Goal: Information Seeking & Learning: Check status

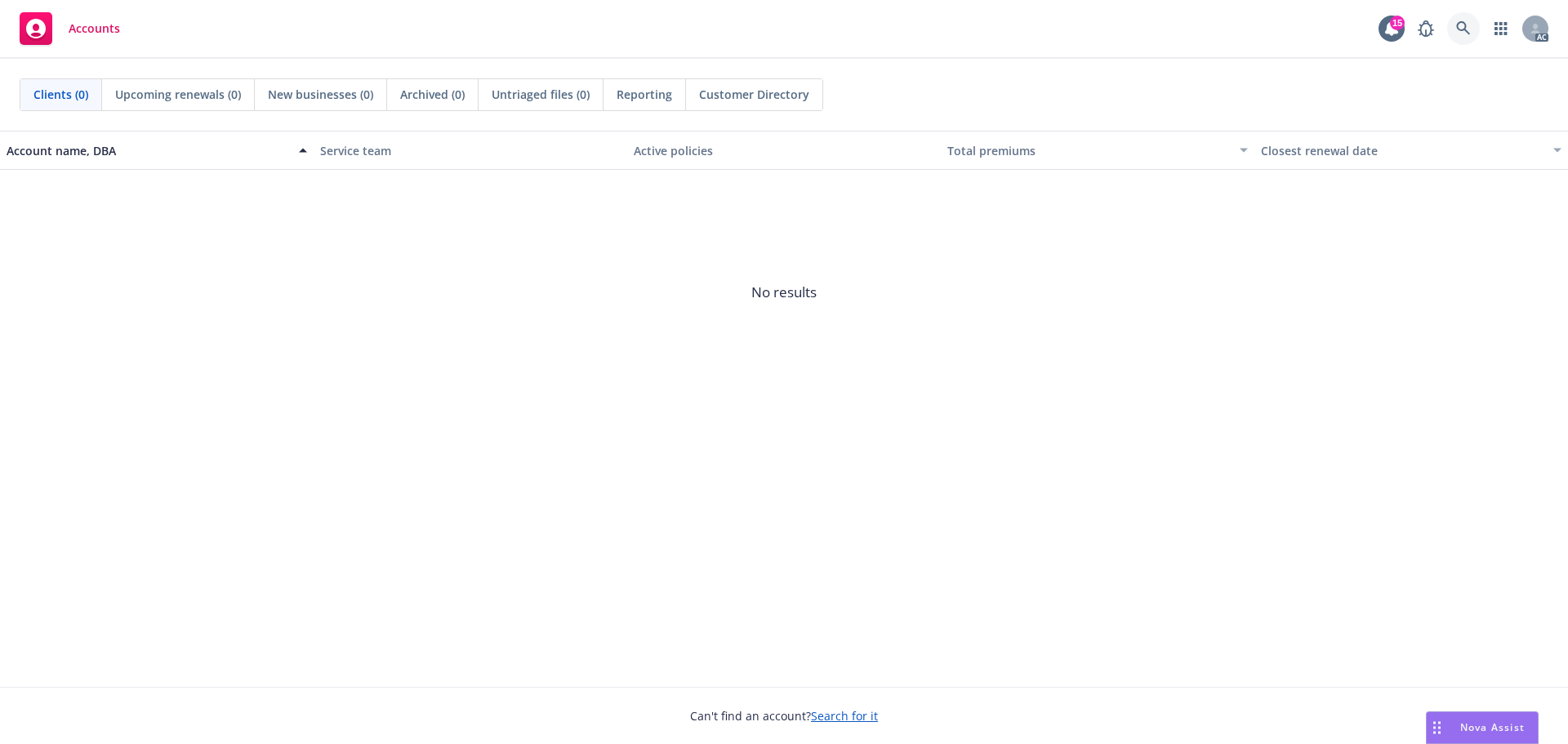
click at [1466, 38] on link at bounding box center [1463, 28] width 32 height 32
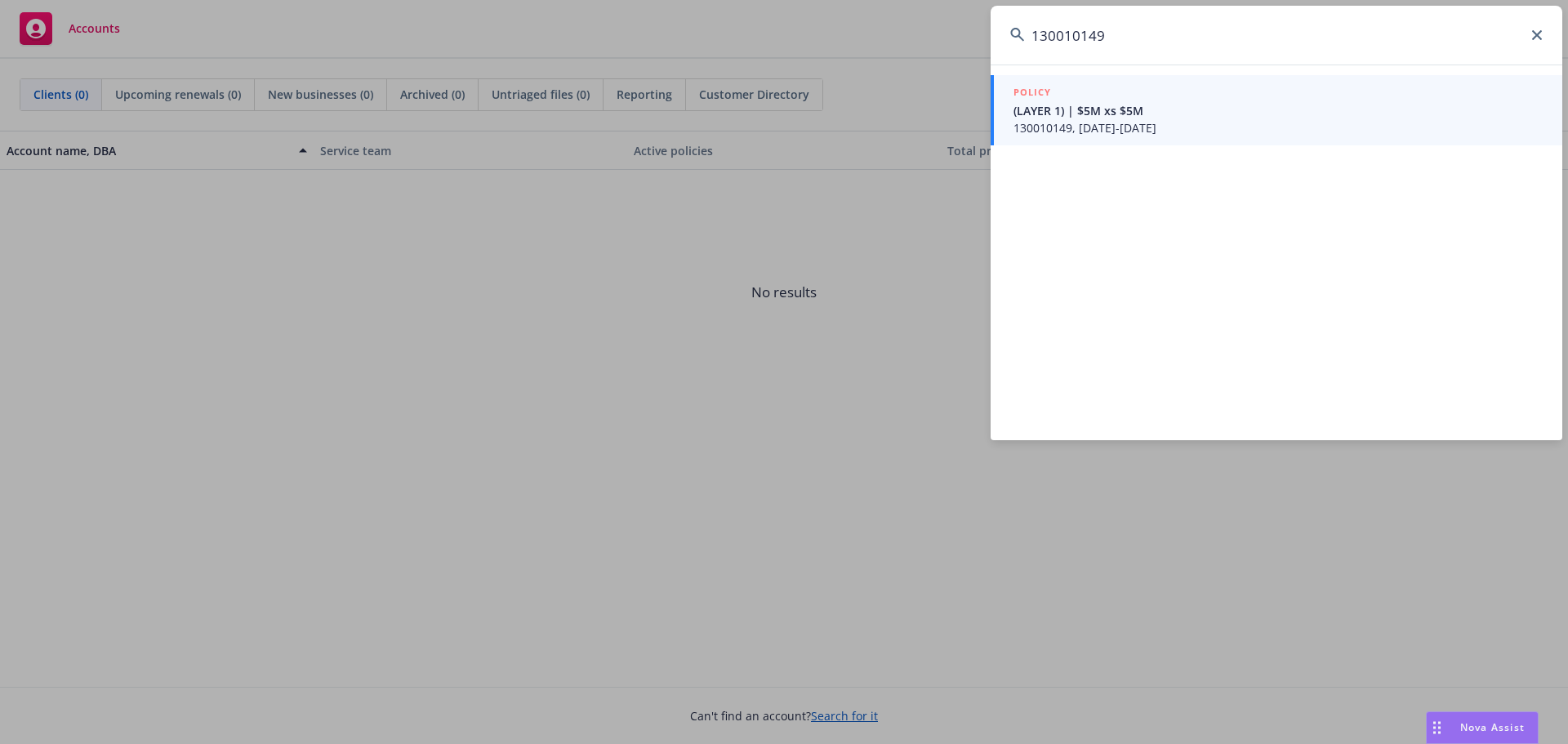
type input "130010149"
click at [1106, 124] on span "130010149, [DATE]-[DATE]" at bounding box center [1278, 128] width 530 height 17
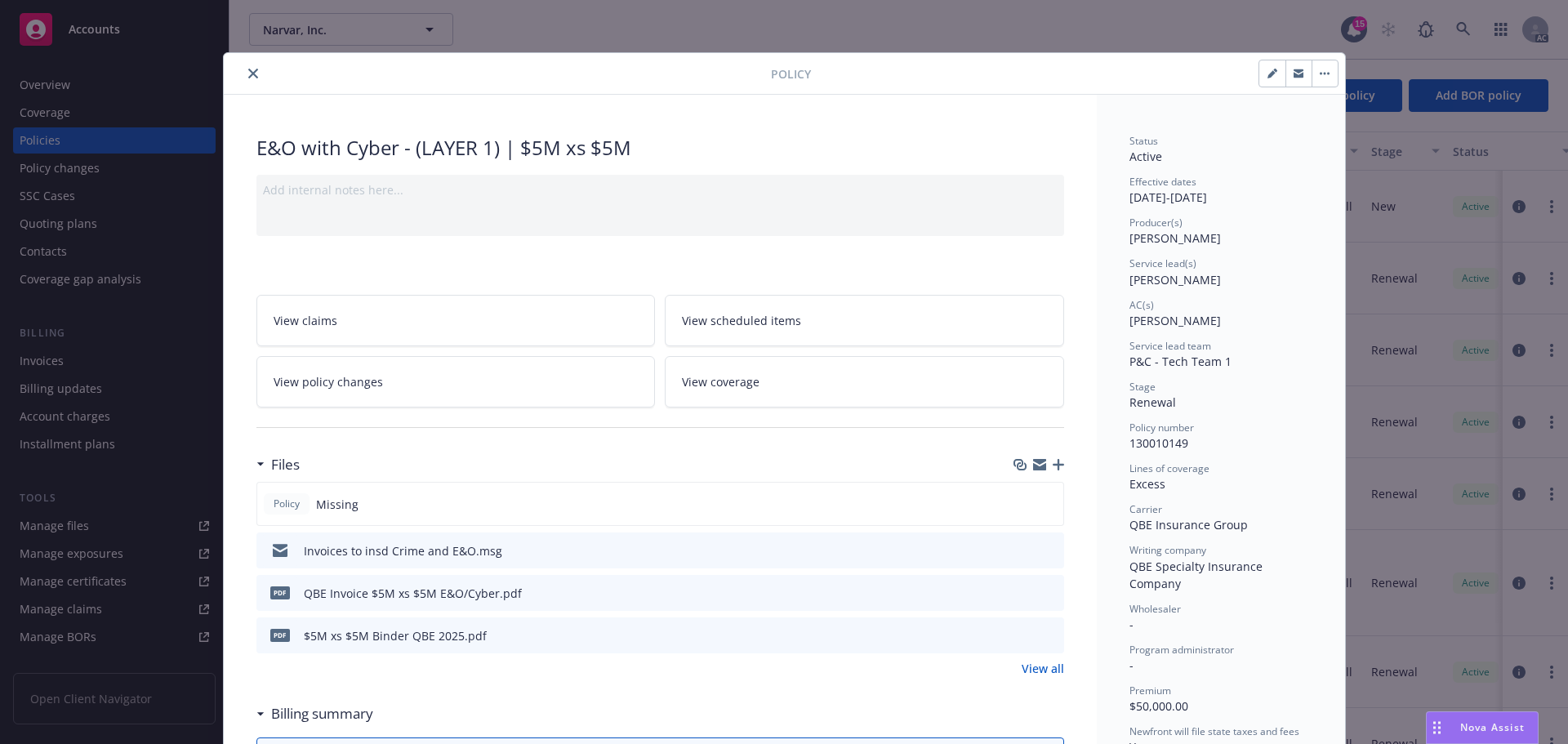
click at [250, 76] on icon "close" at bounding box center [253, 73] width 10 height 10
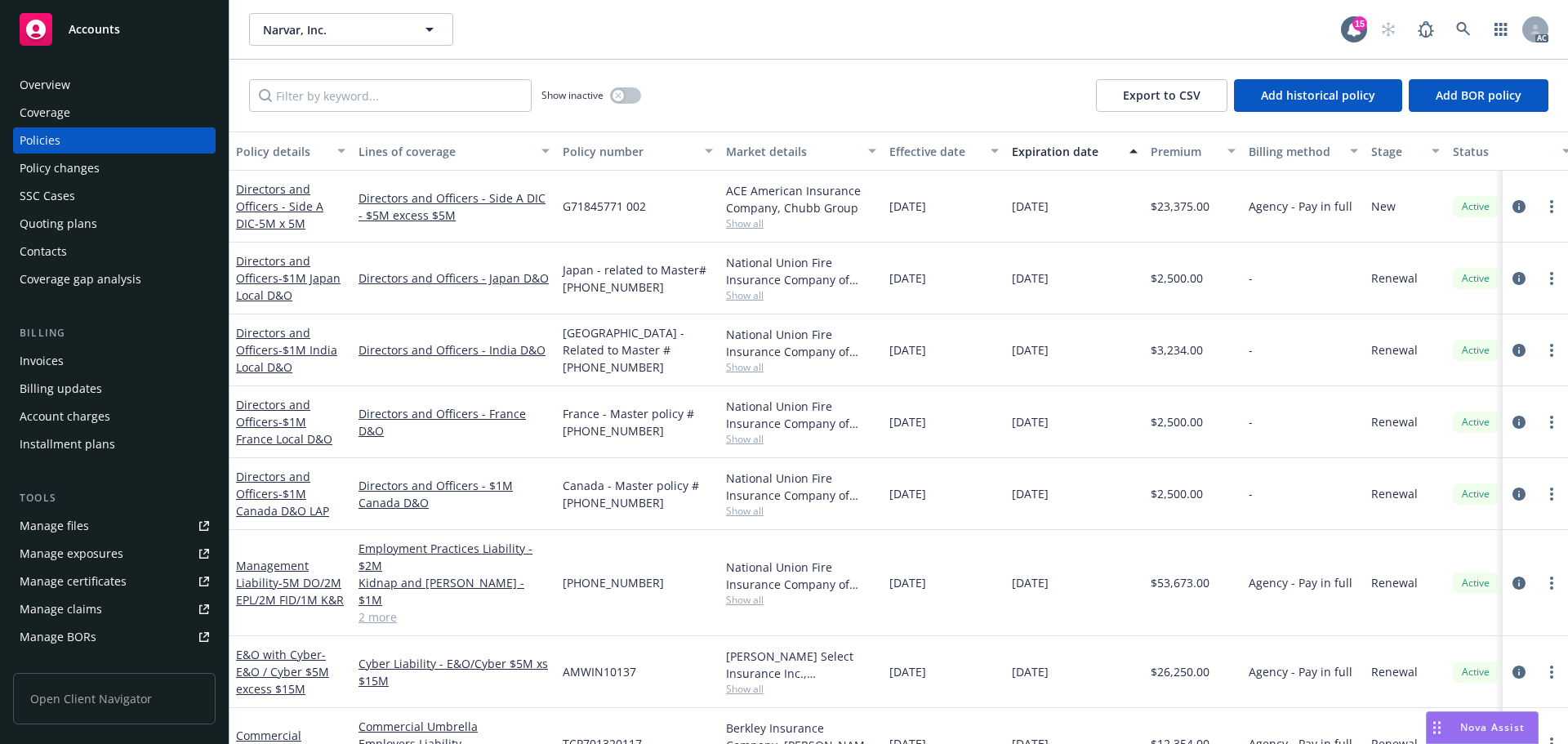
click at [82, 173] on div "Policy changes" at bounding box center [59, 168] width 80 height 26
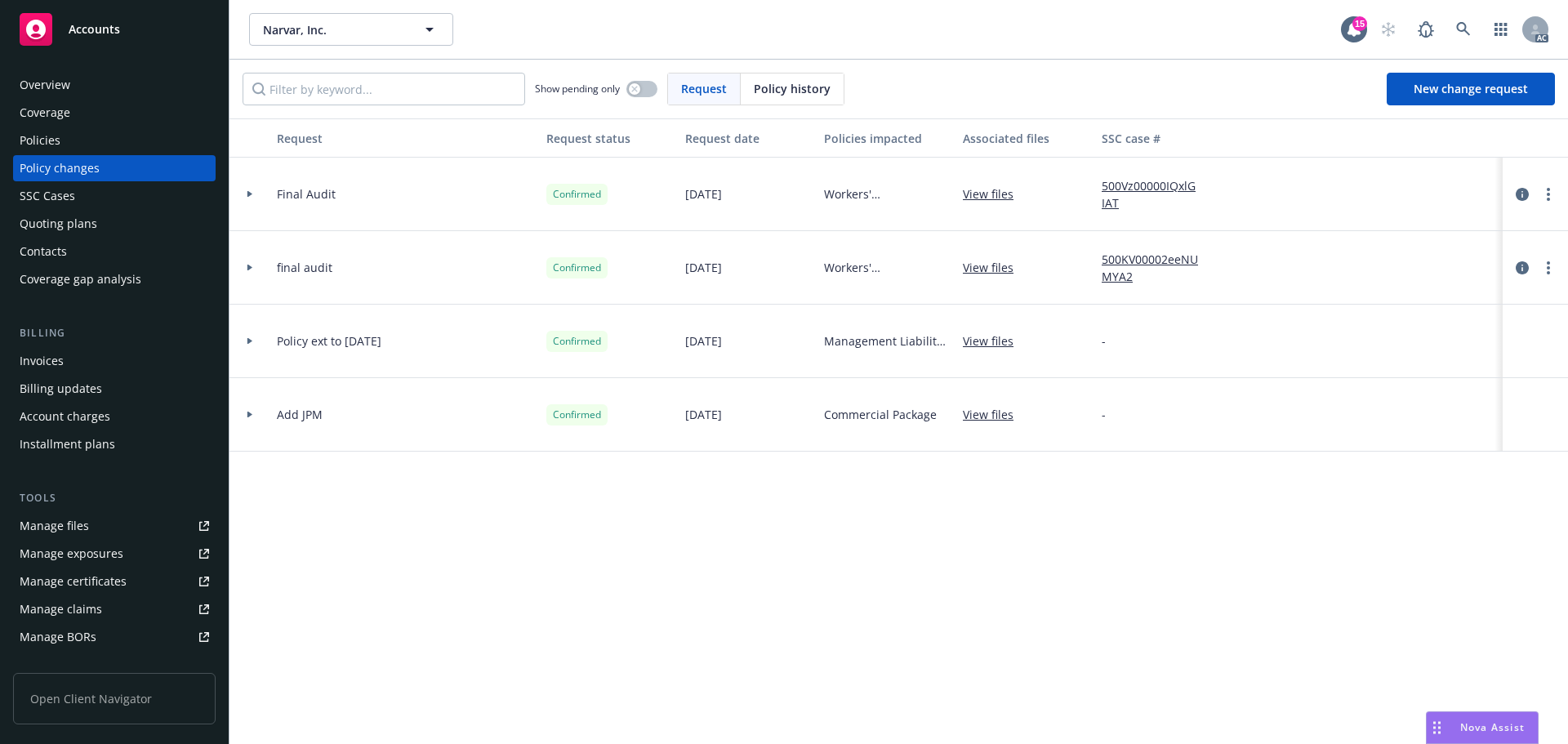
click at [786, 81] on span "Policy history" at bounding box center [792, 89] width 77 height 17
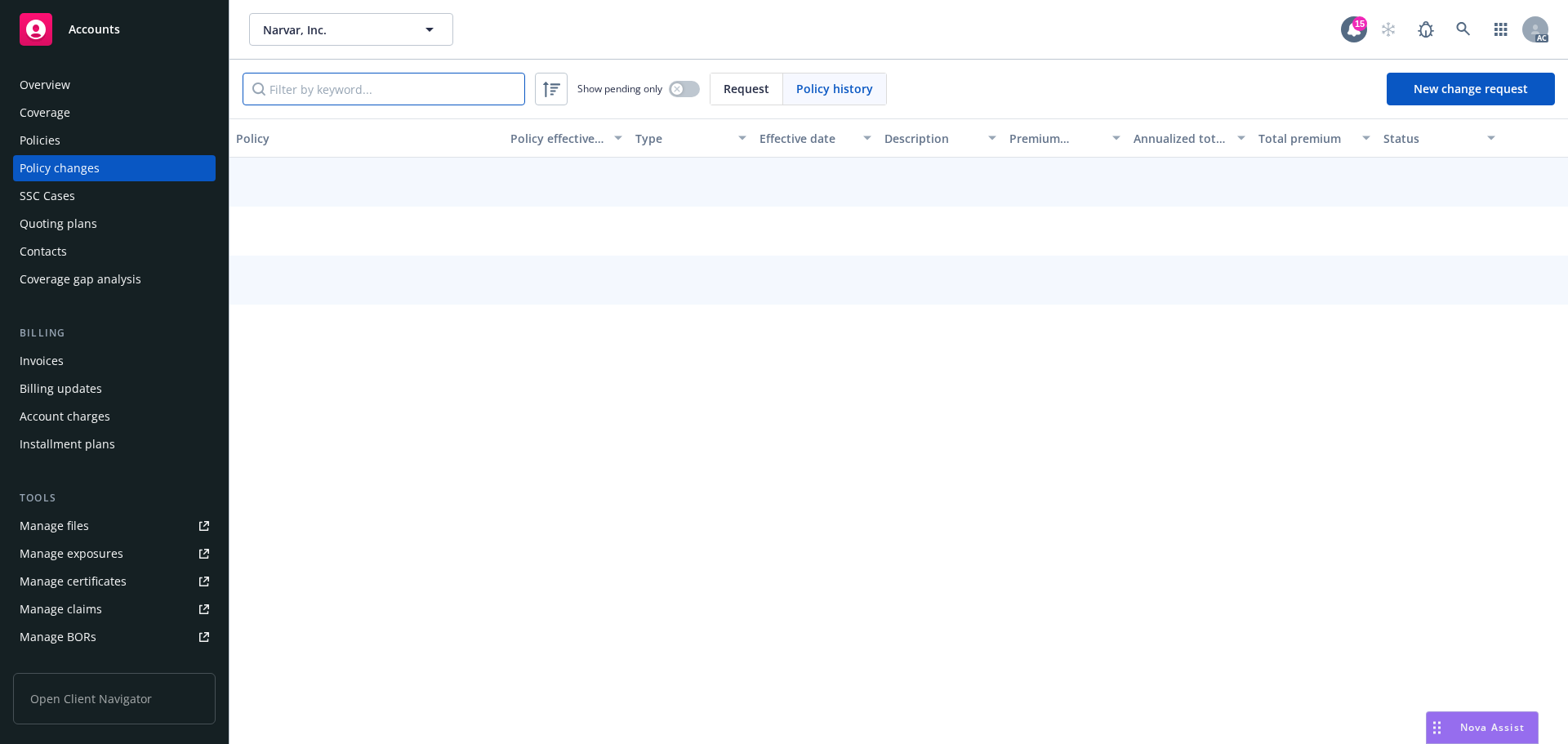
click at [375, 95] on input "Filter by keyword..." at bounding box center [384, 88] width 283 height 32
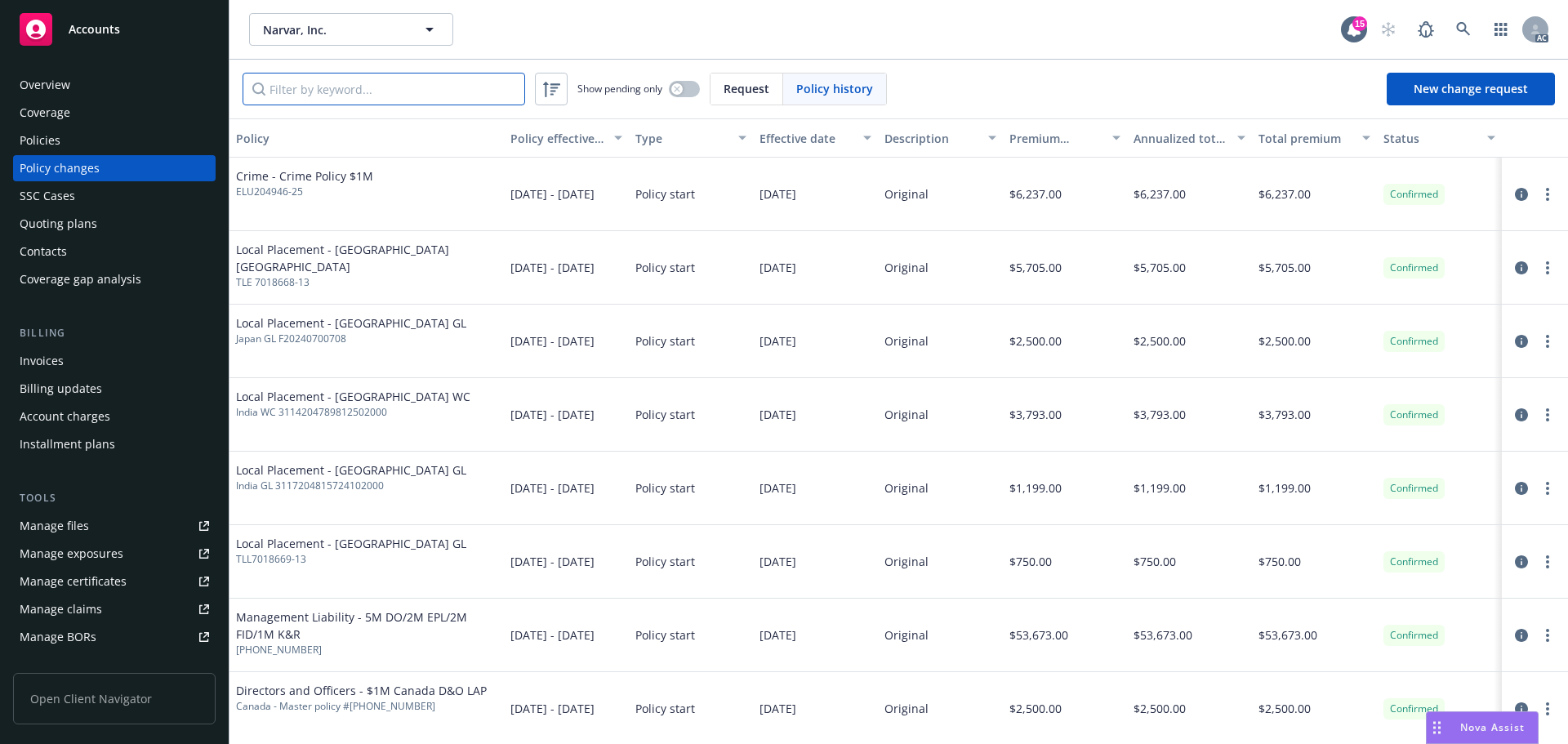
paste input "130010149"
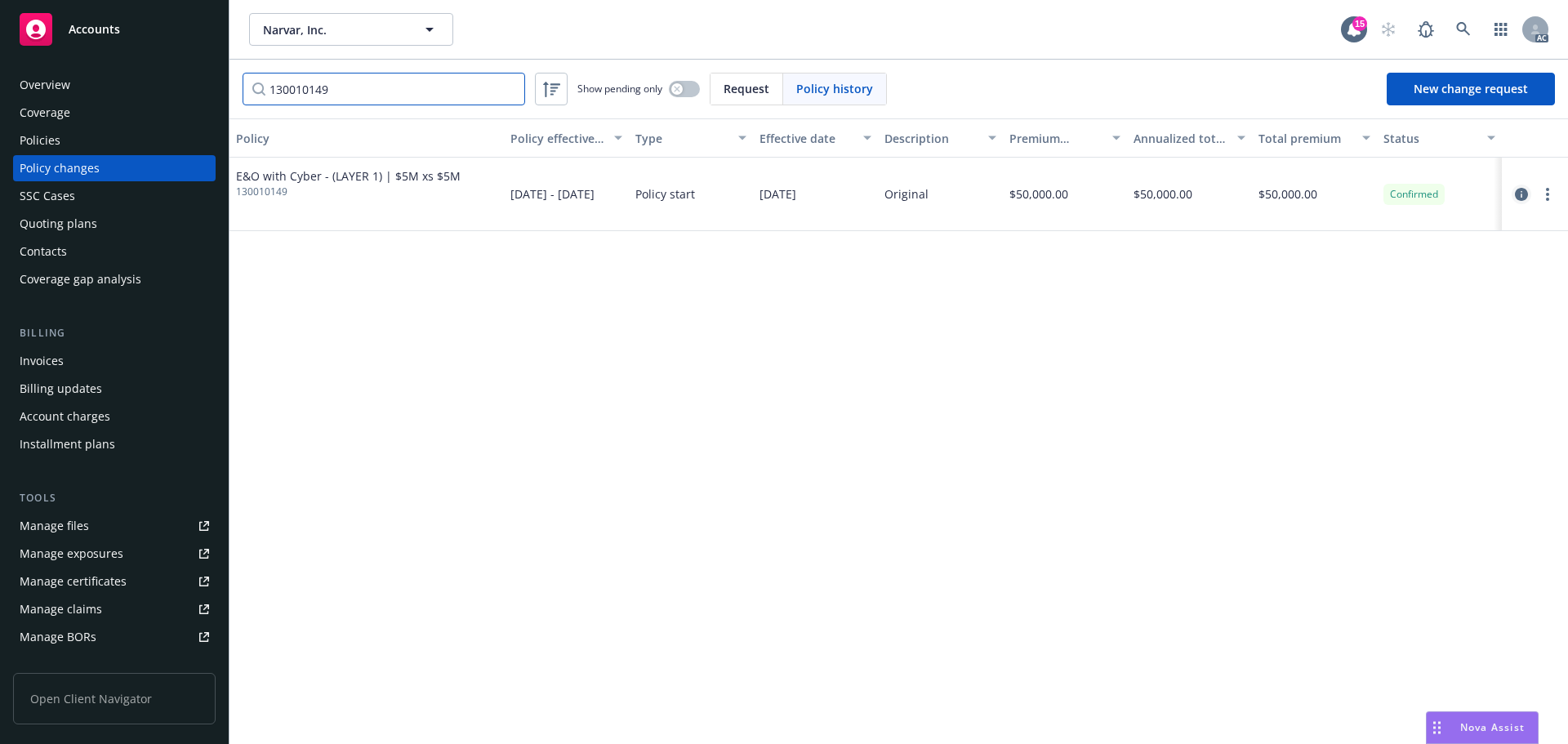
type input "130010149"
click at [1518, 194] on icon "circleInformation" at bounding box center [1522, 194] width 13 height 13
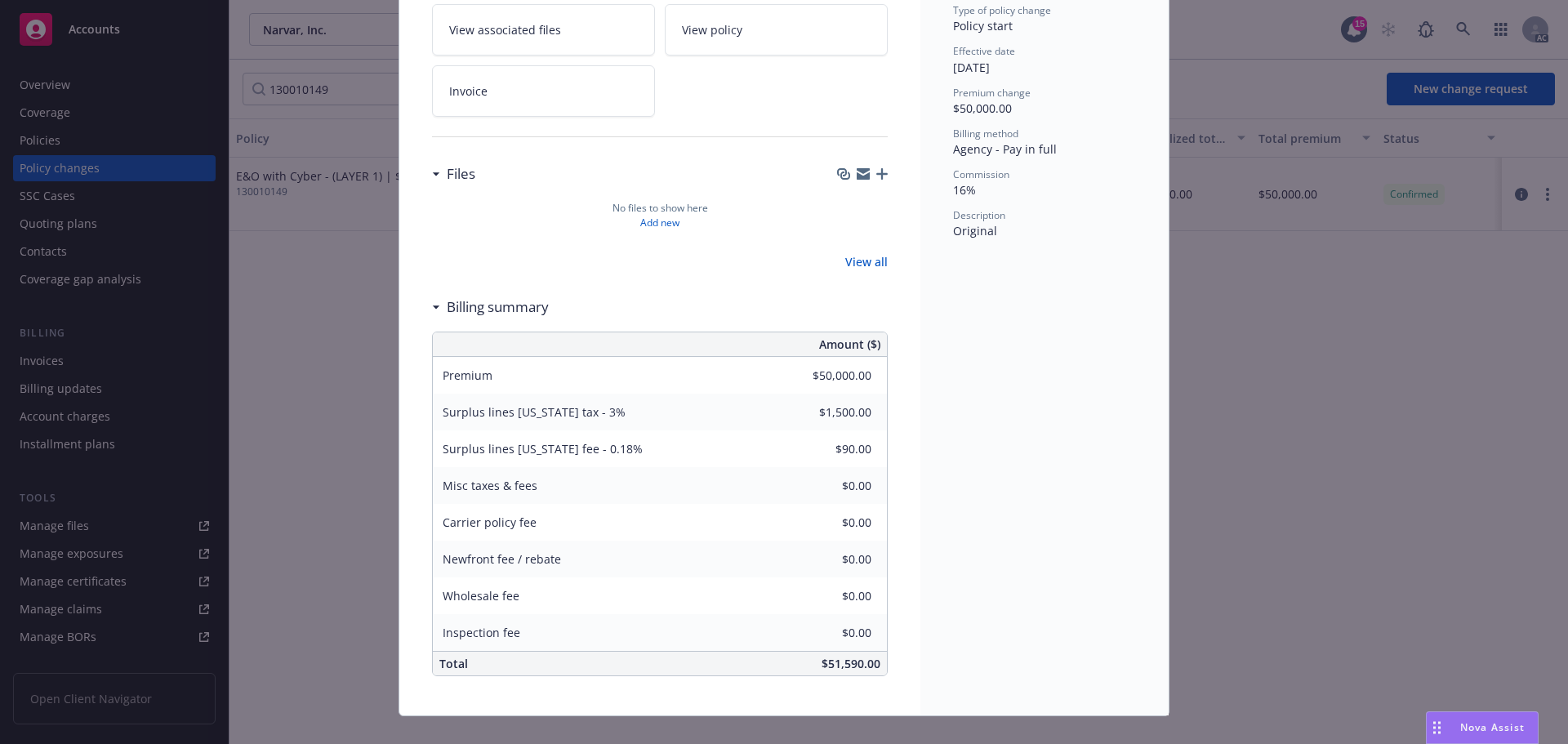
scroll to position [49, 0]
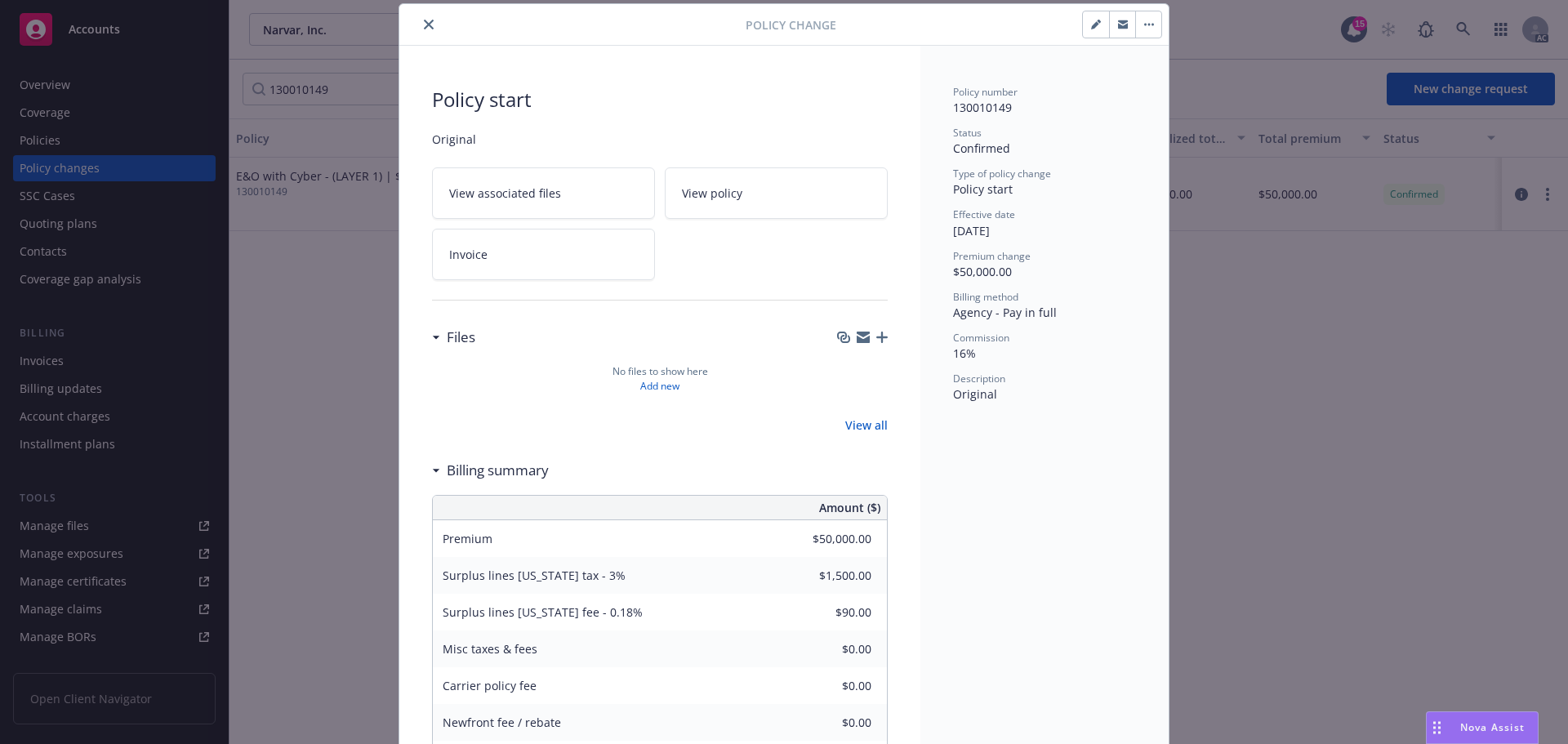
drag, startPoint x: 417, startPoint y: 24, endPoint x: 599, endPoint y: 19, distance: 182.1
click at [424, 24] on icon "close" at bounding box center [428, 24] width 10 height 10
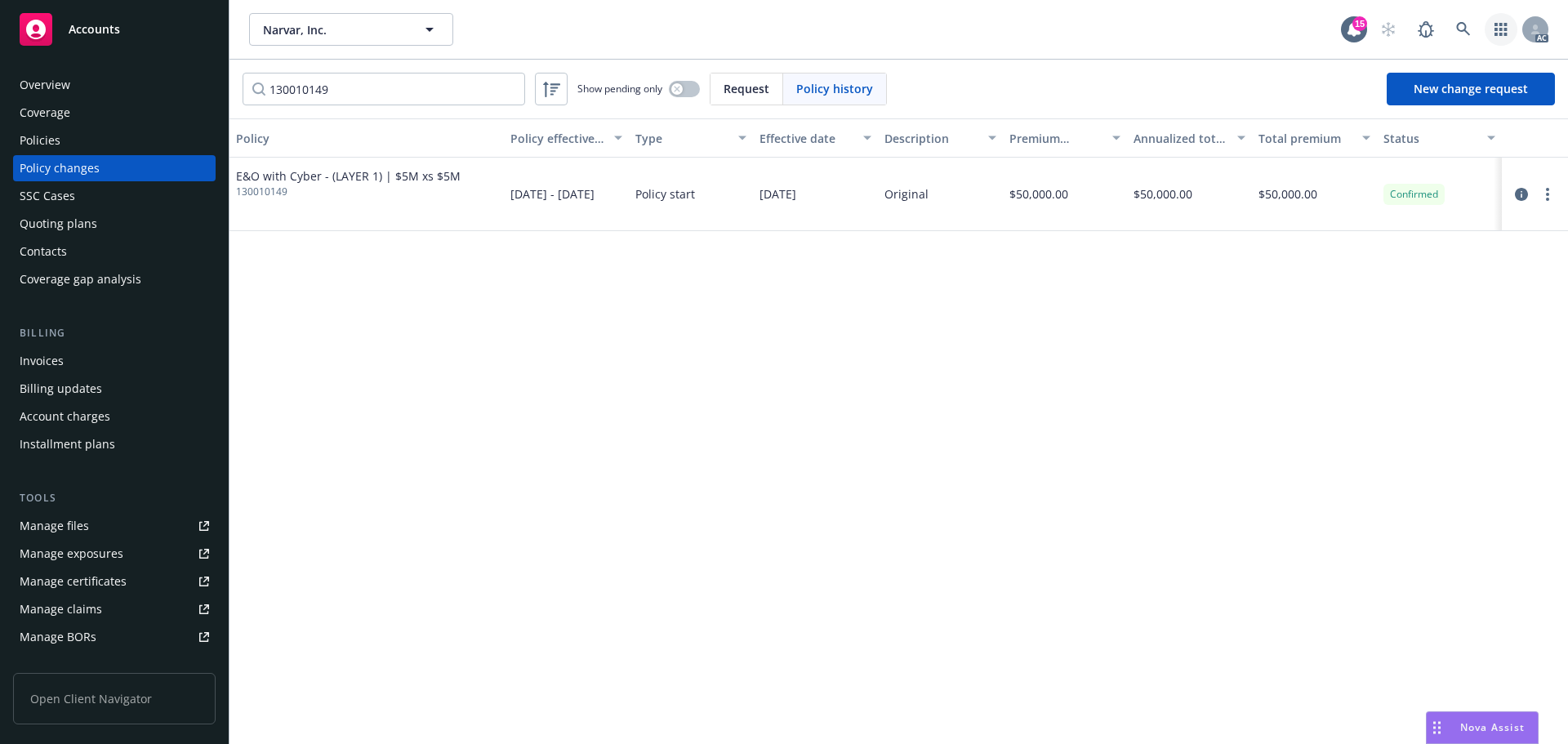
click at [1486, 25] on link "button" at bounding box center [1501, 29] width 32 height 32
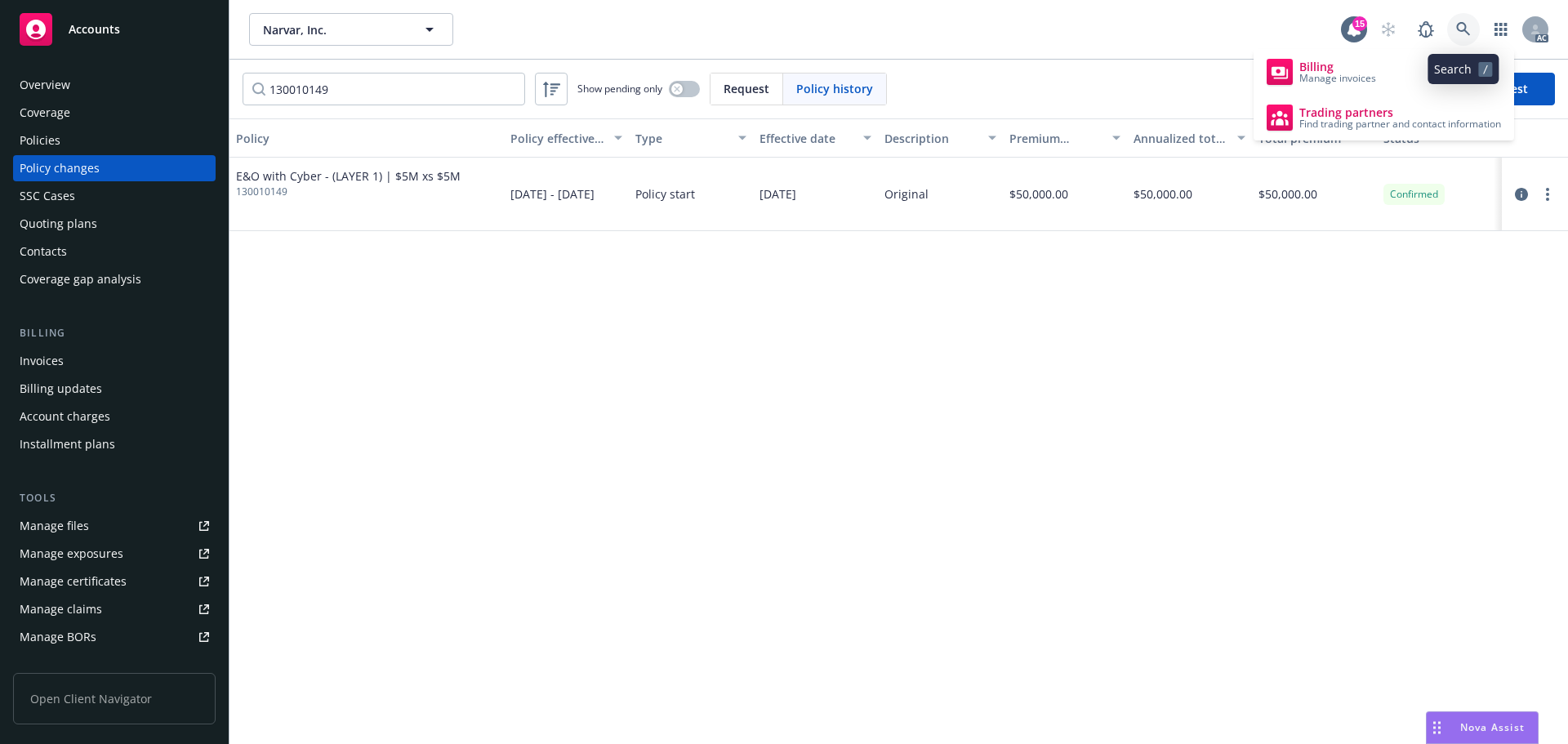
click at [1455, 31] on link at bounding box center [1463, 29] width 32 height 32
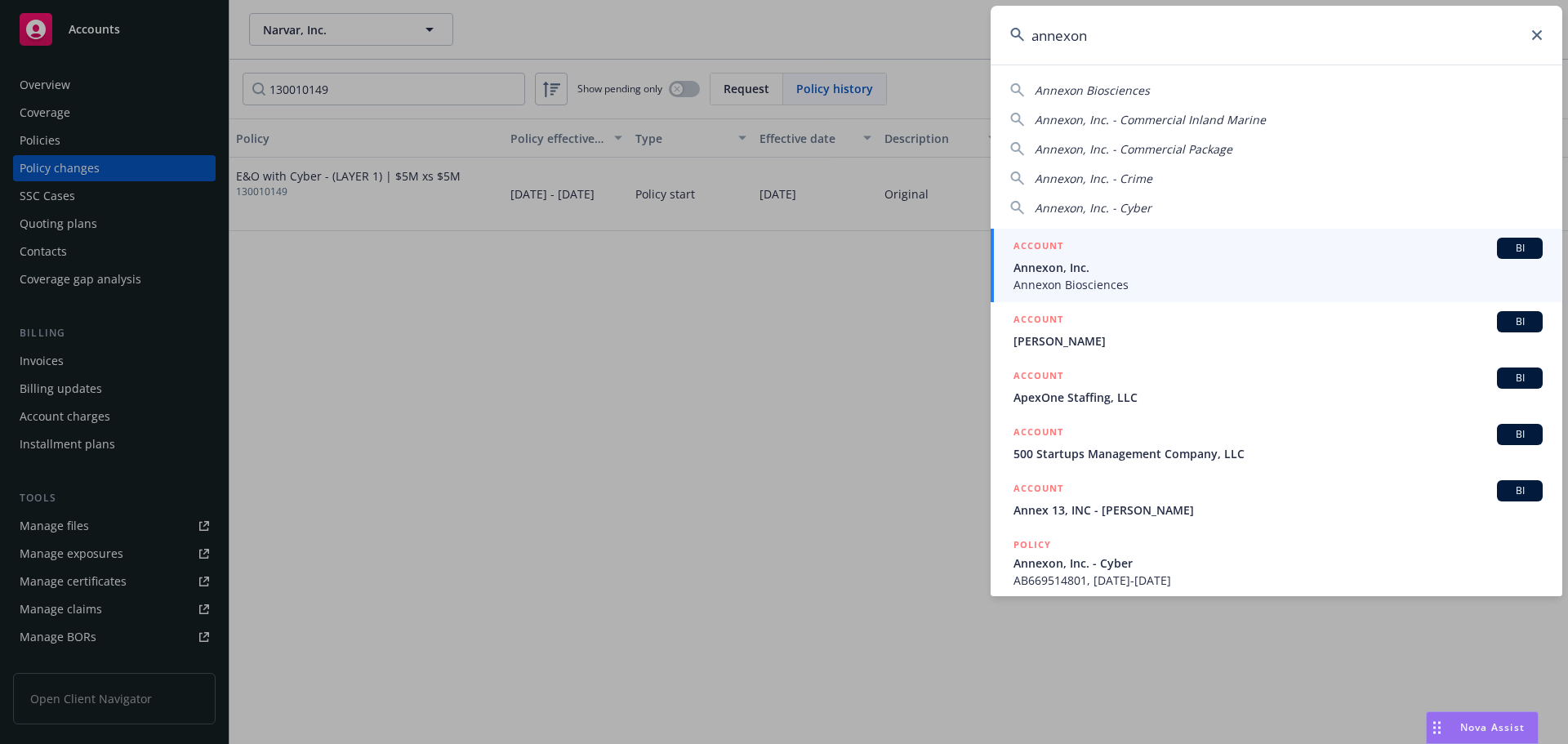
type input "annexon"
click at [1106, 263] on span "Annexon, Inc." at bounding box center [1278, 268] width 530 height 17
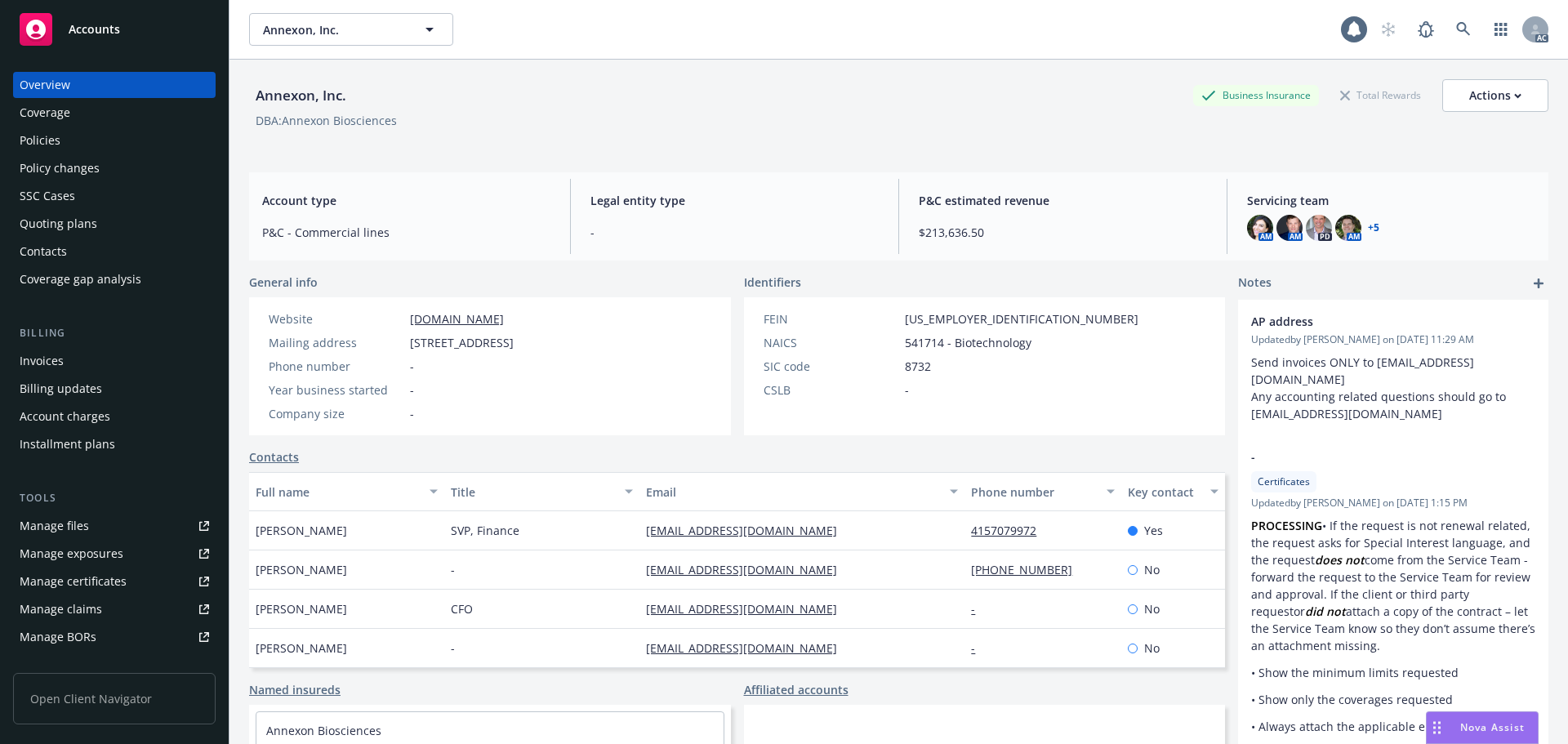
click at [83, 140] on div "Policies" at bounding box center [113, 140] width 189 height 26
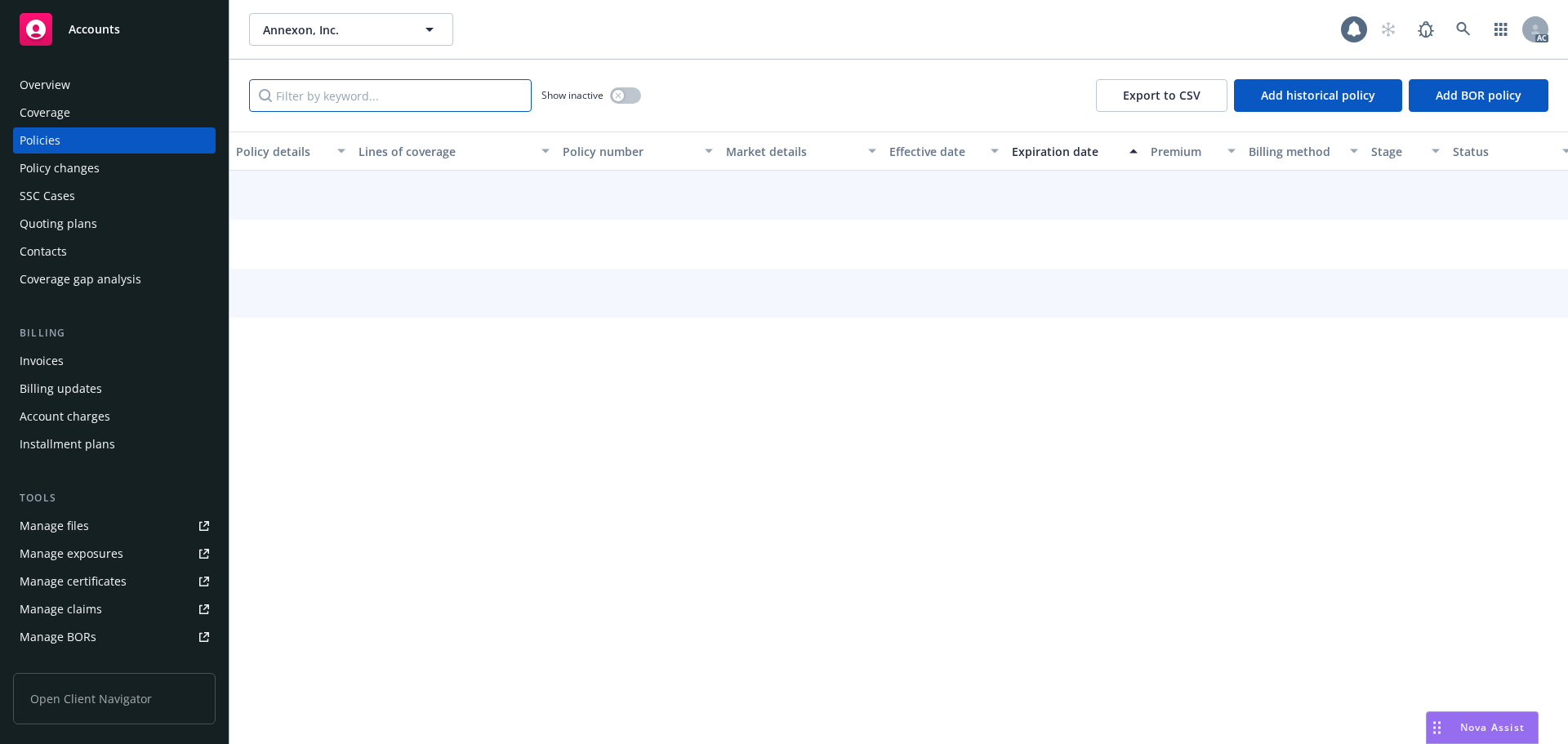
click at [447, 84] on input "Filter by keyword..." at bounding box center [391, 95] width 283 height 32
paste input "106351160"
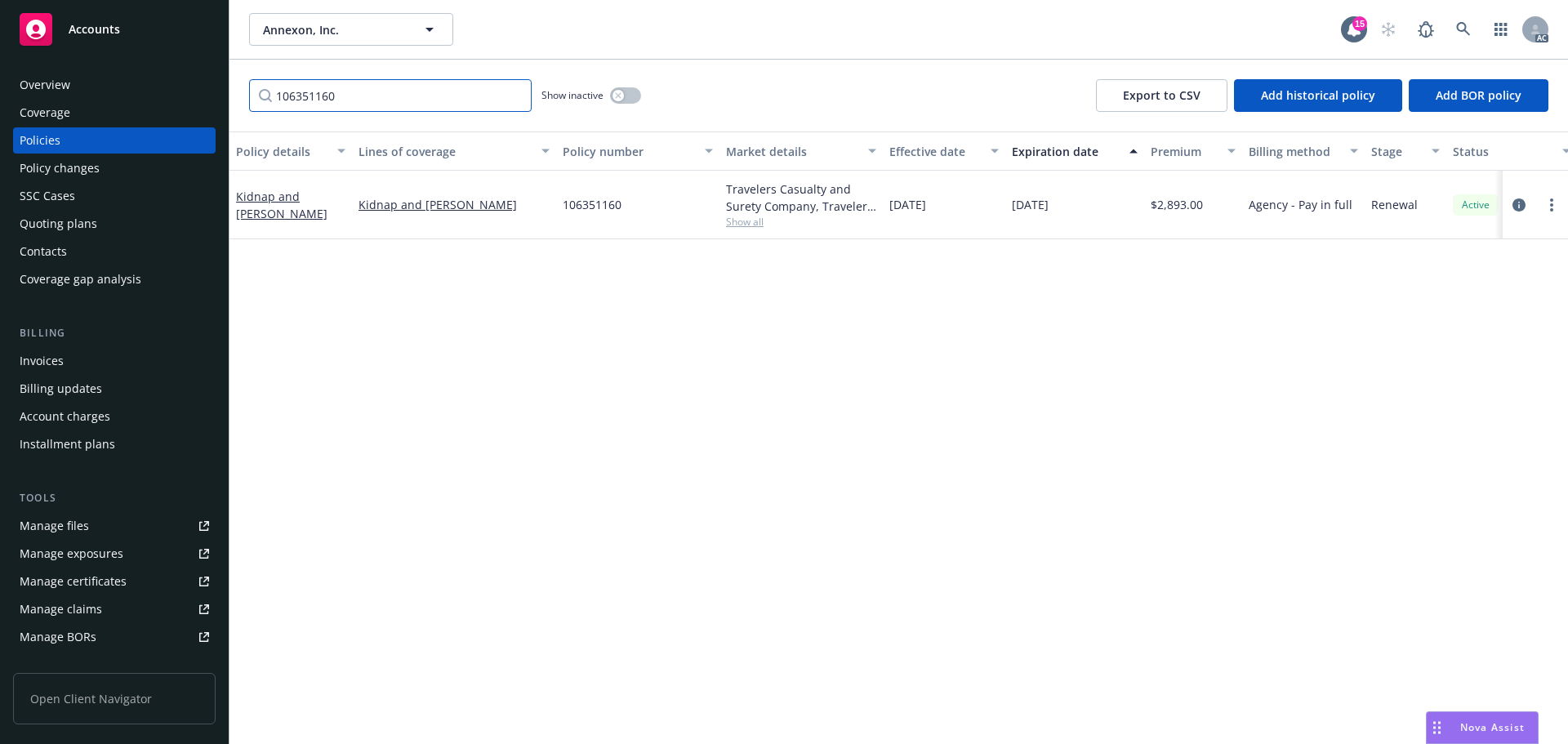
type input "106351160"
click at [1452, 38] on link at bounding box center [1463, 29] width 32 height 32
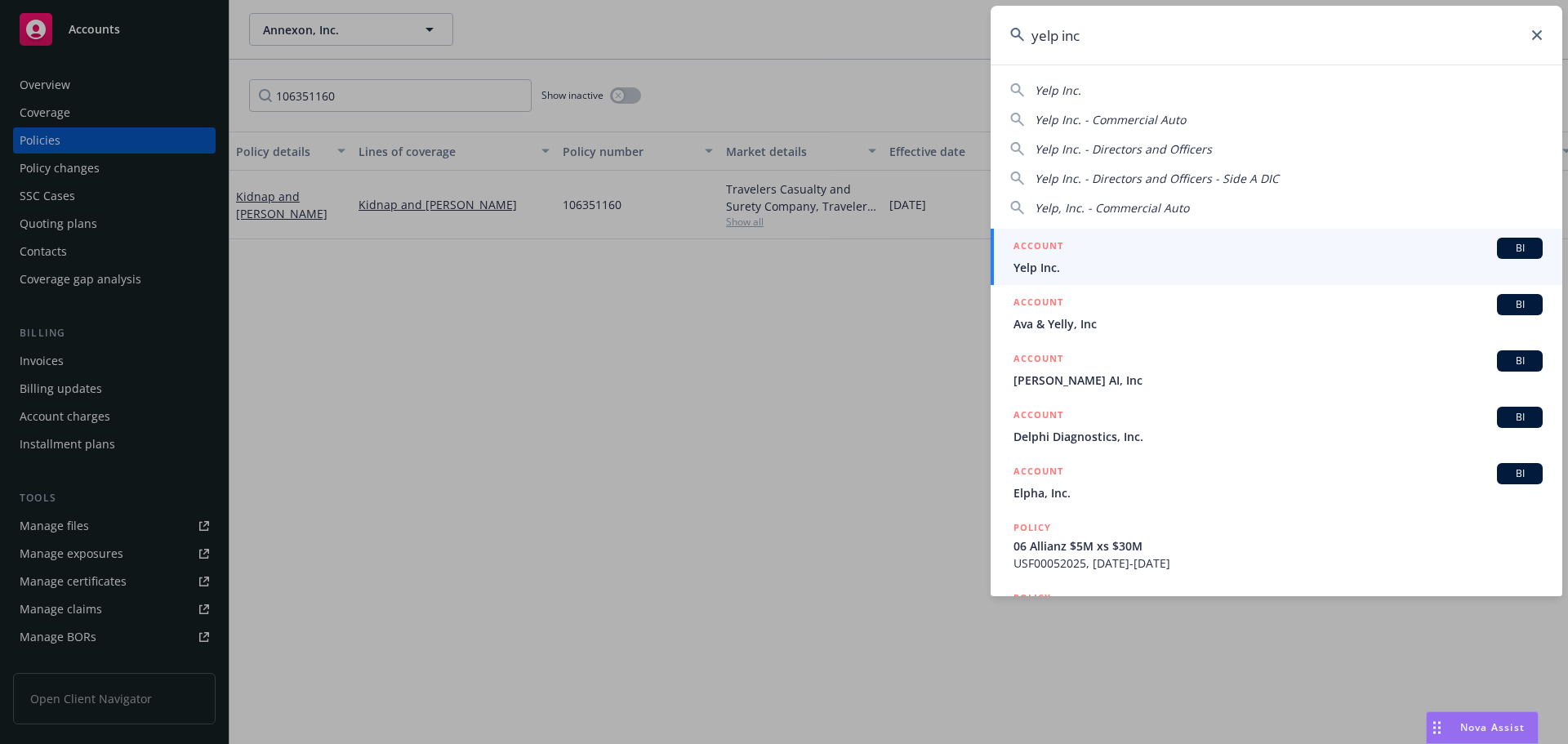
type input "yelp inc"
click at [1412, 266] on span "Yelp Inc." at bounding box center [1278, 268] width 530 height 17
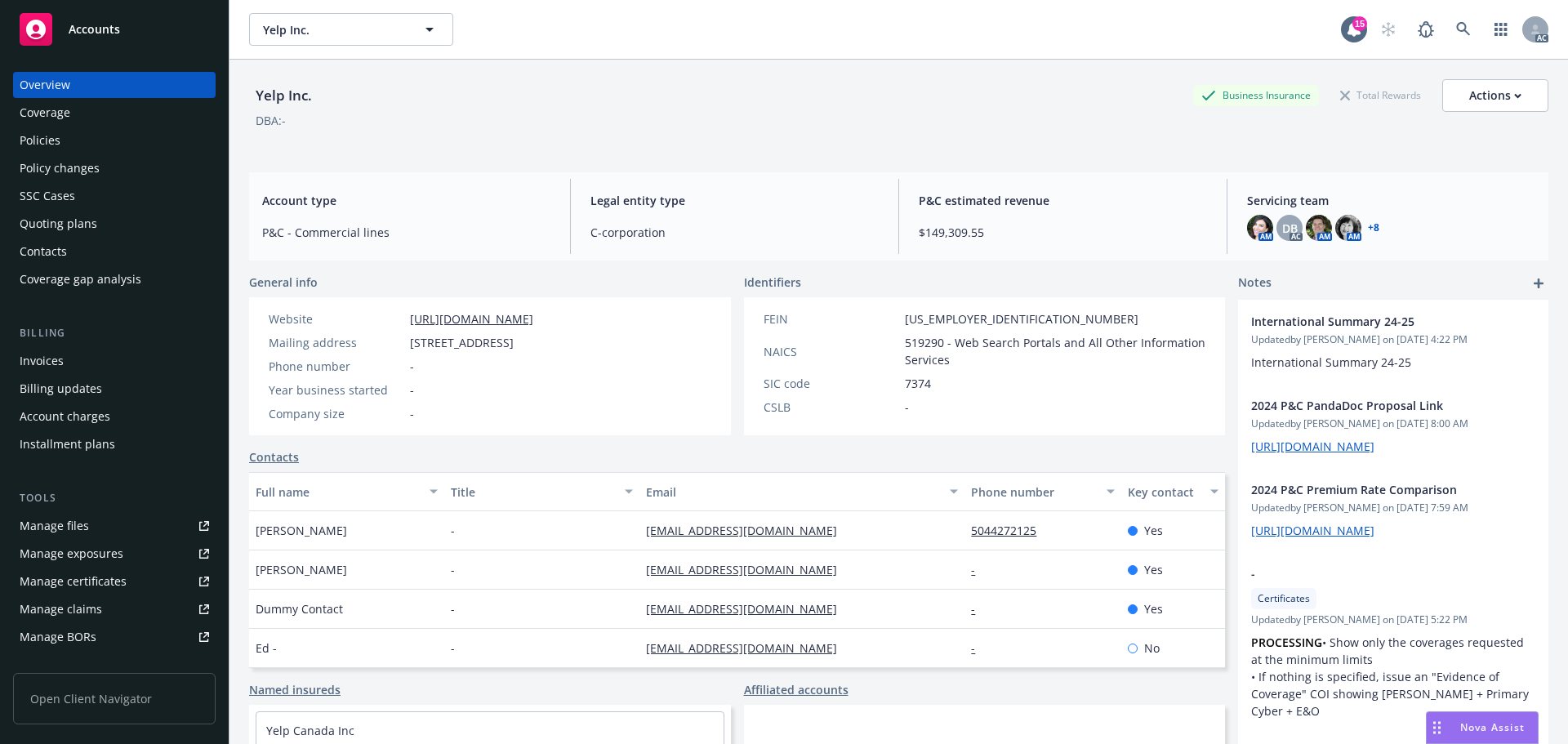
click at [76, 164] on div "Policy changes" at bounding box center [59, 168] width 80 height 26
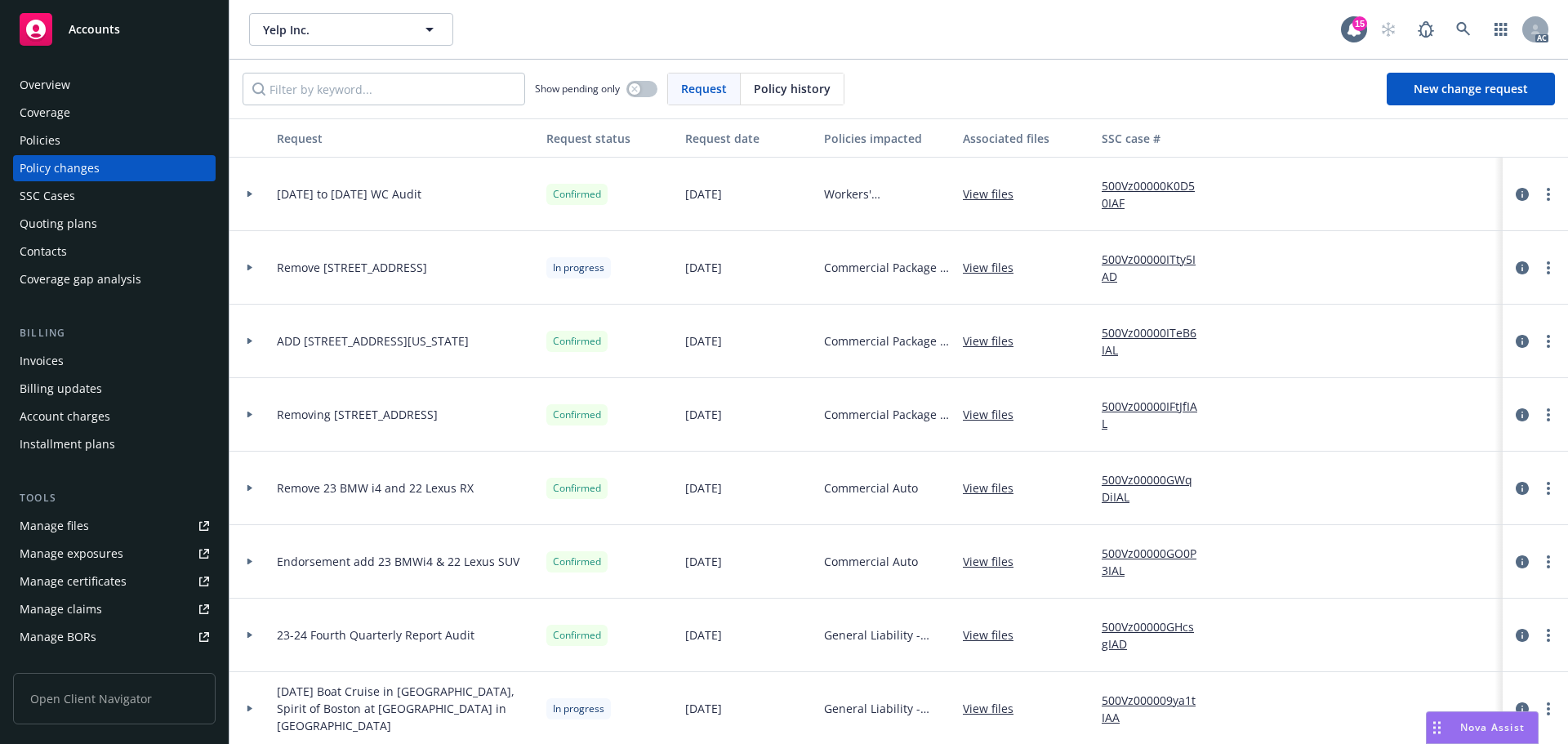
click at [765, 85] on span "Policy history" at bounding box center [792, 89] width 77 height 17
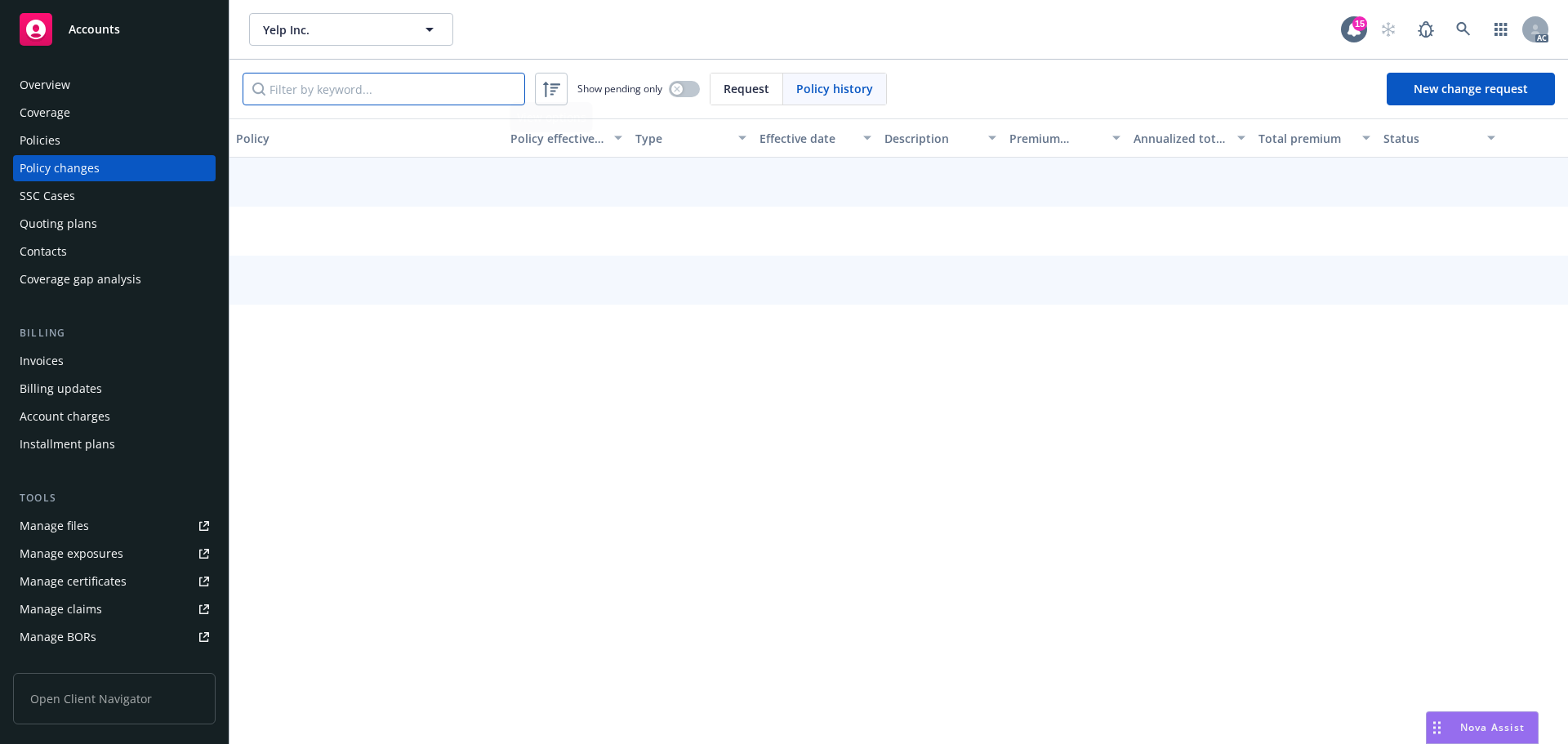
click at [413, 99] on input "Filter by keyword..." at bounding box center [384, 88] width 283 height 32
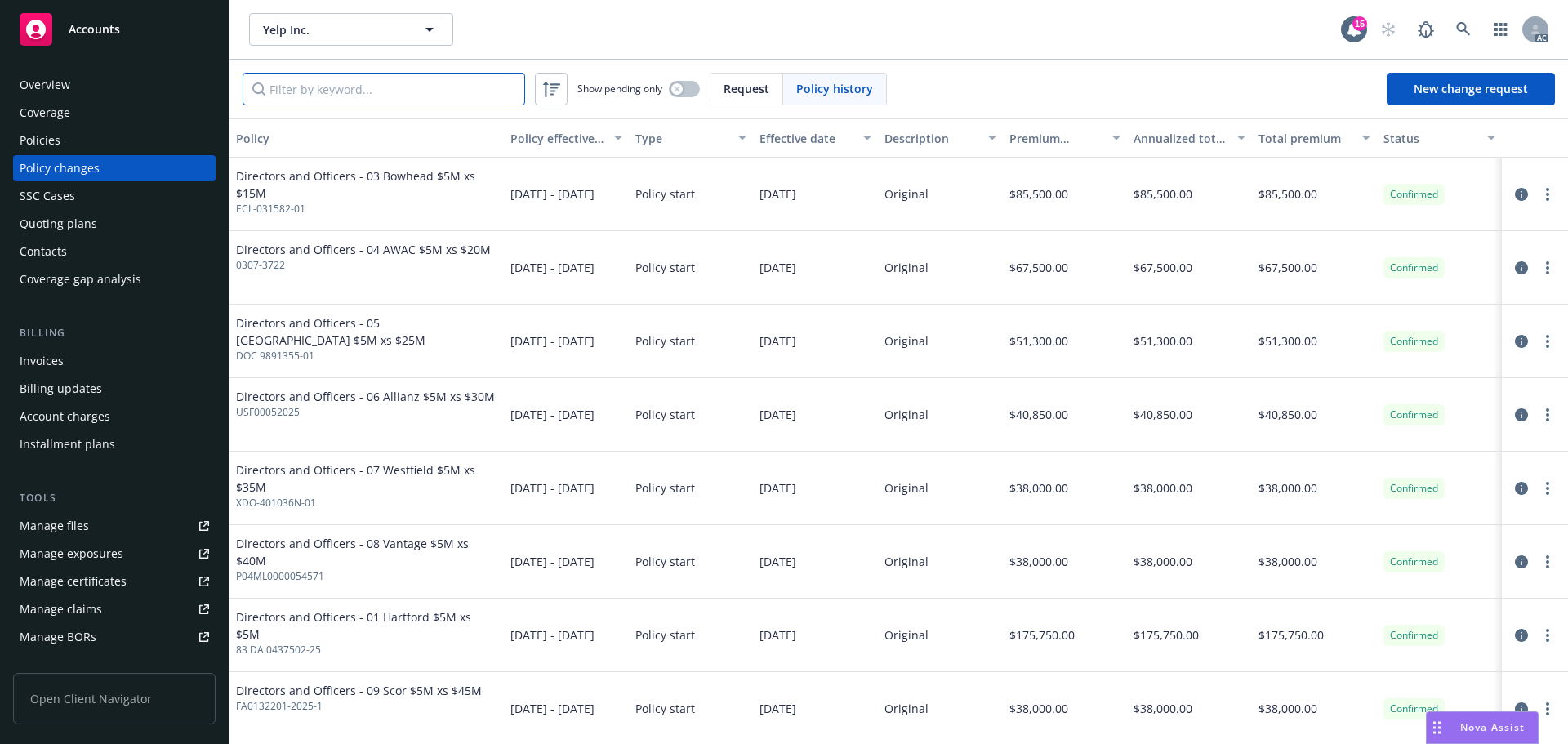
click at [364, 96] on input "Filter by keyword..." at bounding box center [384, 88] width 283 height 32
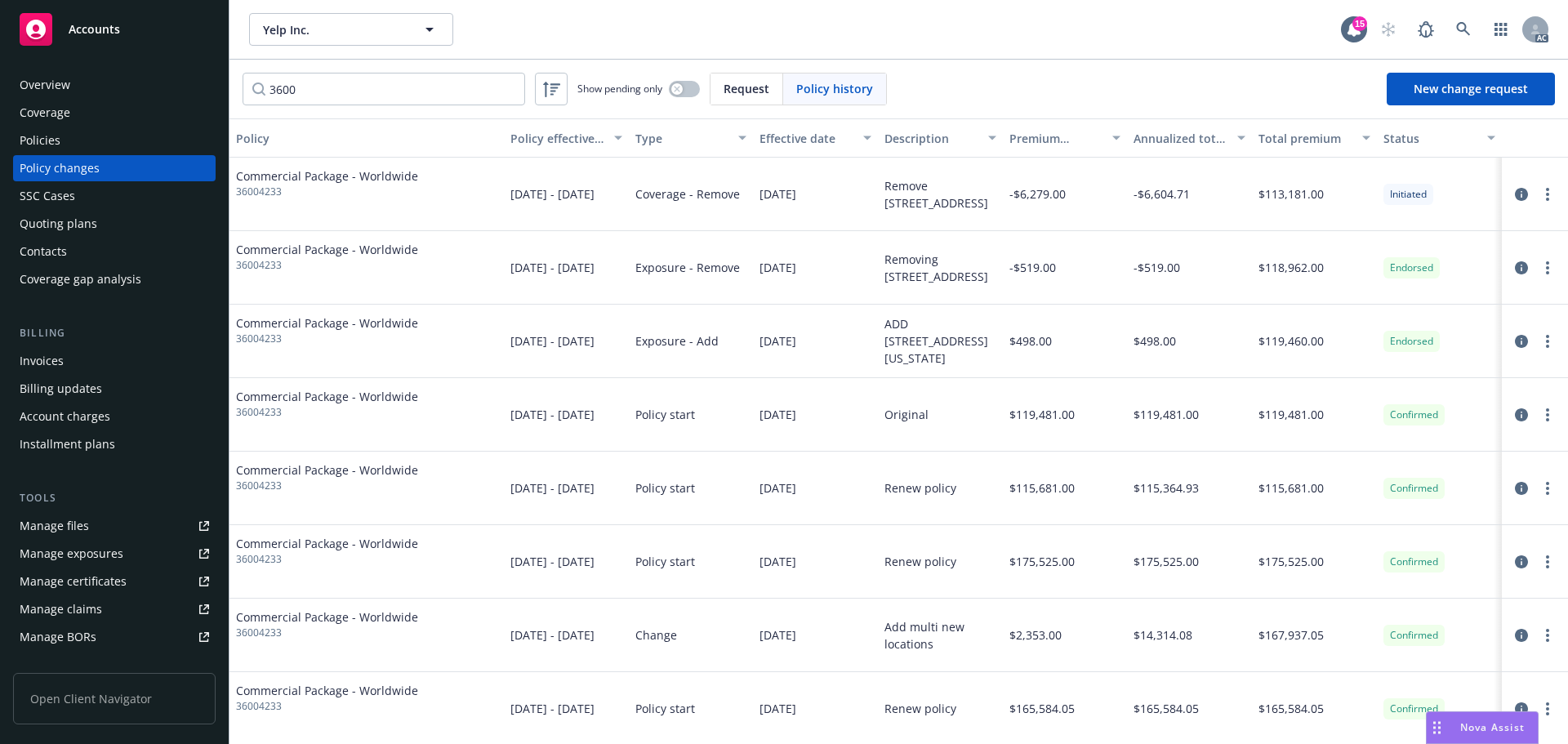
click at [267, 192] on span "36004233" at bounding box center [327, 192] width 182 height 15
copy span "36004233"
click at [379, 87] on input "3600" at bounding box center [384, 88] width 283 height 32
paste input "4233"
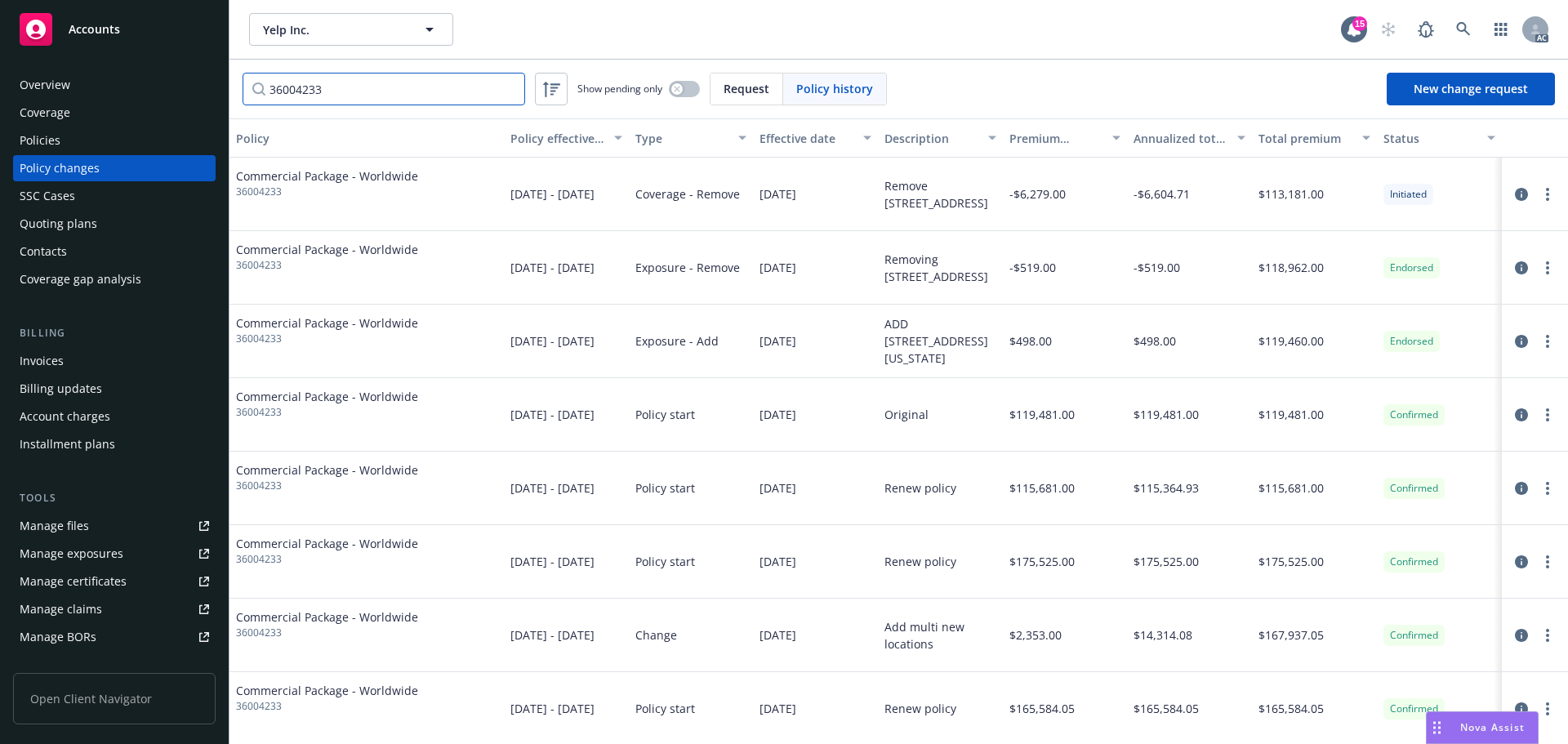
type input "36004233"
click at [1470, 34] on icon at bounding box center [1463, 29] width 15 height 15
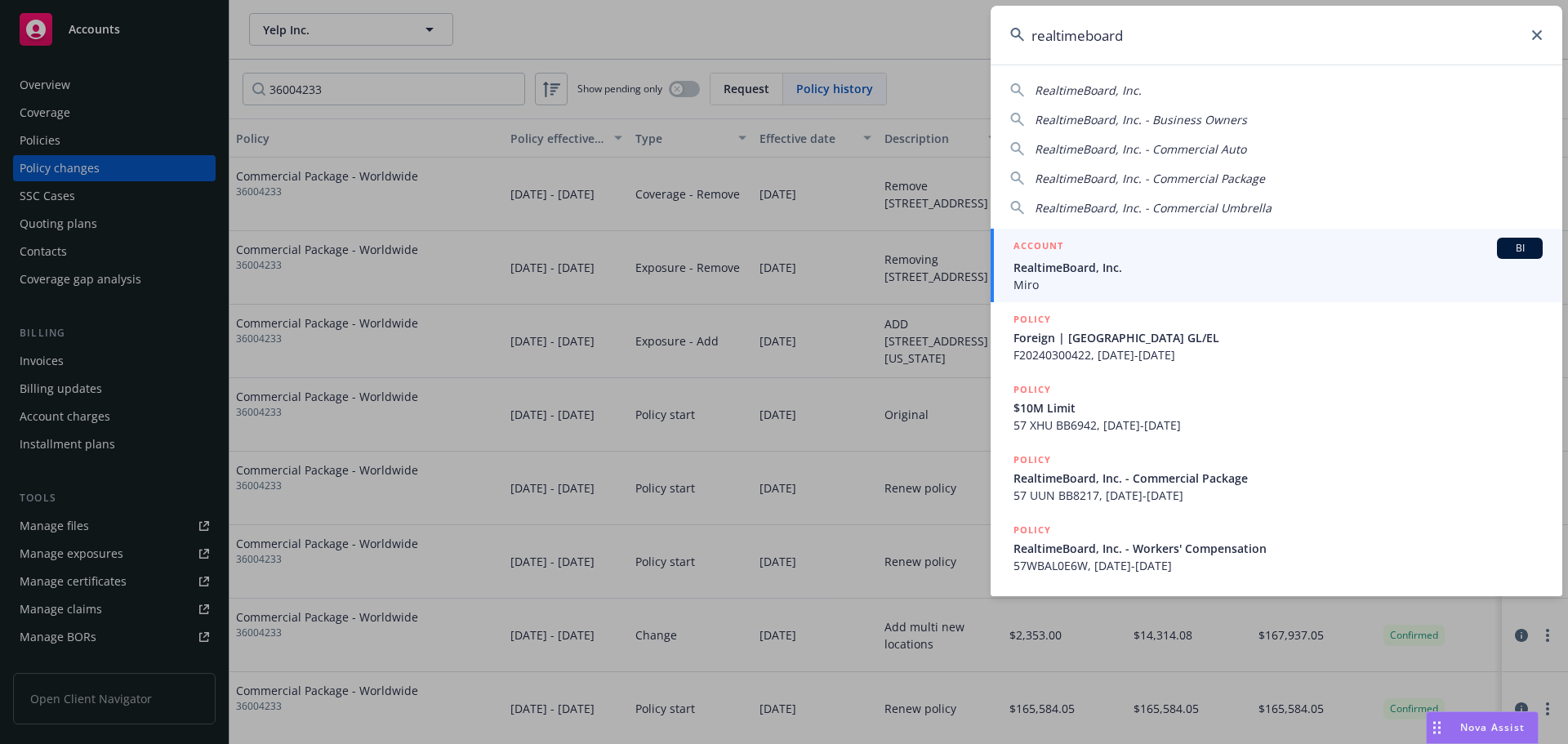
type input "realtimeboard"
click at [1094, 261] on span "RealtimeBoard, Inc." at bounding box center [1278, 268] width 530 height 17
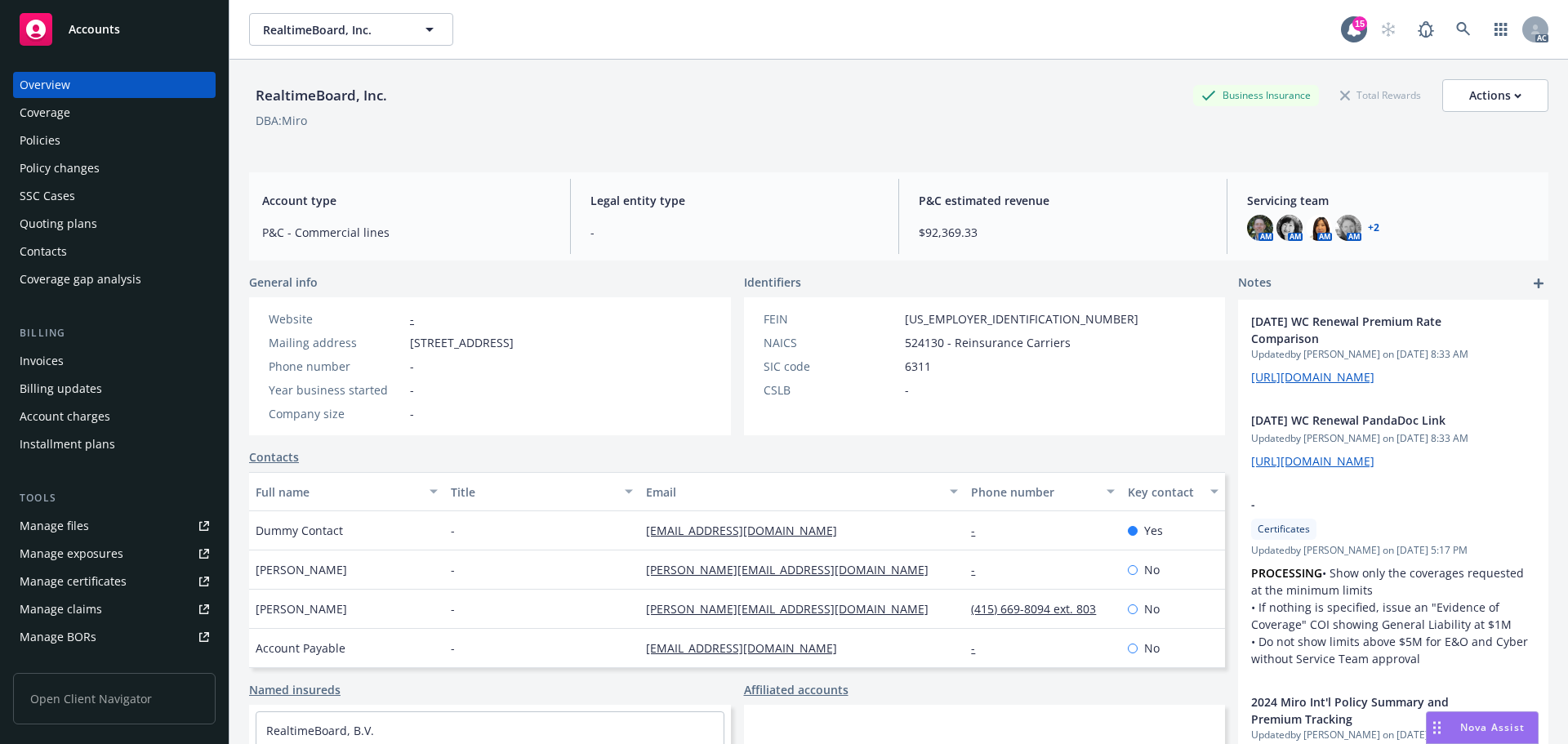
click at [71, 142] on div "Policies" at bounding box center [113, 140] width 189 height 26
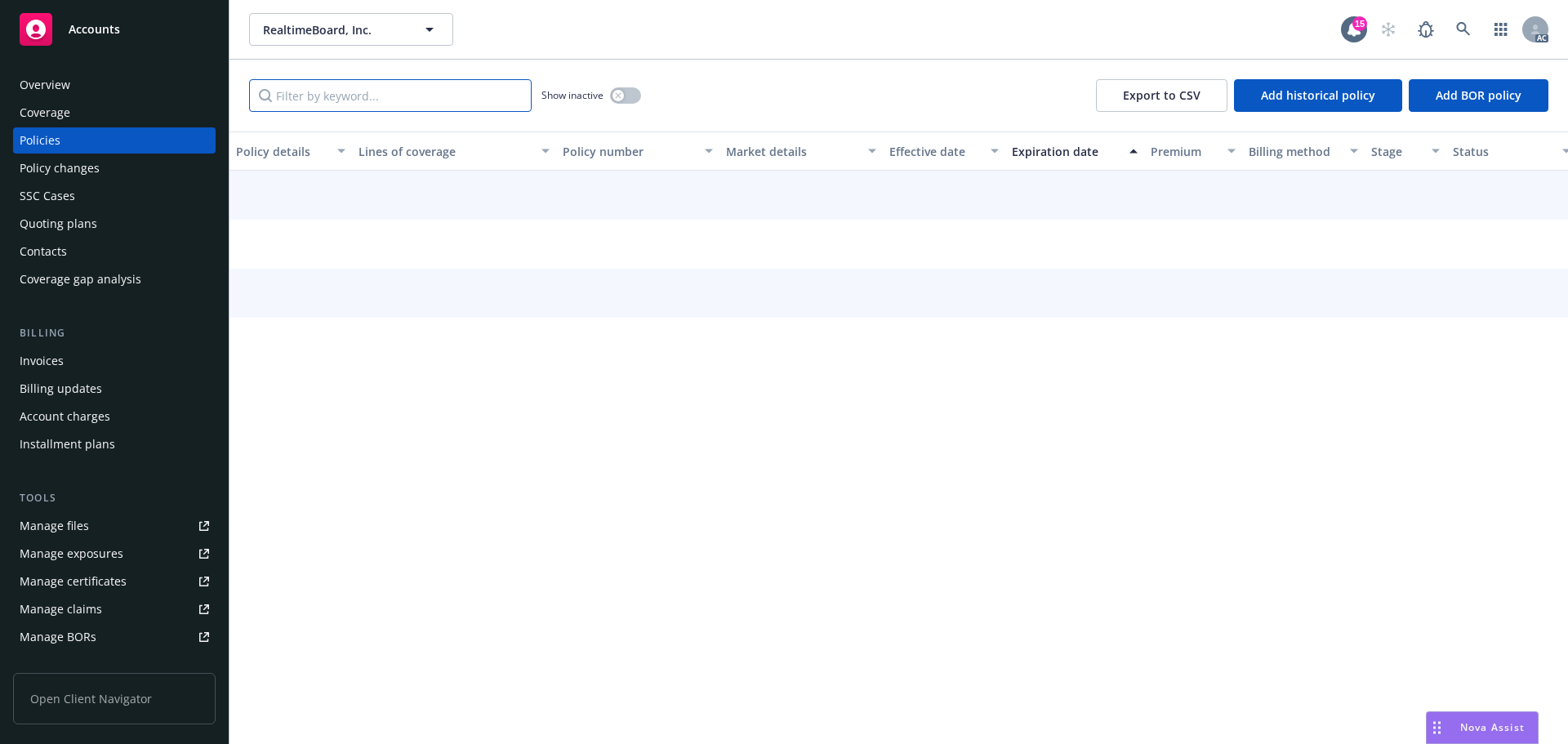
click at [406, 111] on input "Filter by keyword..." at bounding box center [391, 95] width 283 height 32
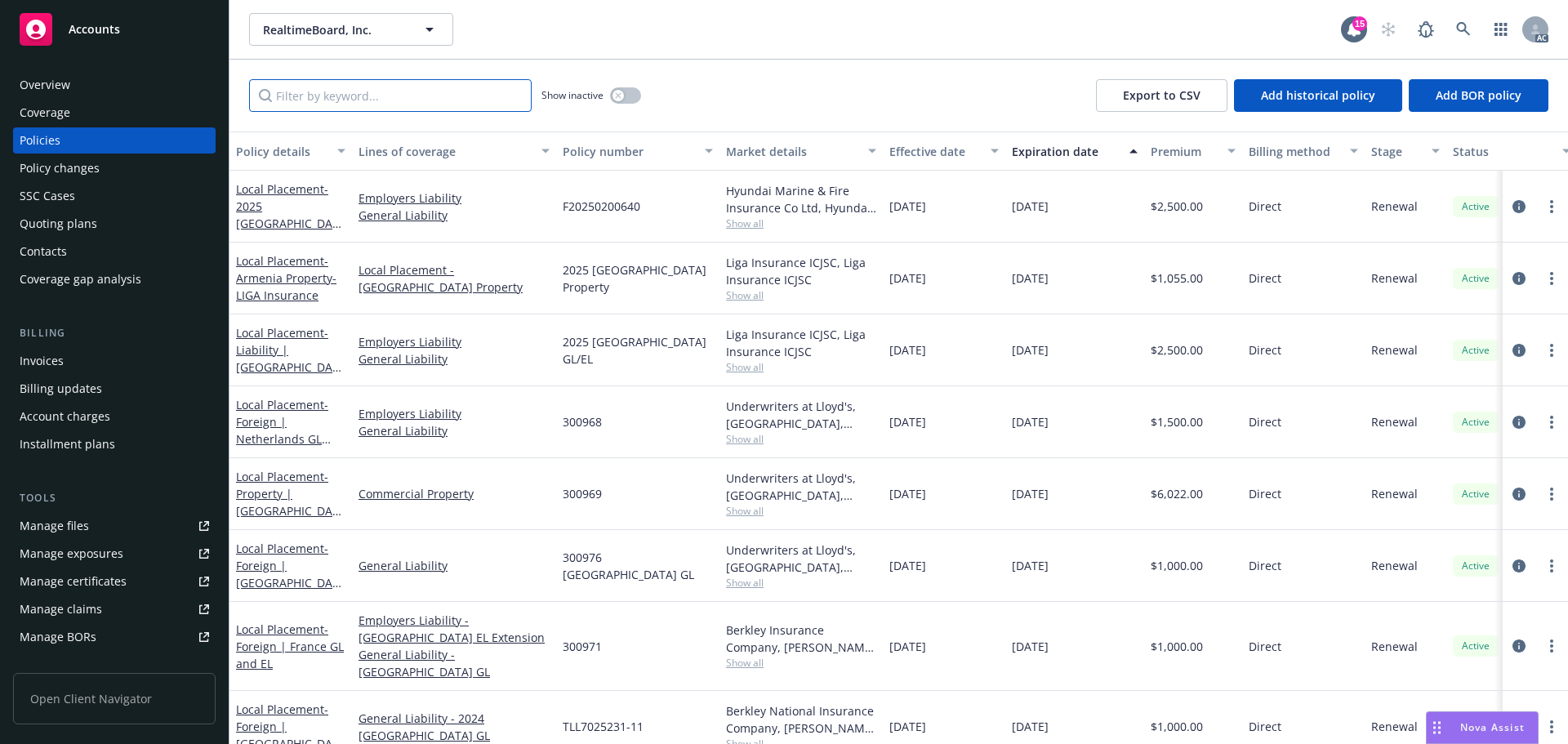
paste input "TWC7025178"
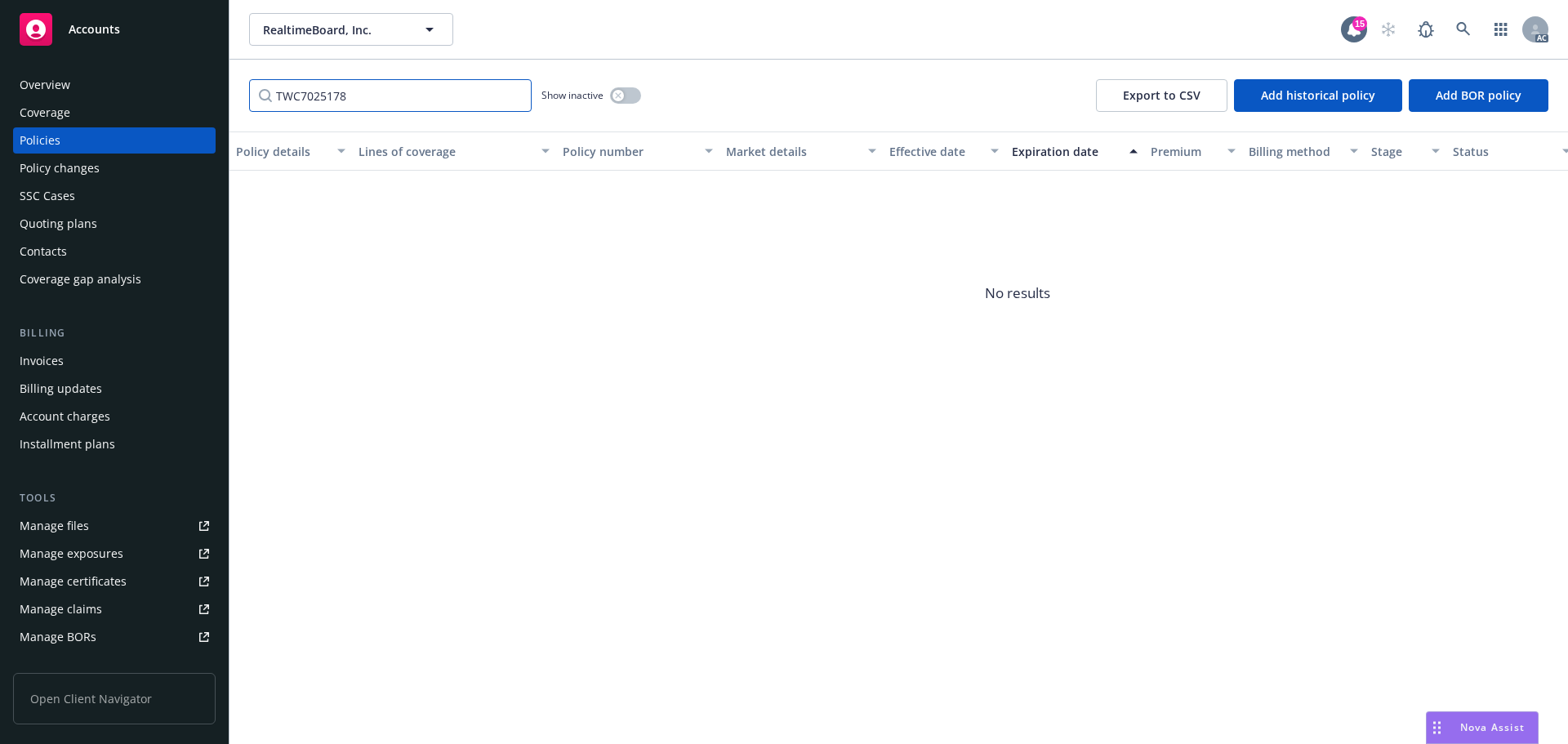
type input "TWC7025178"
click at [622, 96] on div "button" at bounding box center [618, 95] width 11 height 11
click at [91, 167] on div "Policy changes" at bounding box center [59, 168] width 80 height 26
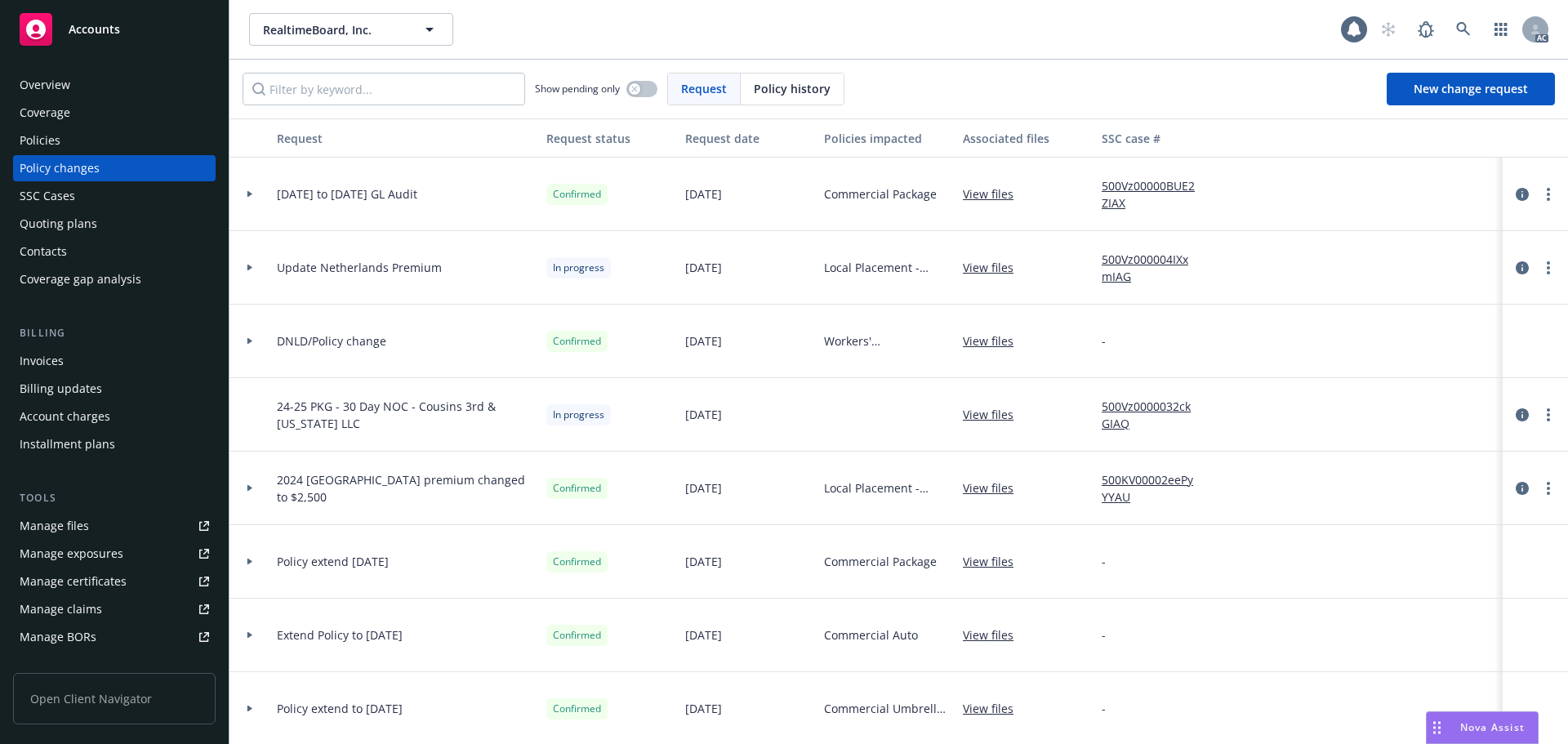
click at [794, 85] on span "Policy history" at bounding box center [792, 89] width 77 height 17
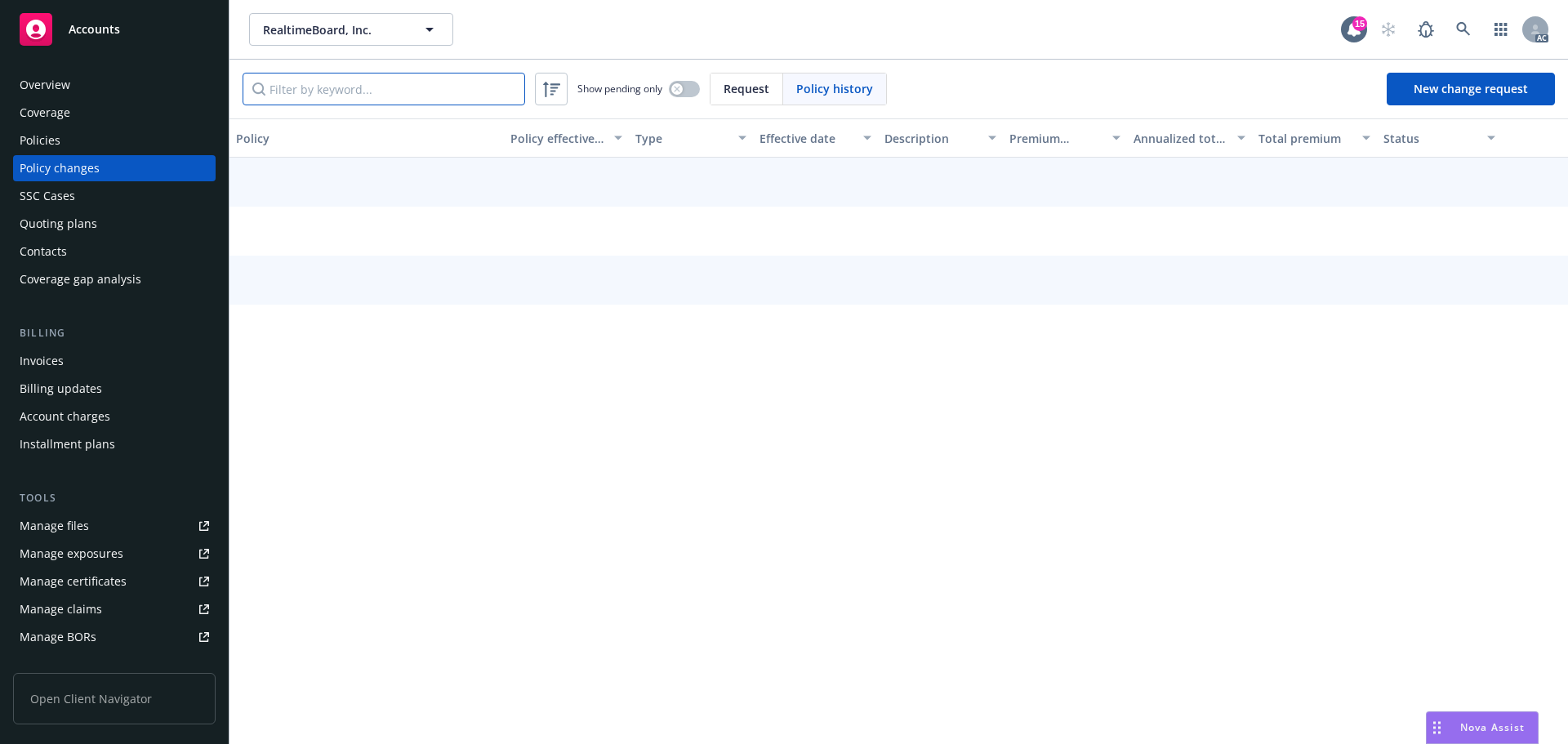
click at [356, 85] on input "Filter by keyword..." at bounding box center [384, 88] width 283 height 32
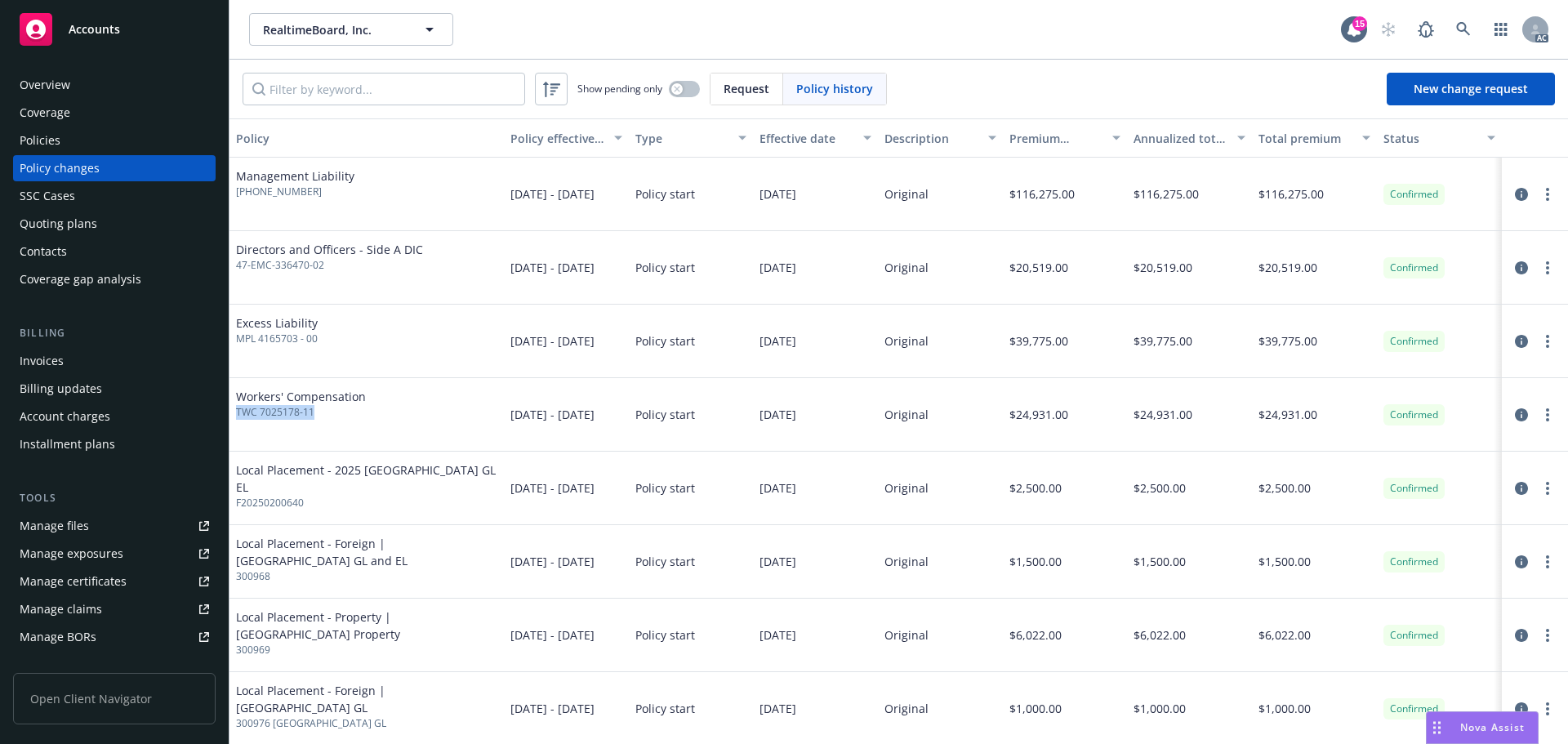
drag, startPoint x: 318, startPoint y: 410, endPoint x: 236, endPoint y: 410, distance: 82.0
click at [236, 410] on div "Workers' Compensation TWC 7025178-11" at bounding box center [366, 414] width 275 height 73
copy span "TWC 7025178-11"
click at [330, 81] on input "Filter by keyword..." at bounding box center [384, 88] width 283 height 32
paste input "TWC 7025178-11"
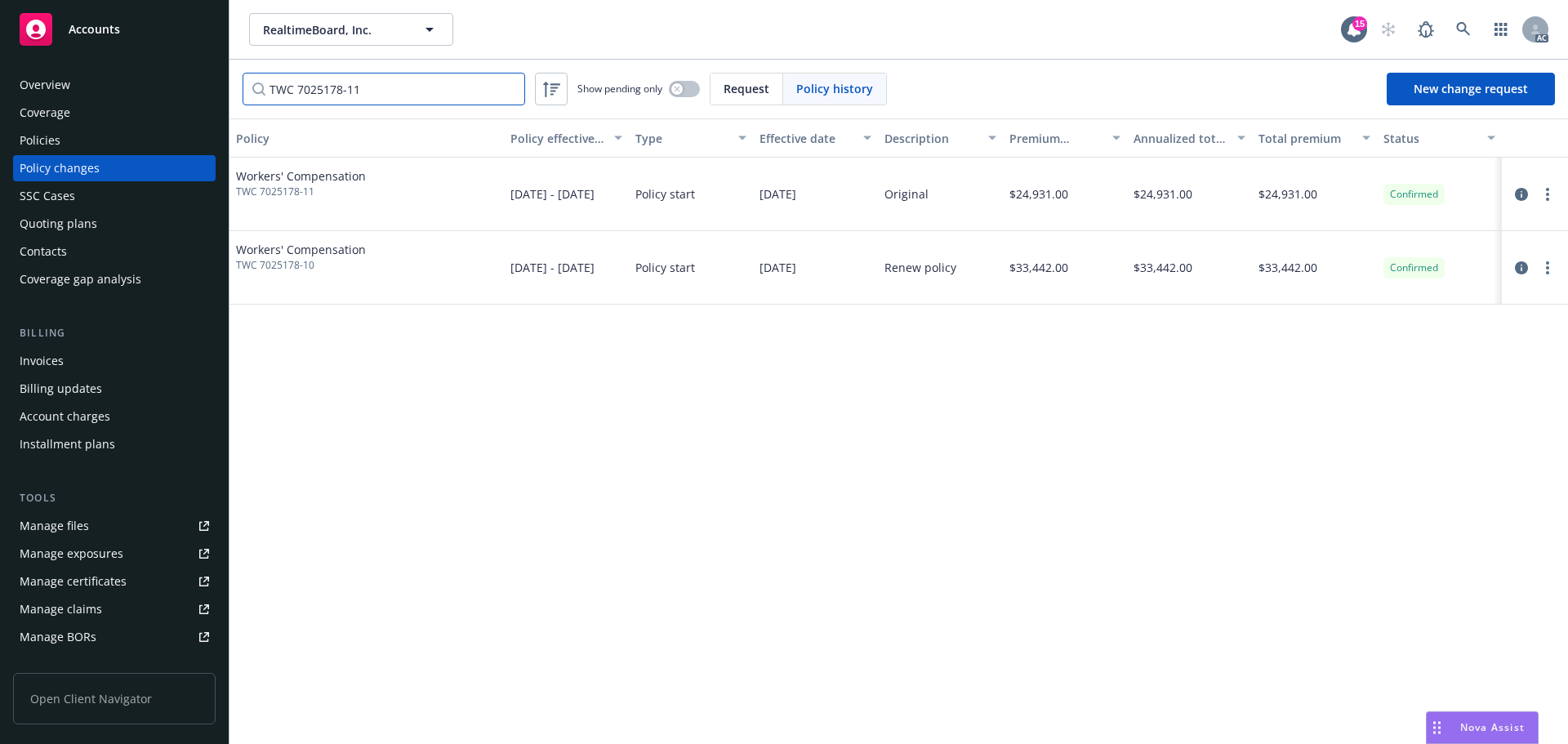
type input "TWC 7025178-11"
drag, startPoint x: 124, startPoint y: 143, endPoint x: 140, endPoint y: 138, distance: 16.8
click at [124, 143] on div "Policies" at bounding box center [113, 140] width 189 height 26
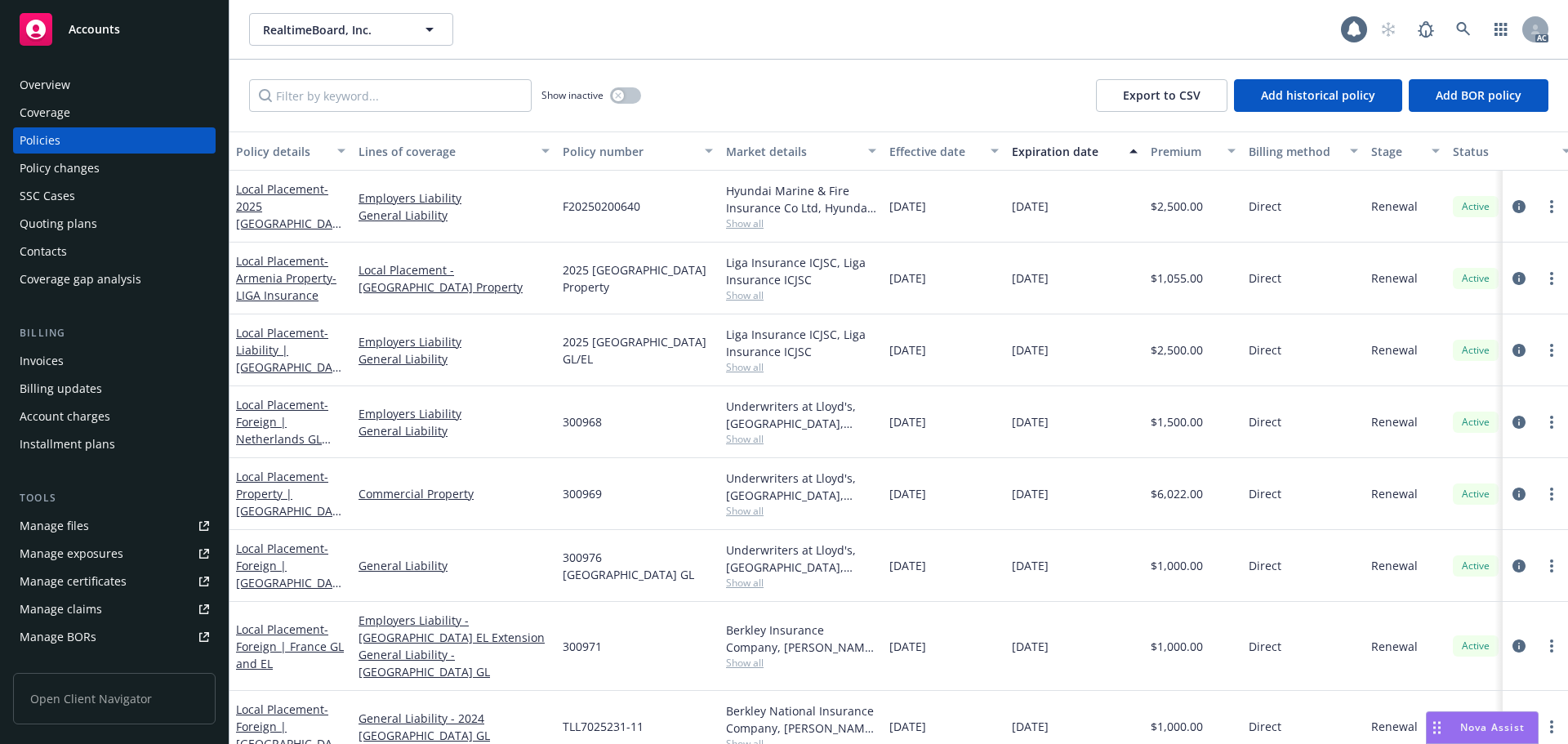
click at [380, 90] on input "Filter by keyword..." at bounding box center [391, 95] width 283 height 32
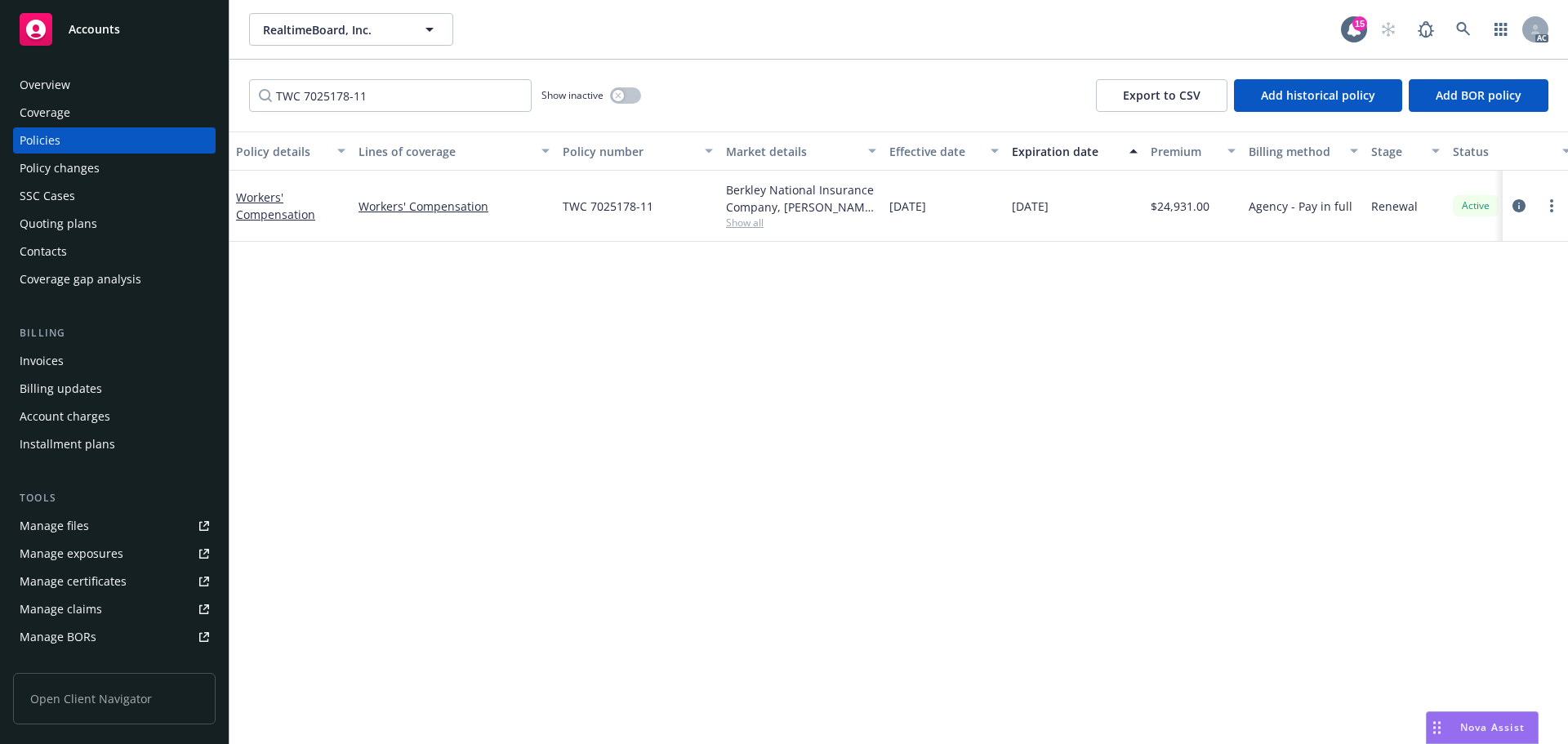
type input "TWC 7025178-11"
click at [1468, 21] on link at bounding box center [1463, 29] width 32 height 32
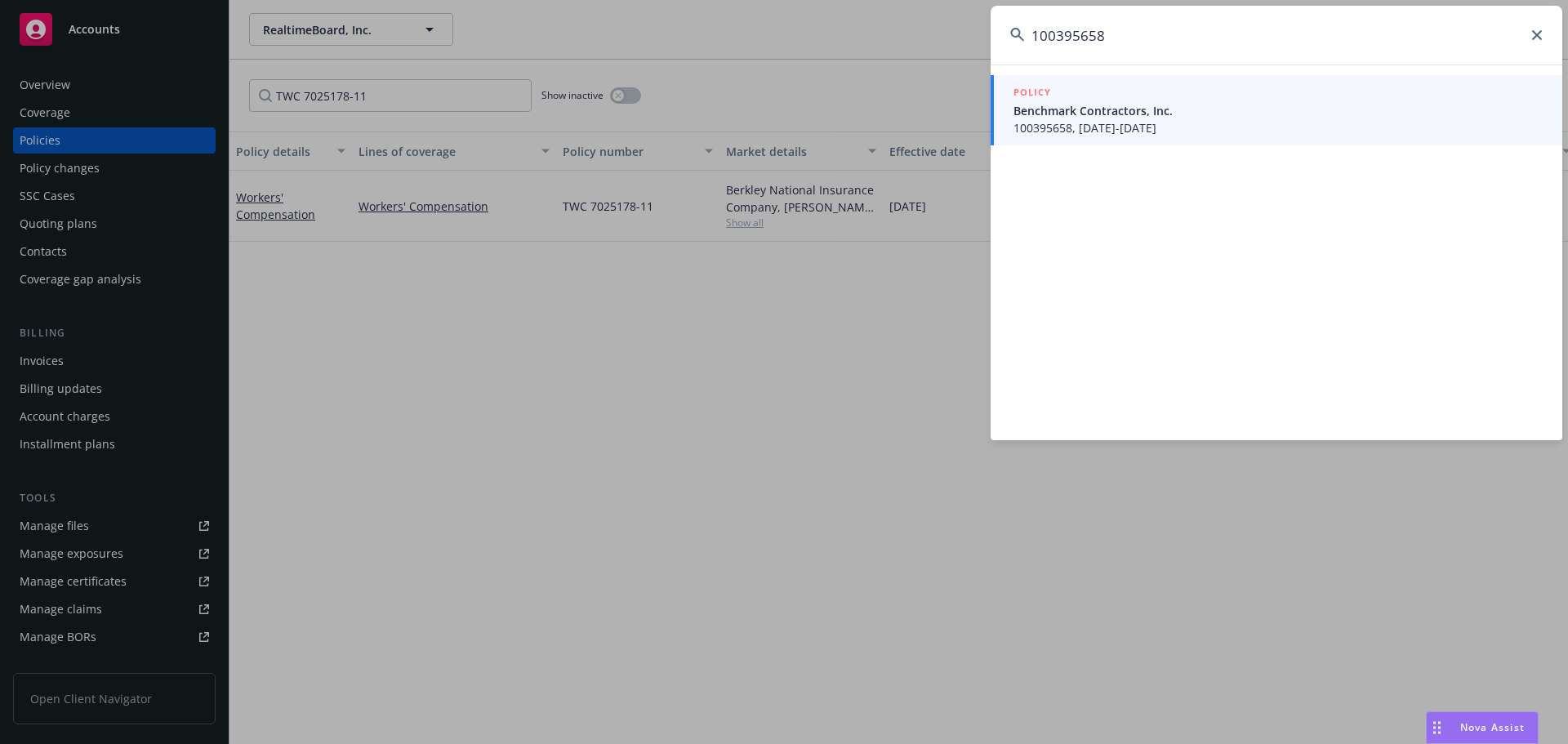
type input "100395658"
click at [1124, 131] on span "100395658, [DATE]-[DATE]" at bounding box center [1278, 128] width 530 height 17
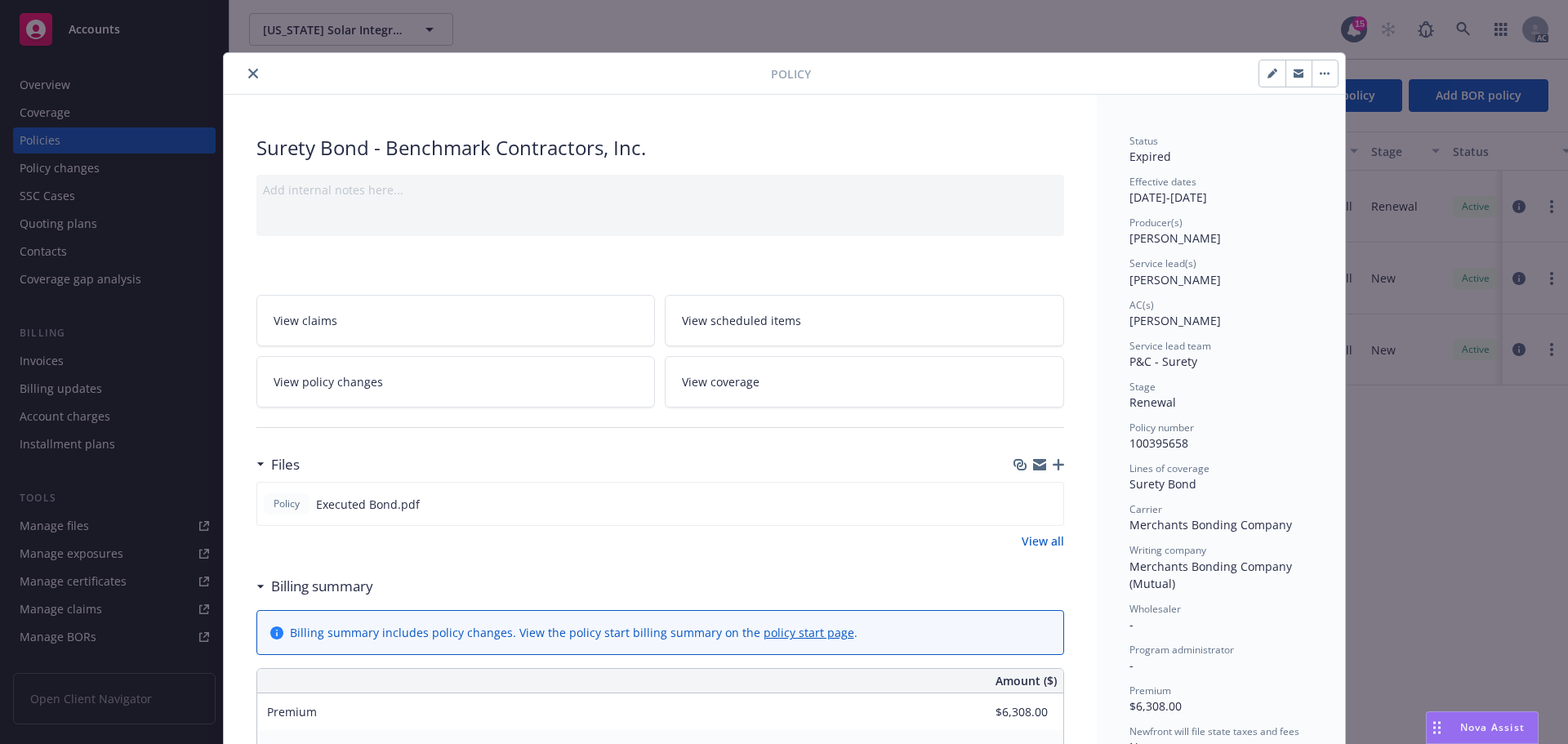
click at [250, 74] on icon "close" at bounding box center [253, 73] width 10 height 10
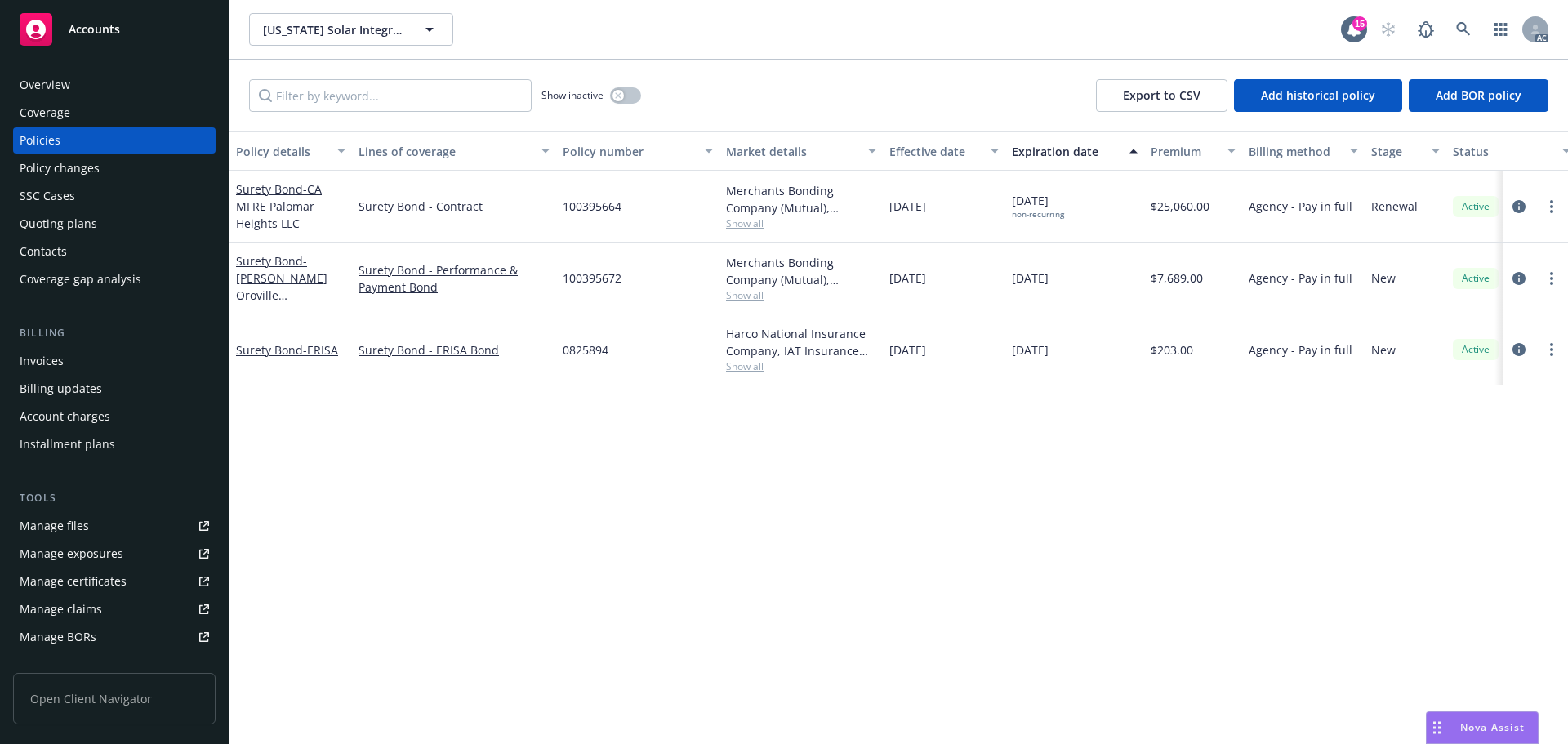
click at [82, 167] on div "Policy changes" at bounding box center [59, 168] width 80 height 26
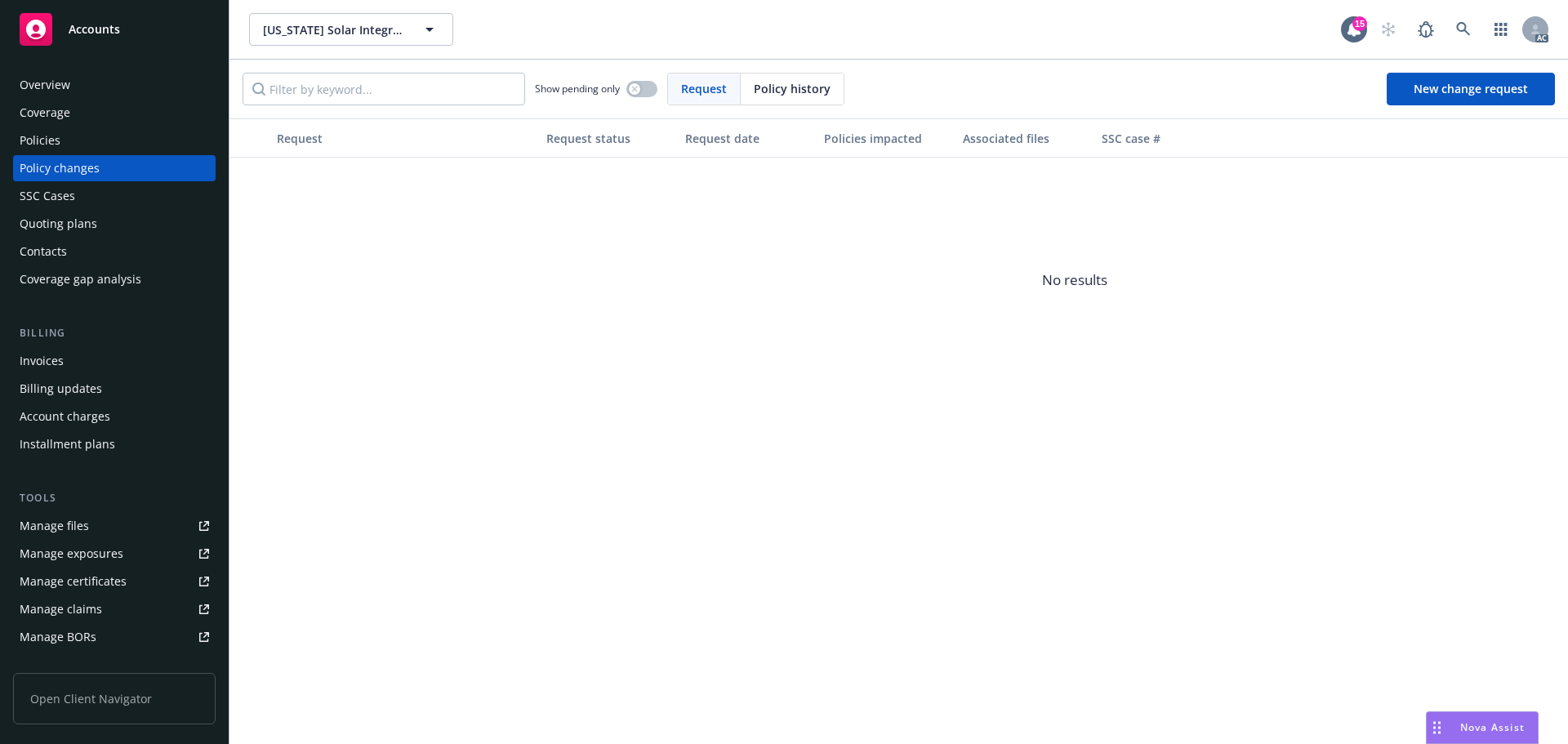
click at [763, 86] on span "Policy history" at bounding box center [792, 89] width 77 height 17
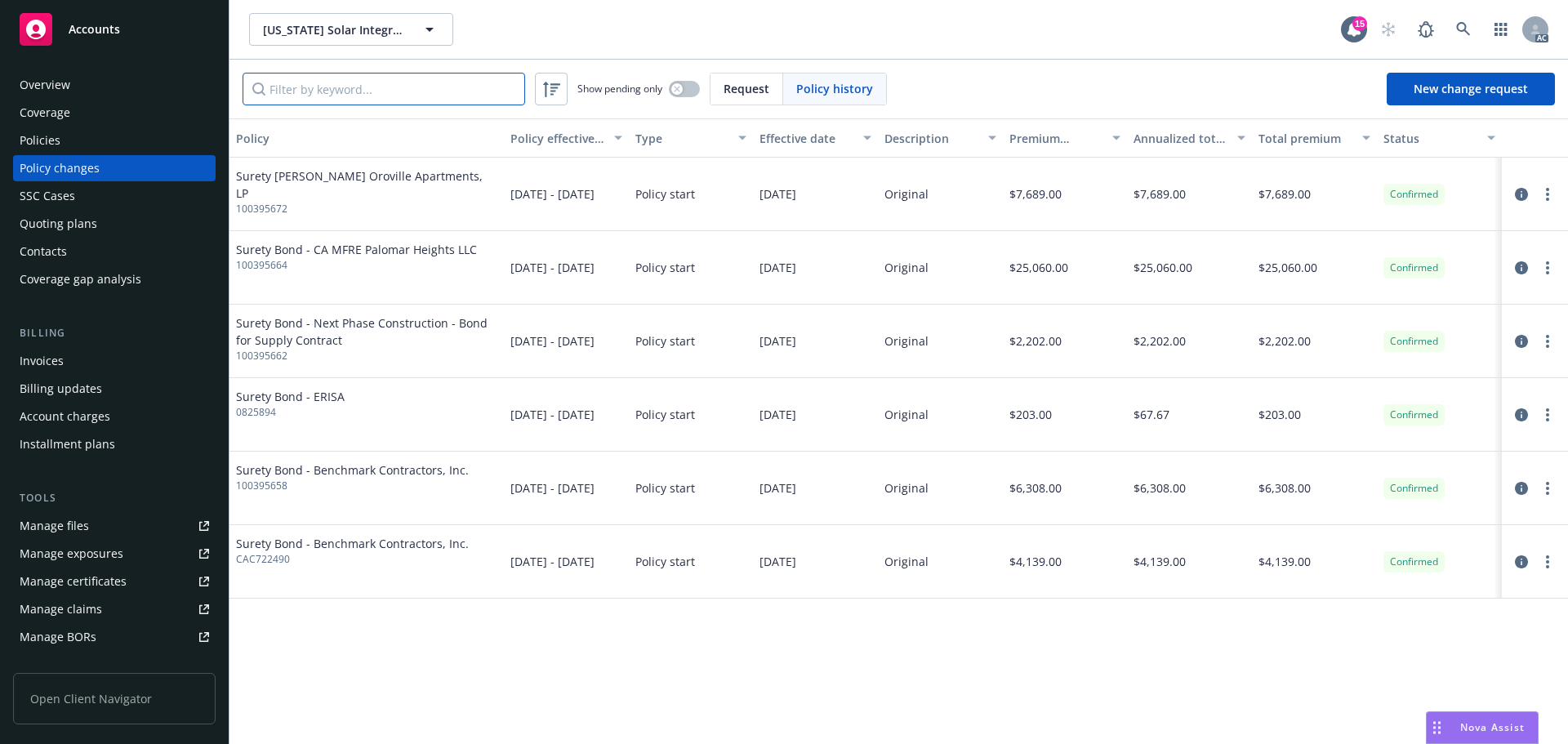
click at [424, 78] on input "Filter by keyword..." at bounding box center [384, 88] width 283 height 32
click at [266, 489] on span "100395658" at bounding box center [353, 486] width 233 height 15
copy span "100395658"
drag, startPoint x: 1522, startPoint y: 490, endPoint x: 1291, endPoint y: 702, distance: 313.5
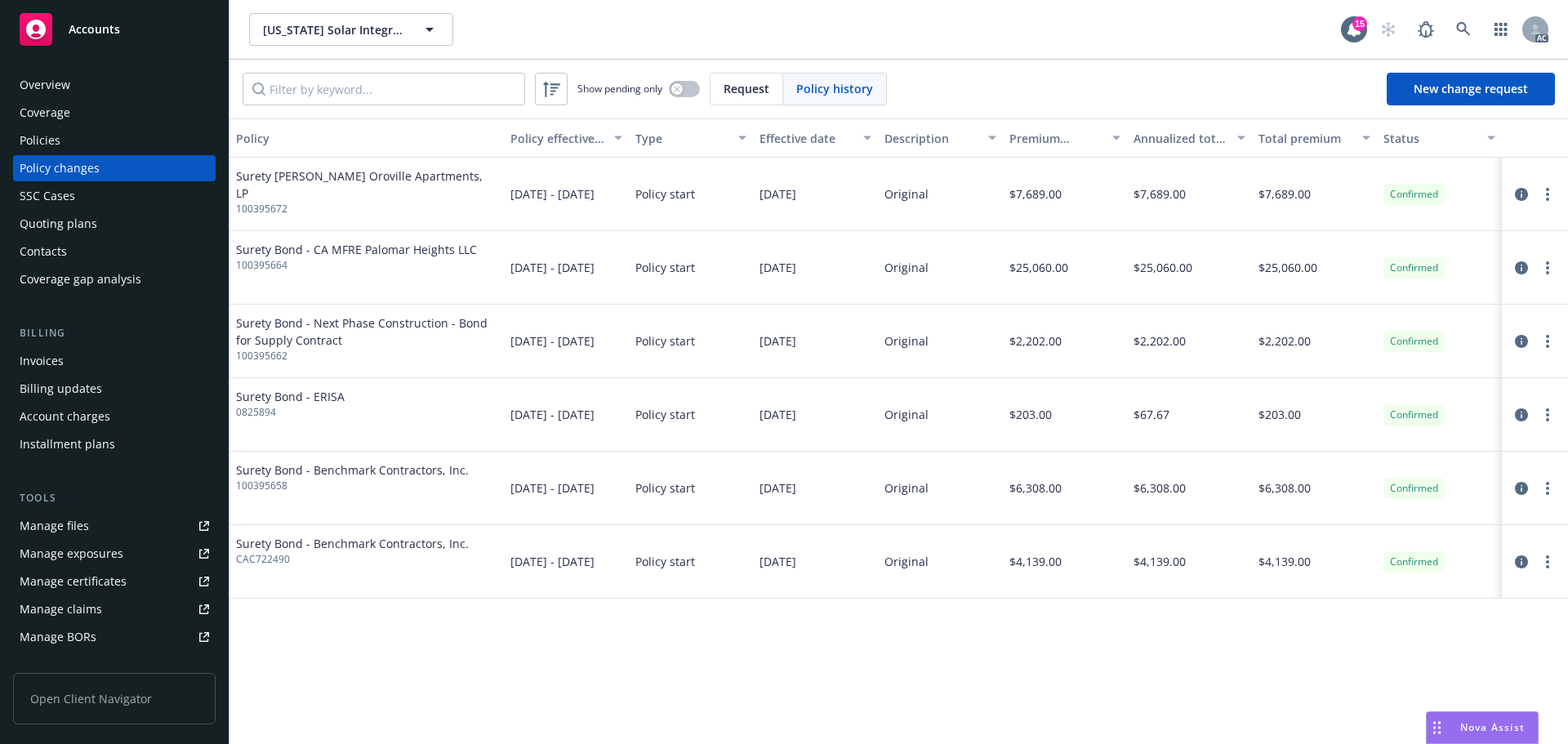
click at [1523, 490] on icon "circleInformation" at bounding box center [1522, 488] width 13 height 13
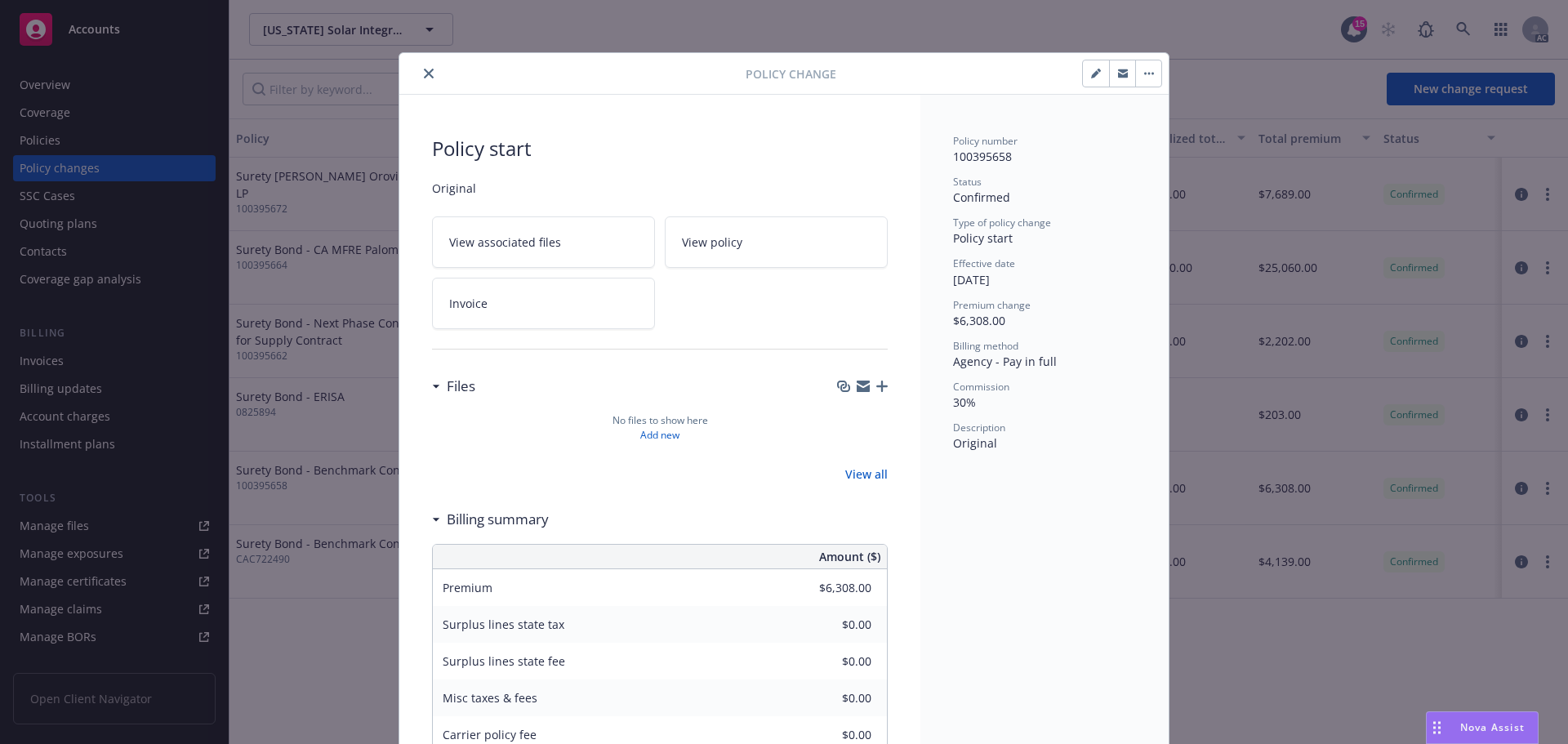
scroll to position [49, 0]
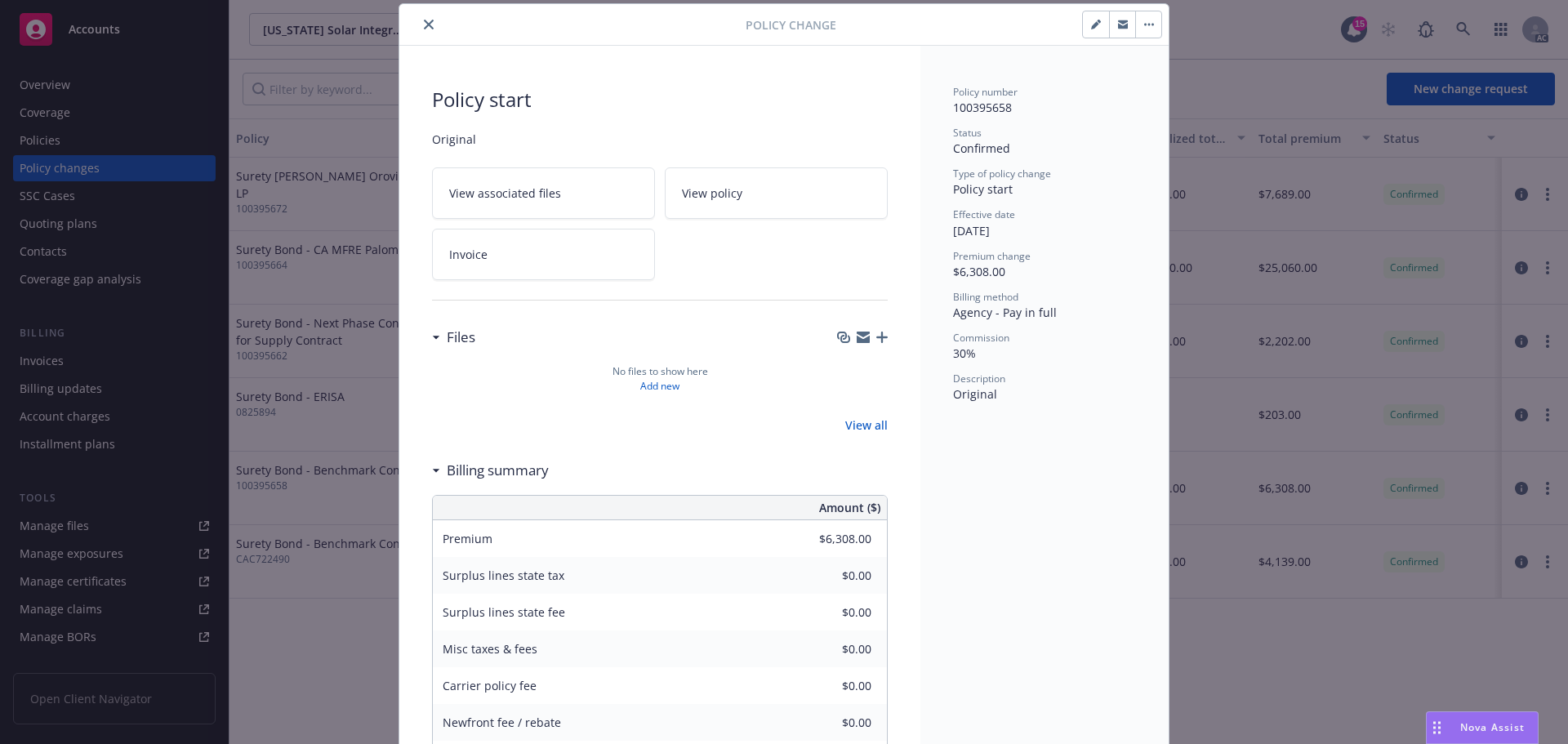
click at [427, 17] on button "close" at bounding box center [428, 24] width 19 height 19
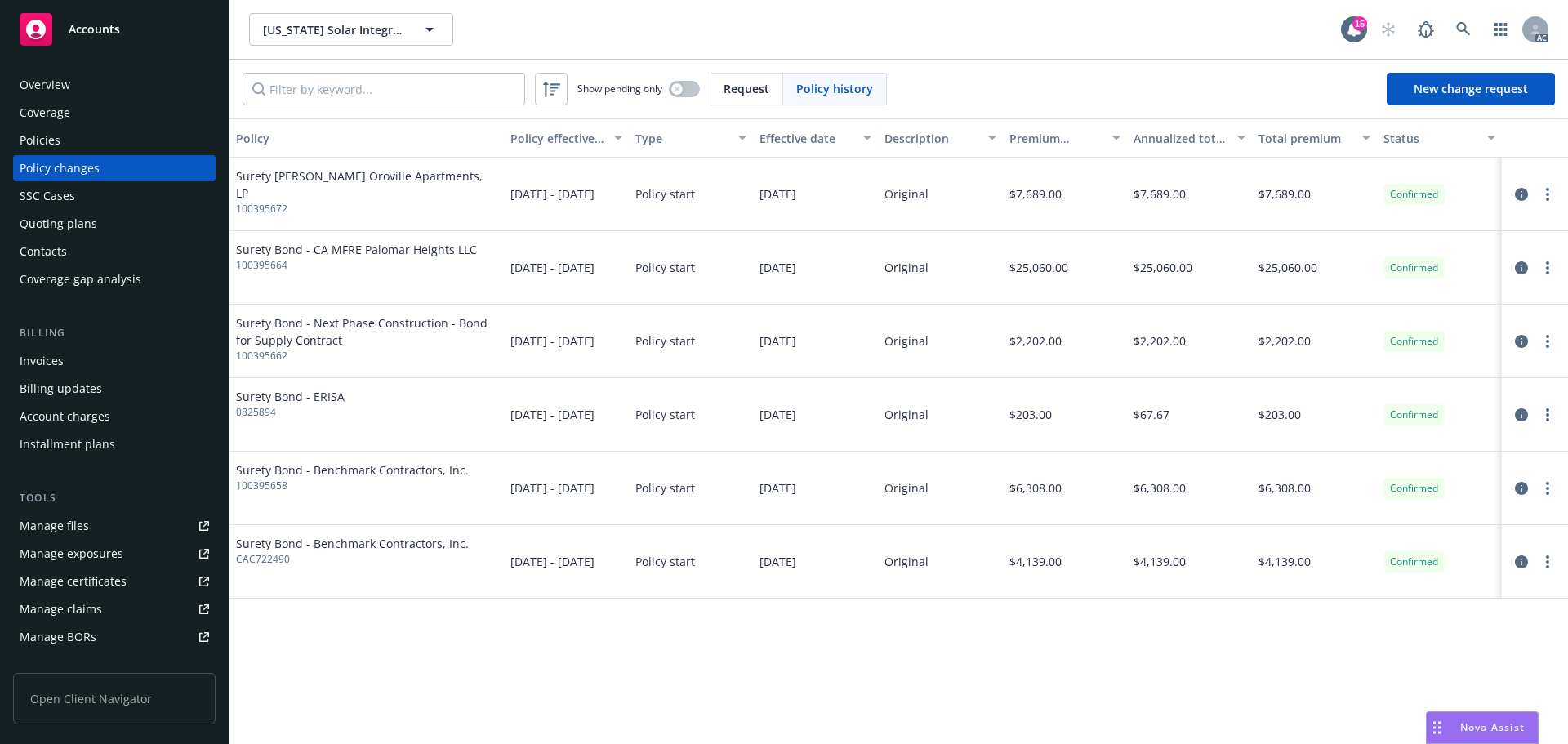
click at [121, 149] on div "Policies" at bounding box center [113, 140] width 189 height 26
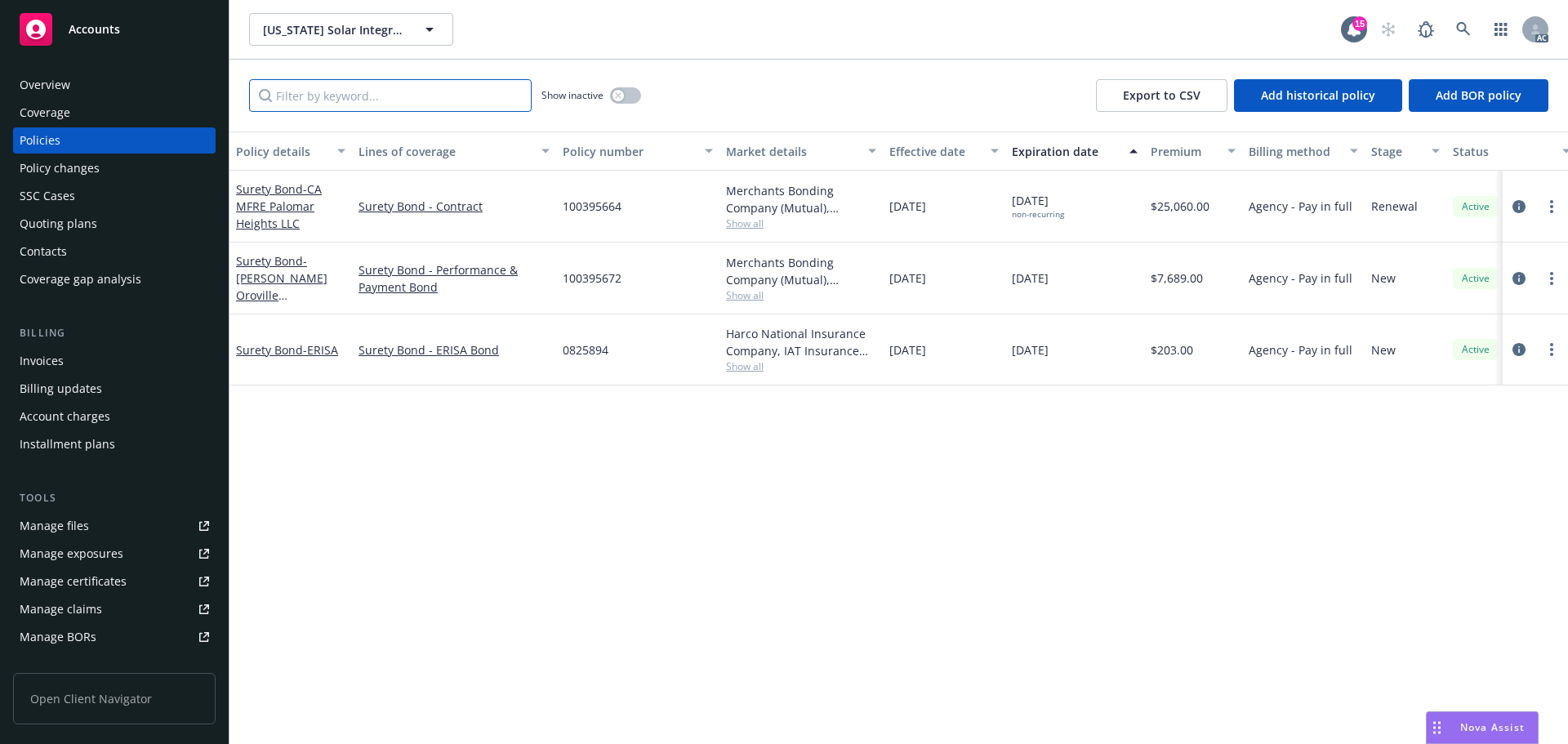
click at [345, 106] on input "Filter by keyword..." at bounding box center [391, 95] width 283 height 32
paste input "100395658"
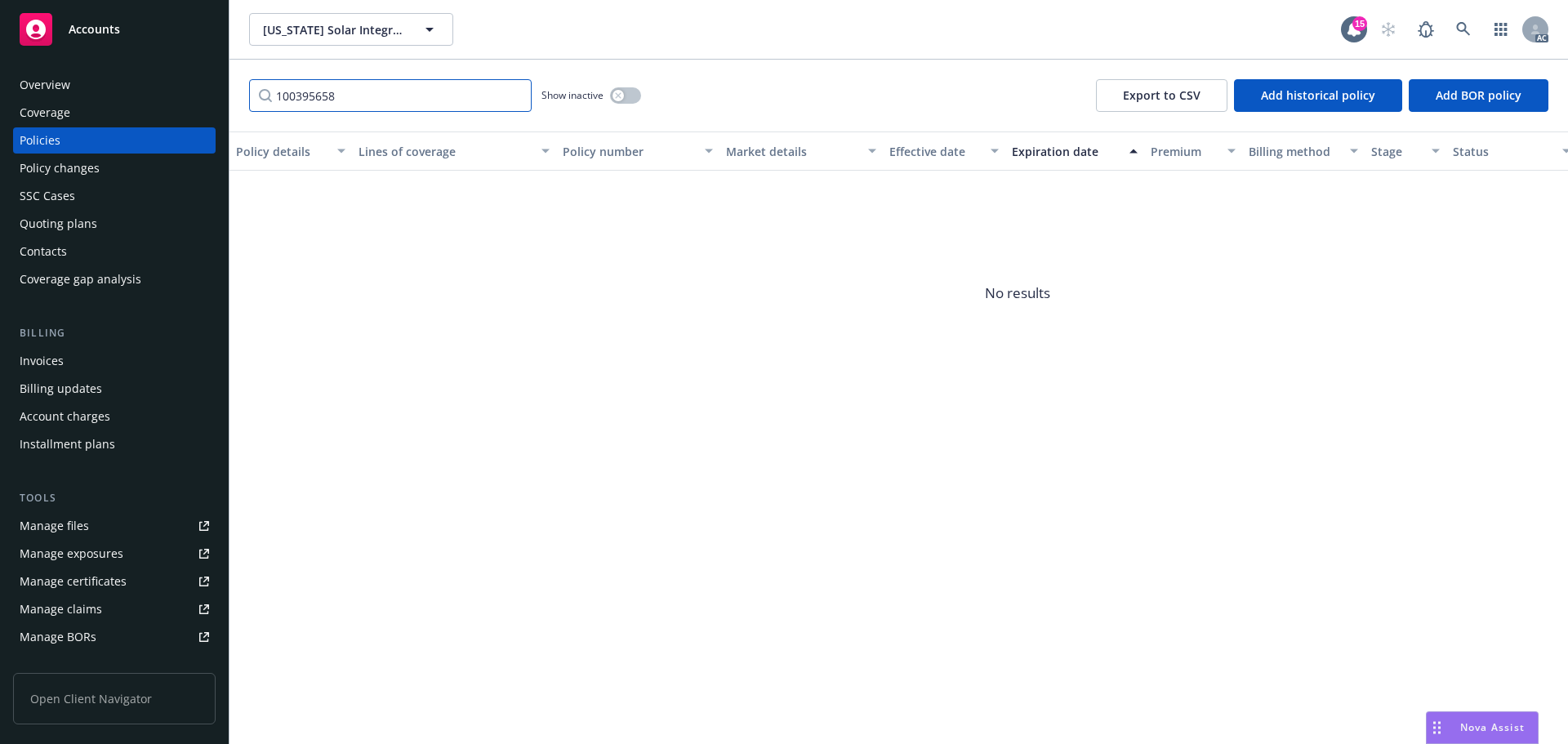
type input "100395658"
click at [623, 92] on div "button" at bounding box center [618, 95] width 11 height 11
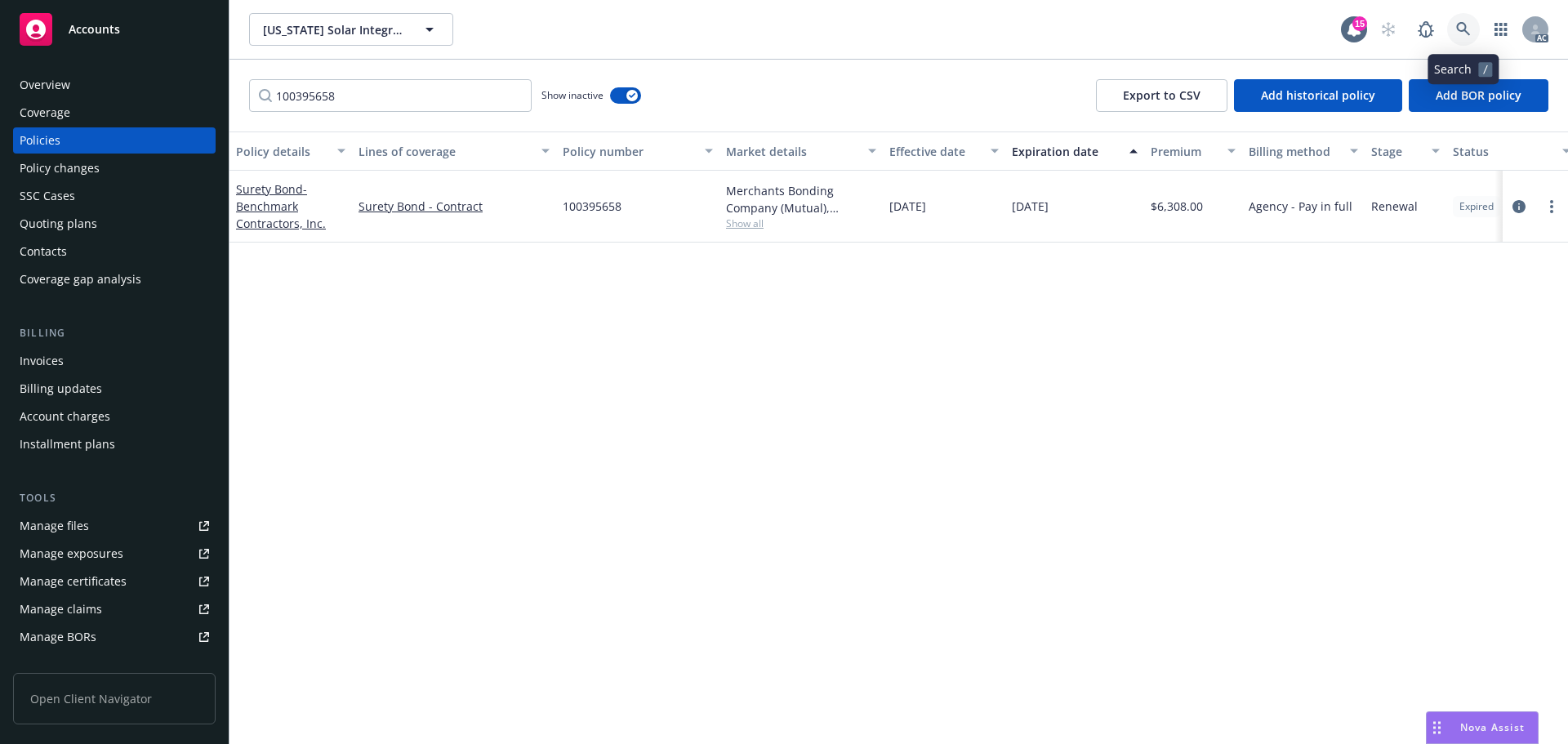
click at [1475, 29] on link at bounding box center [1463, 29] width 32 height 32
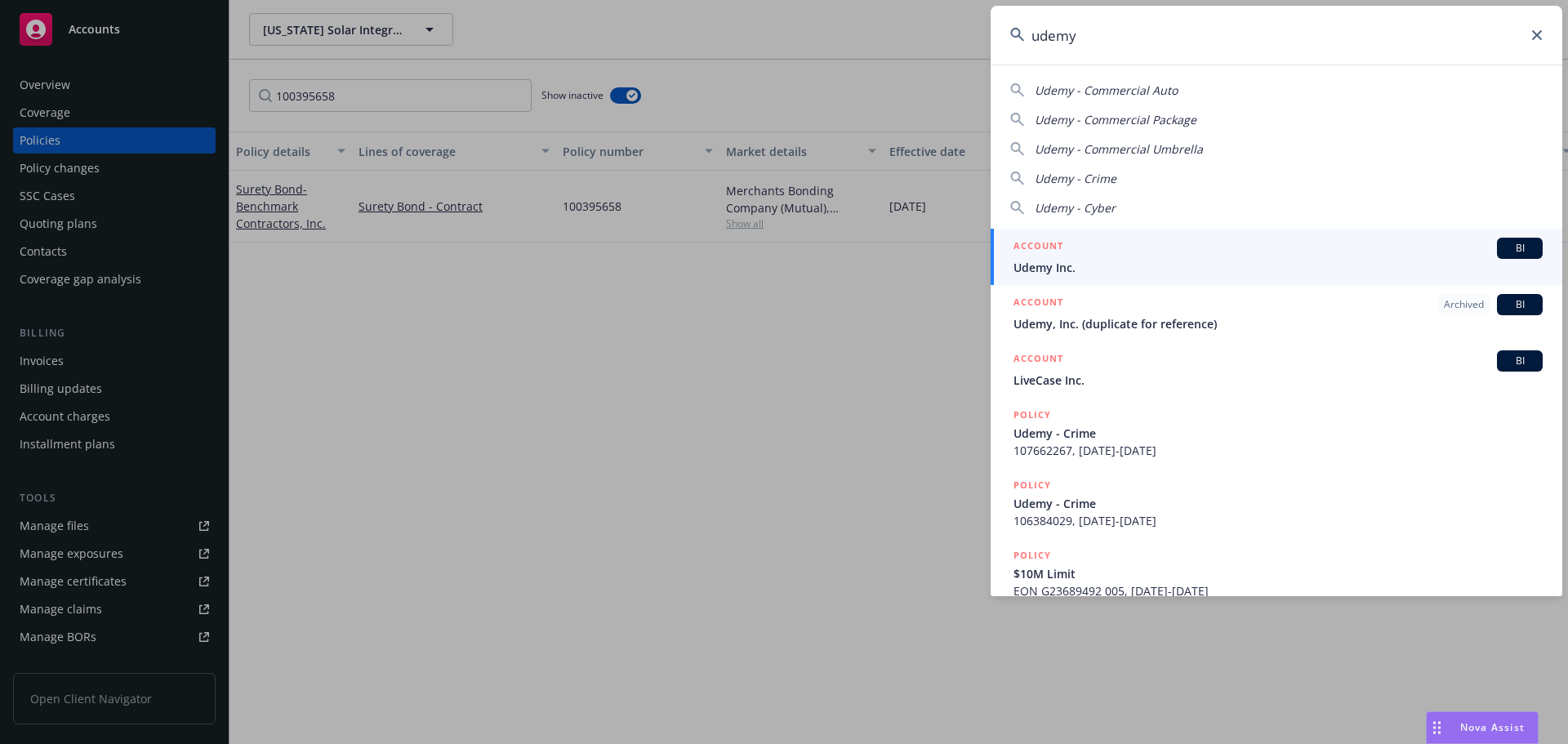
type input "udemy"
click at [1407, 233] on link "ACCOUNT BI Udemy Inc." at bounding box center [1277, 256] width 572 height 57
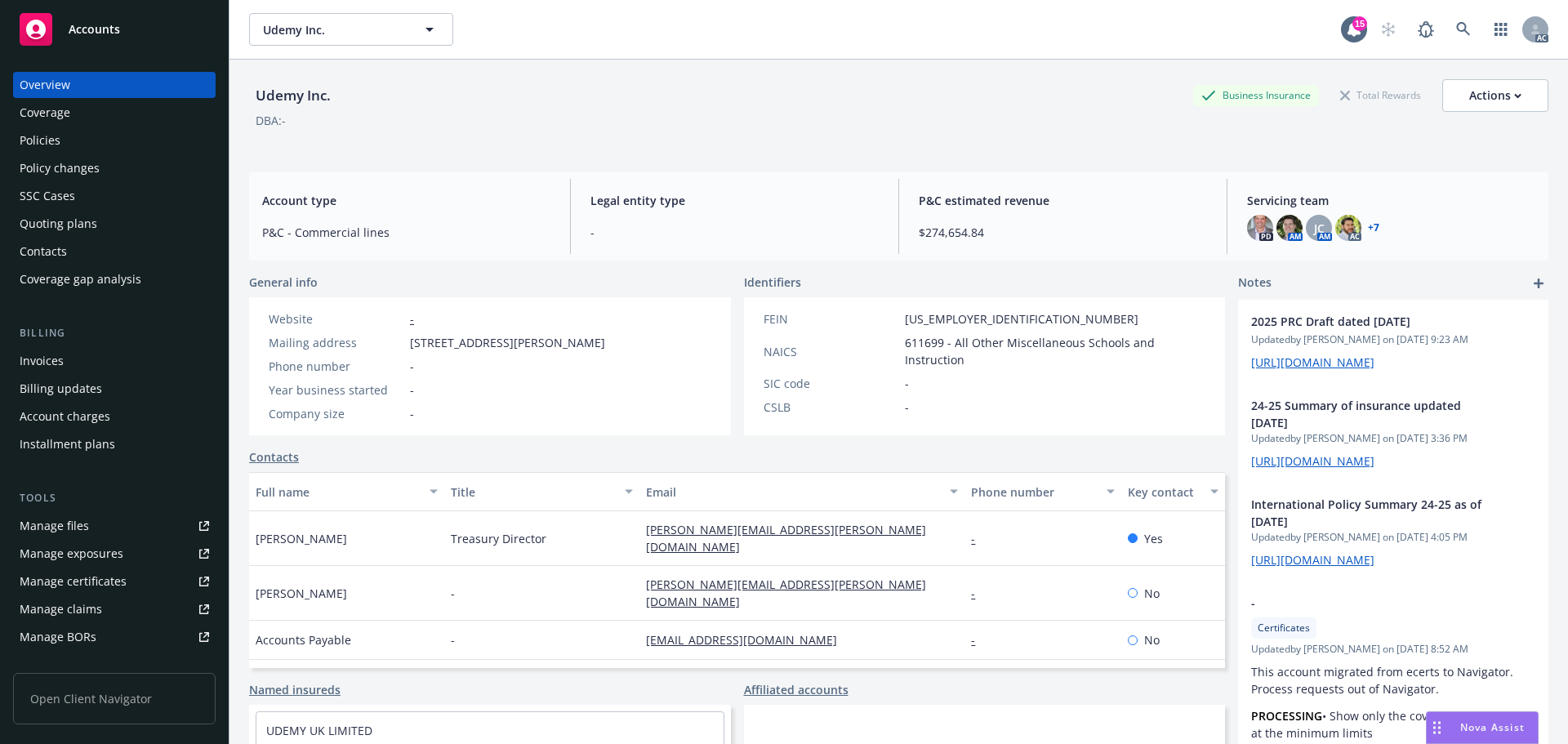
click at [97, 141] on div "Policies" at bounding box center [113, 140] width 189 height 26
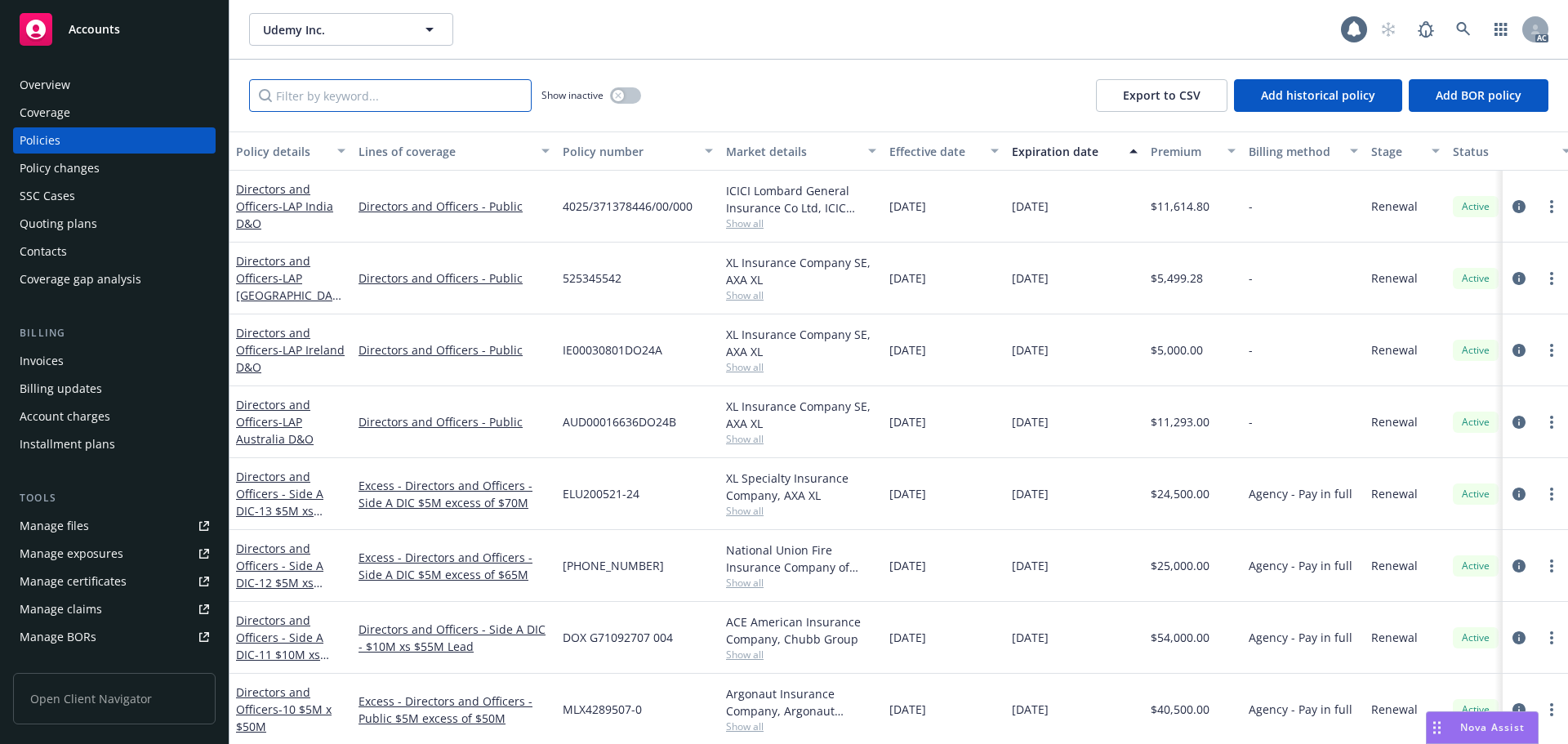
click at [435, 108] on input "Filter by keyword..." at bounding box center [391, 95] width 283 height 32
paste input "0314-7528"
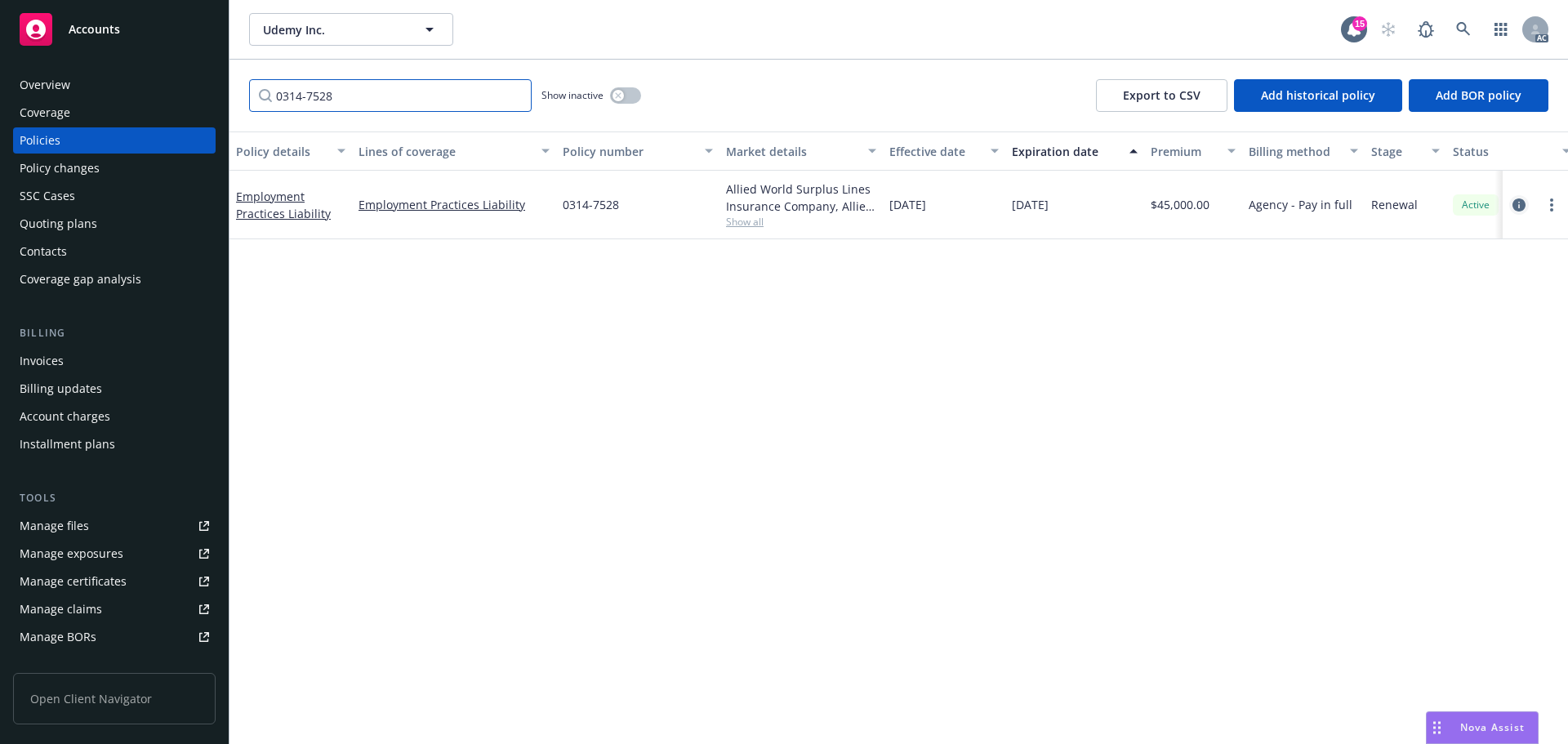
type input "0314-7528"
click at [1515, 211] on icon "circleInformation" at bounding box center [1519, 204] width 13 height 13
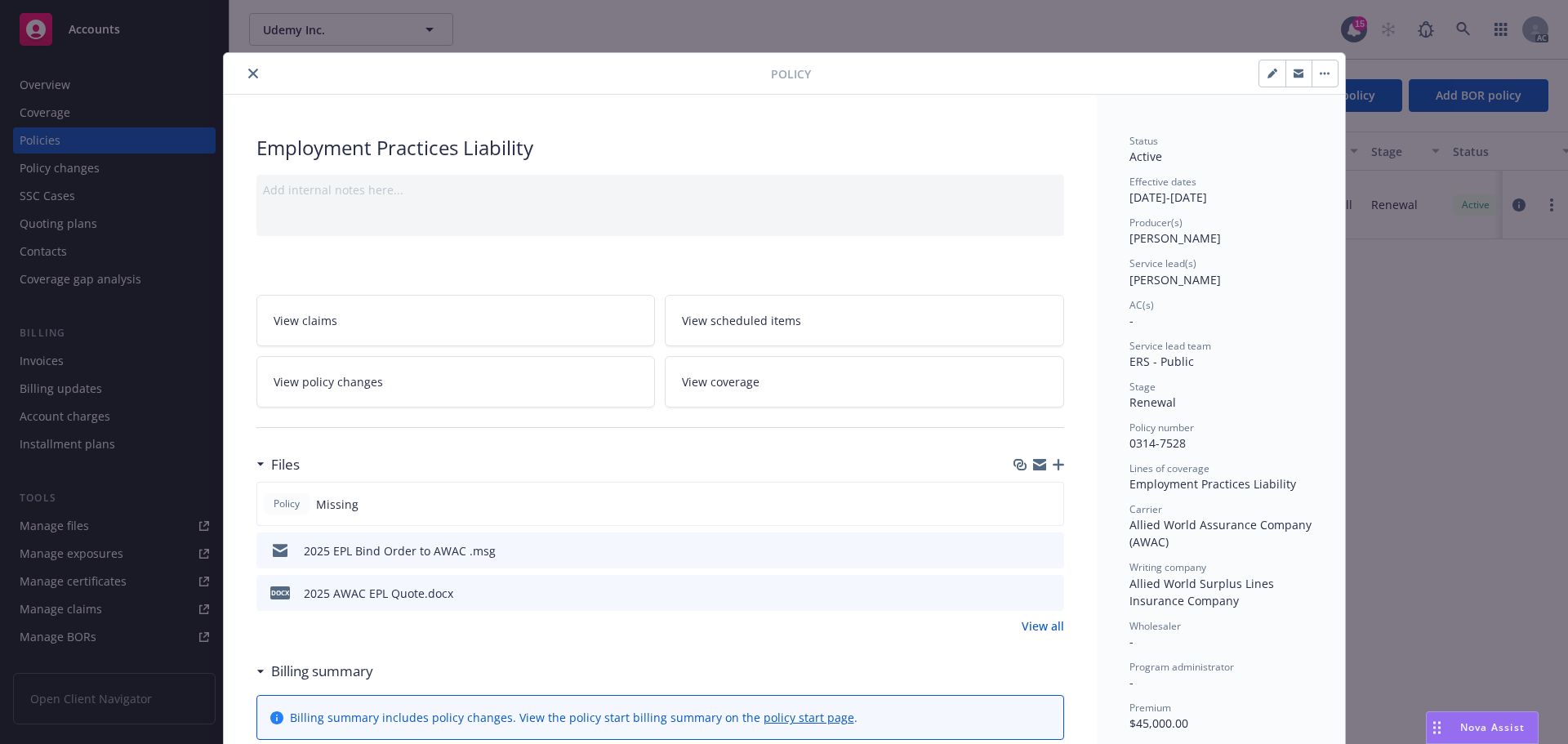
click at [250, 71] on icon "close" at bounding box center [253, 73] width 10 height 10
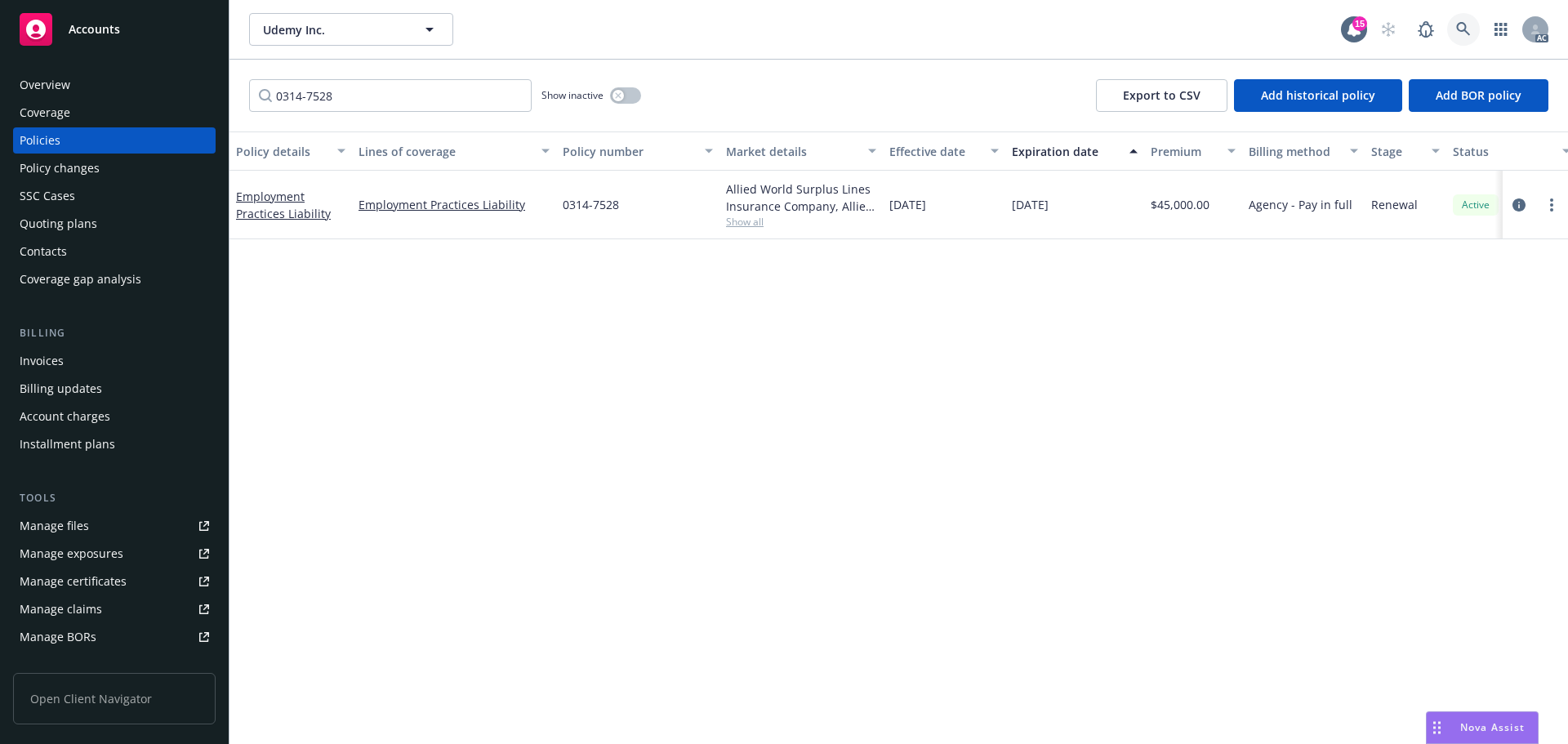
click at [1452, 20] on link at bounding box center [1463, 29] width 32 height 32
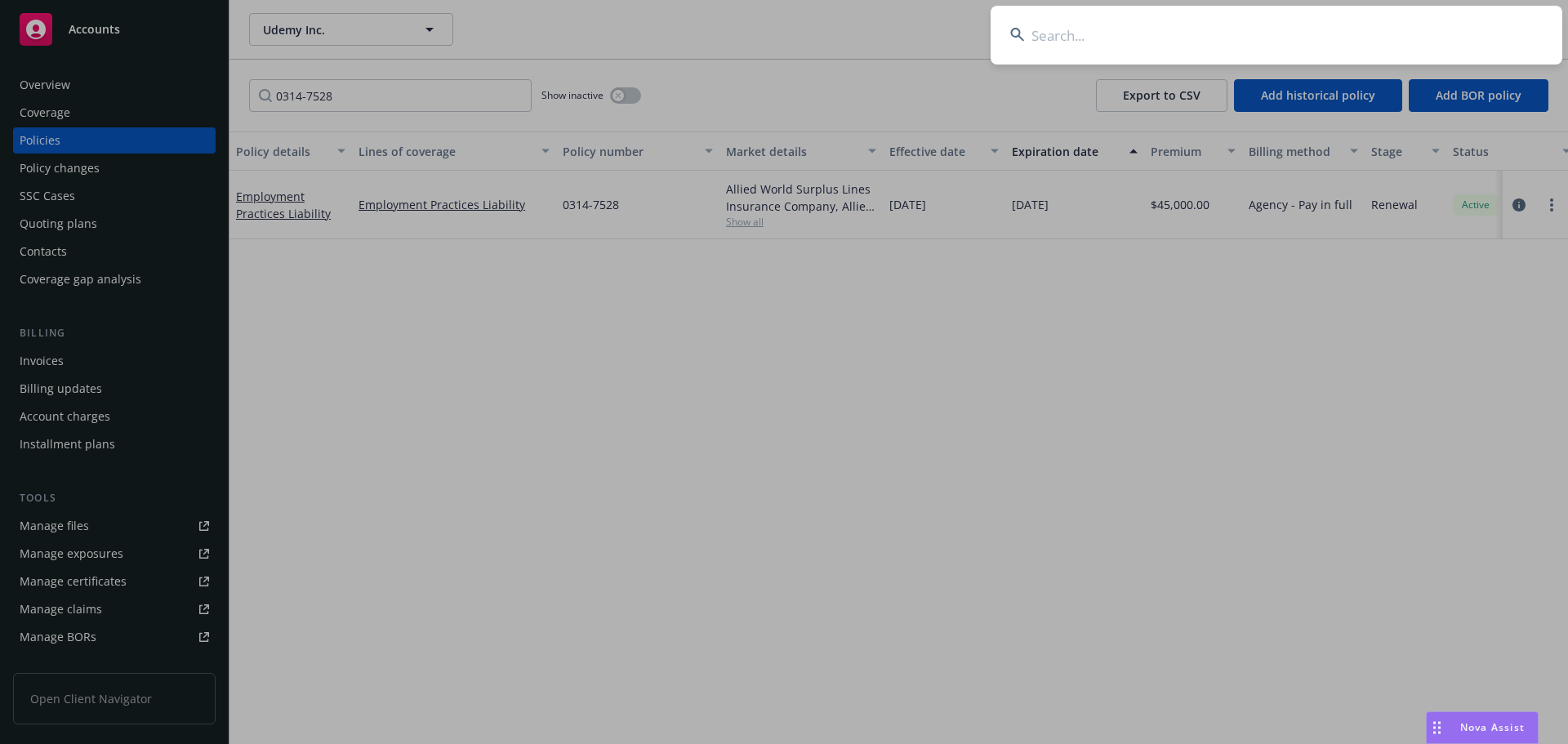
type input "o"
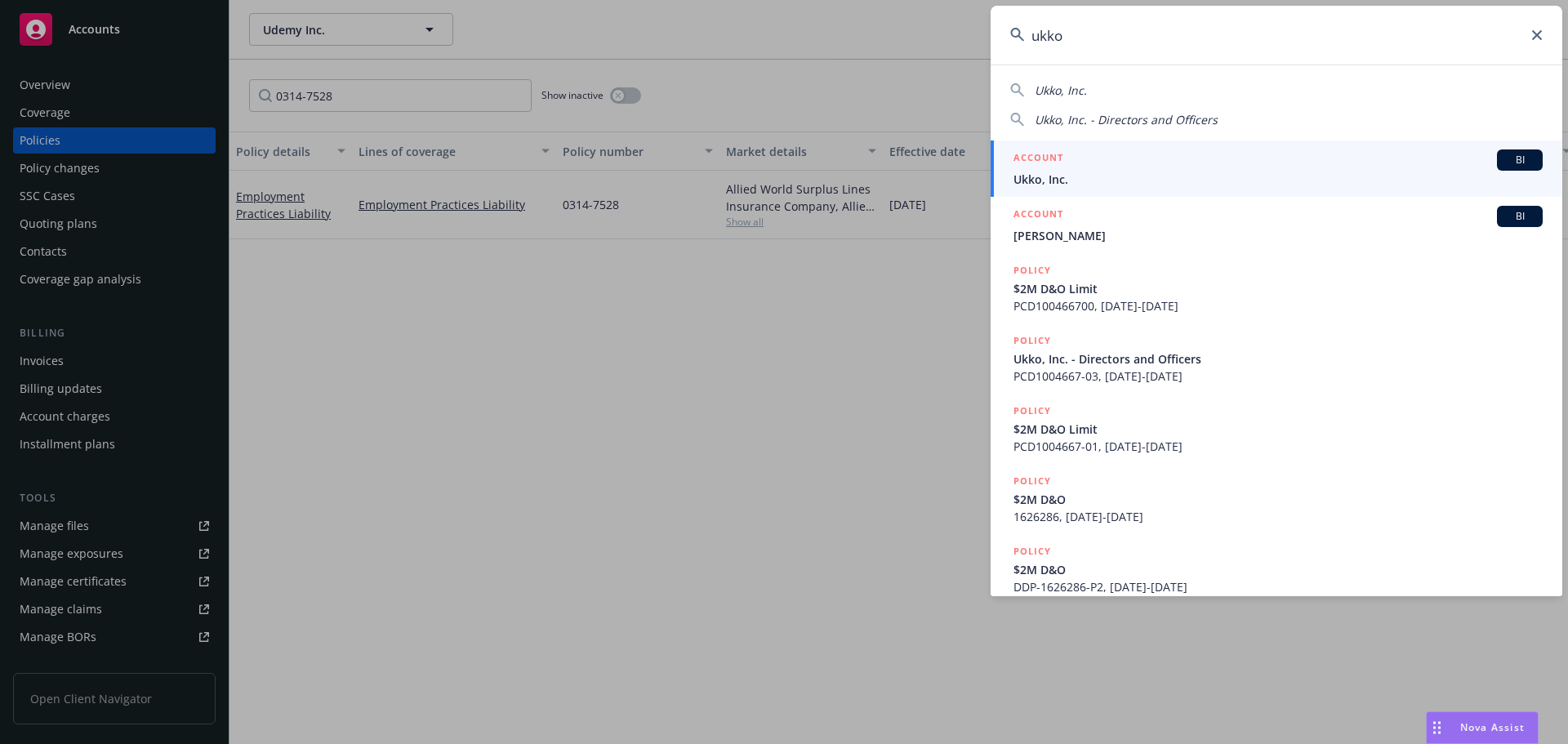
type input "ukko"
click at [1308, 167] on div "ACCOUNT BI" at bounding box center [1278, 160] width 530 height 21
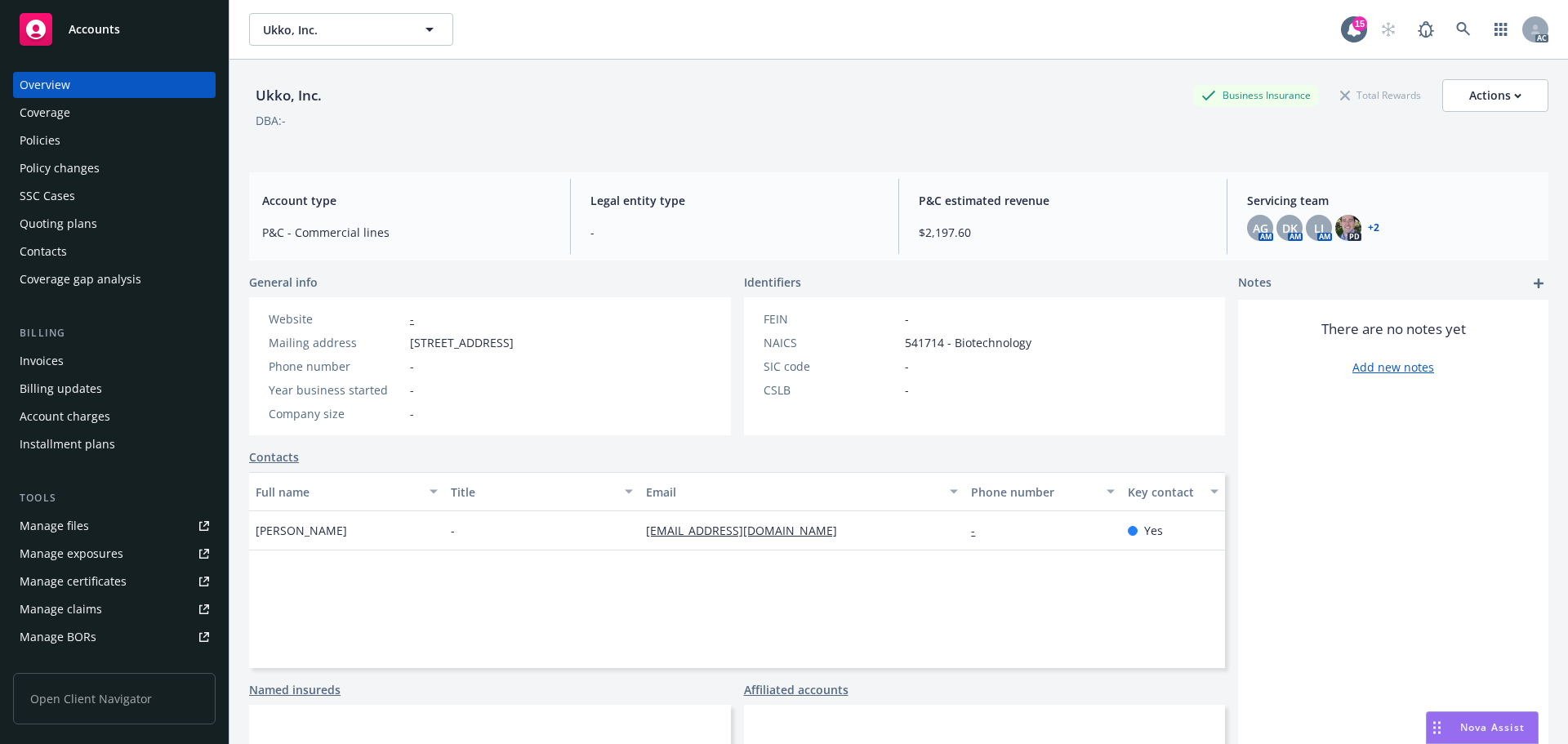
click at [71, 152] on div "Policies" at bounding box center [113, 140] width 189 height 26
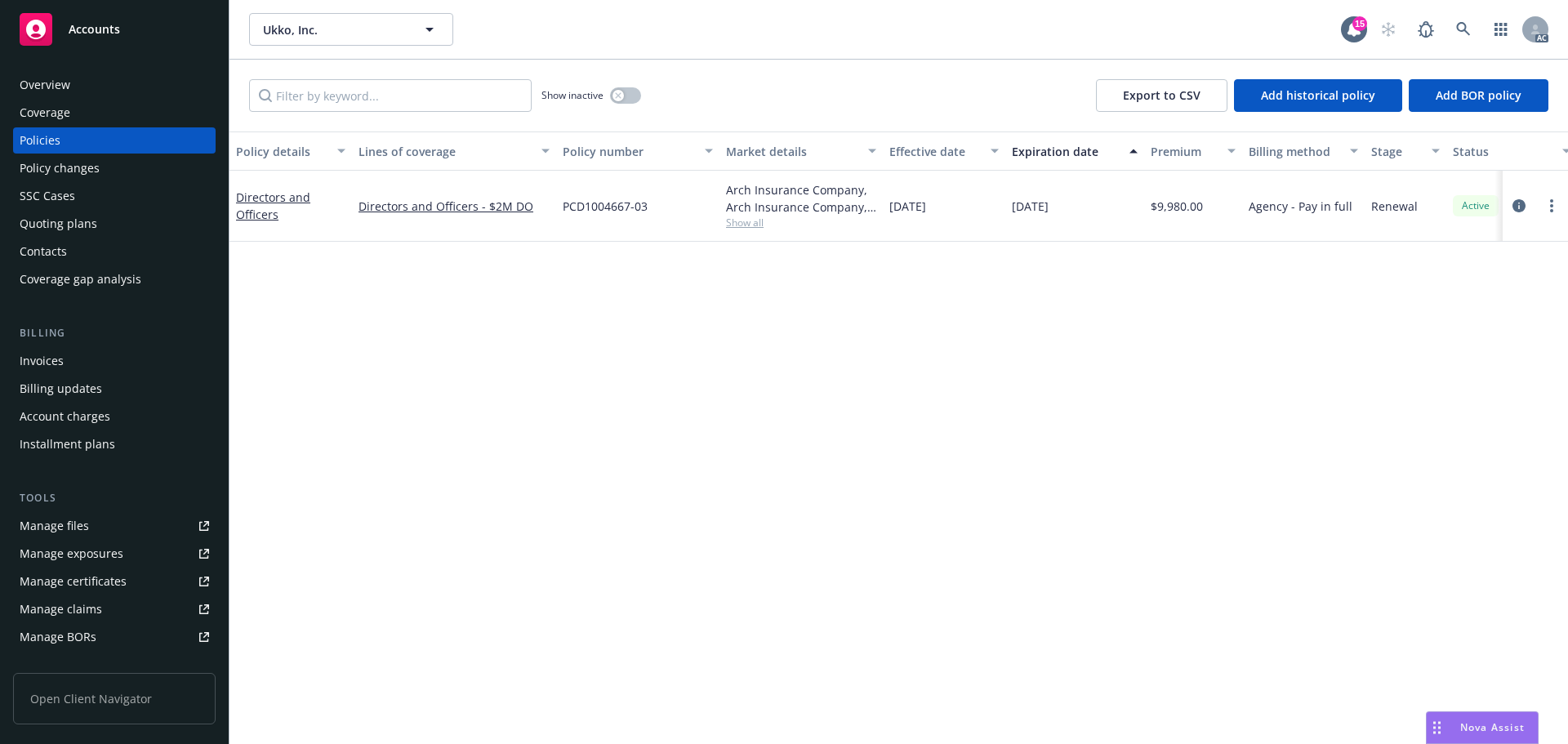
click at [624, 104] on div "Show inactive" at bounding box center [592, 95] width 99 height 32
click at [633, 92] on button "button" at bounding box center [626, 95] width 31 height 17
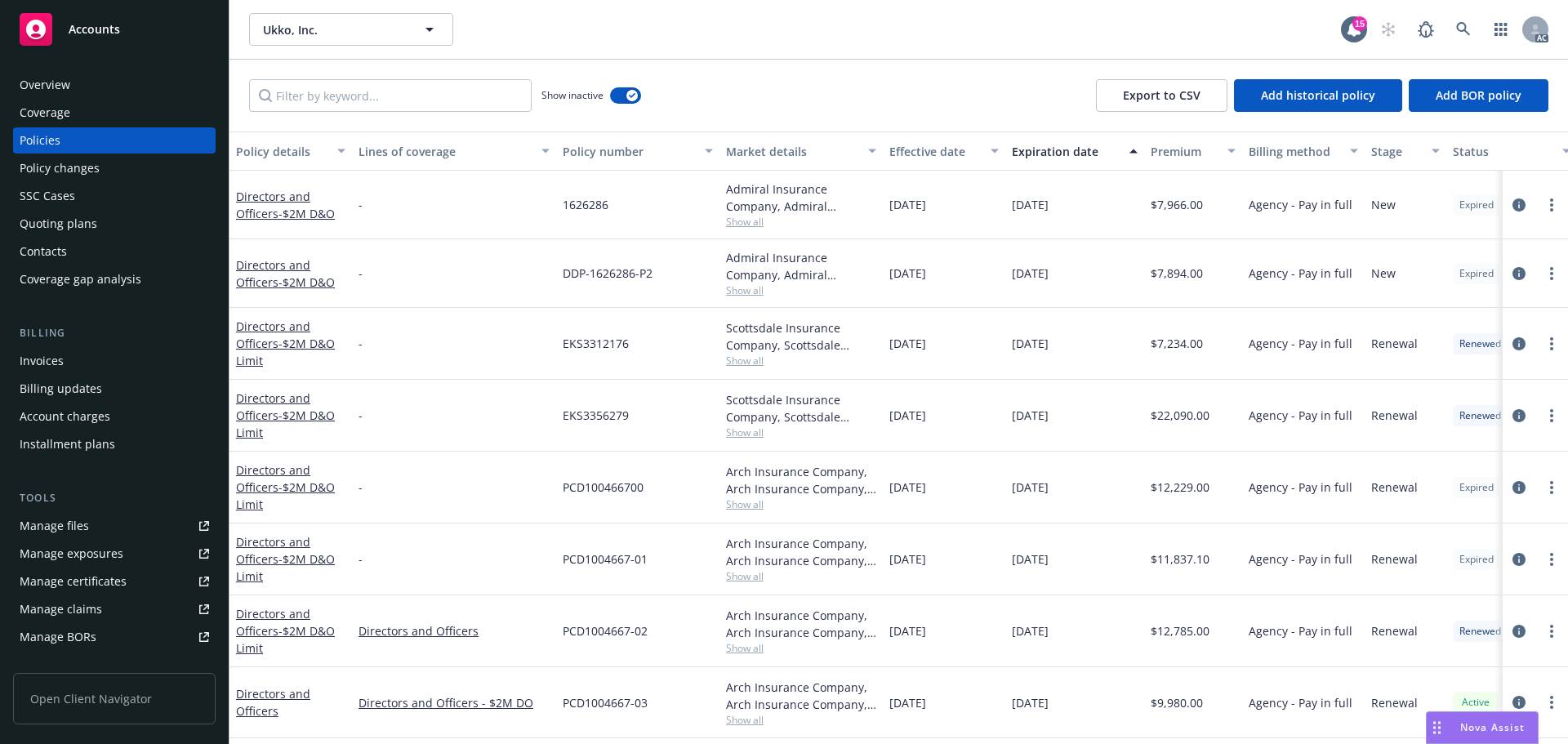
click at [931, 148] on div "Effective date" at bounding box center [935, 152] width 92 height 17
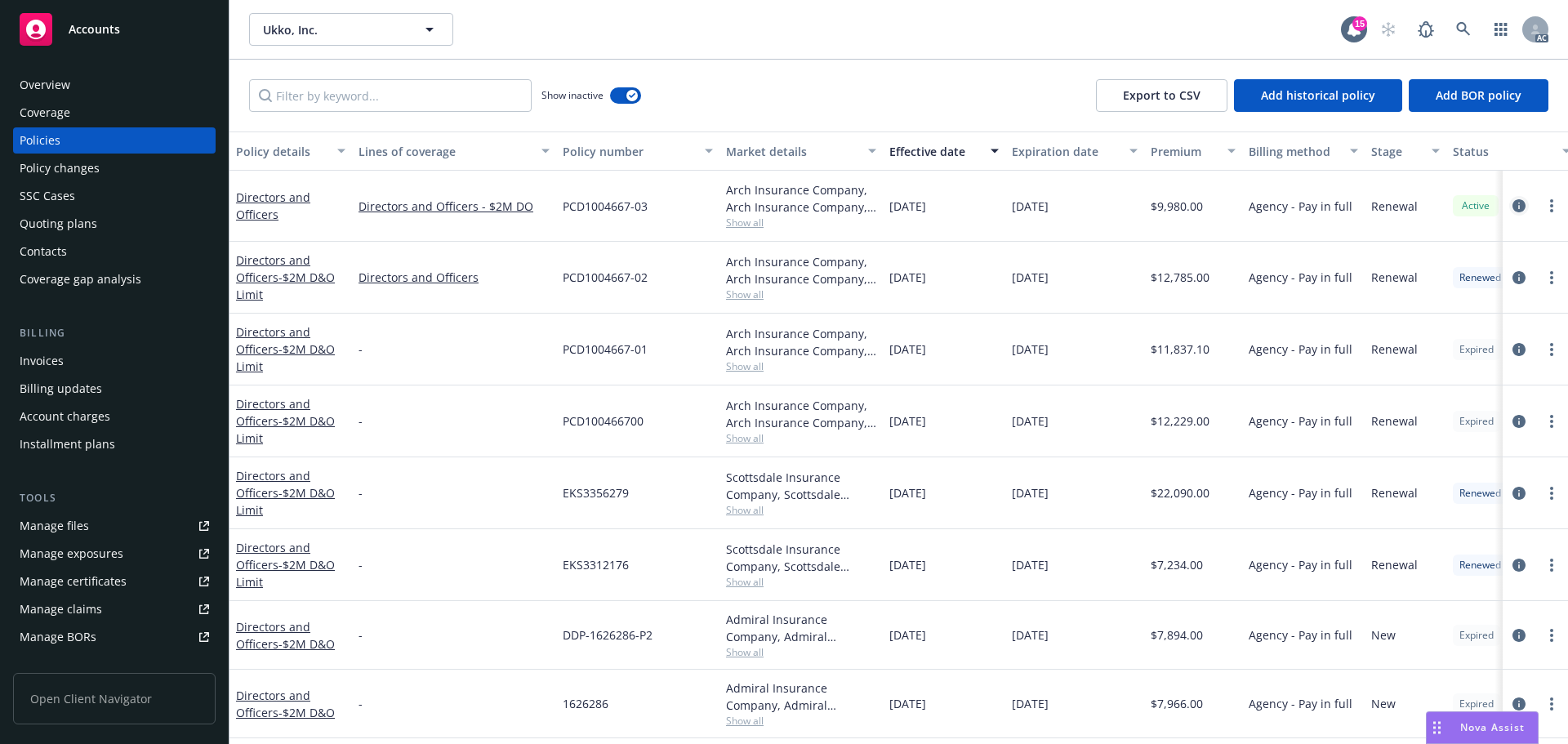
click at [1516, 201] on link "circleInformation" at bounding box center [1519, 206] width 19 height 19
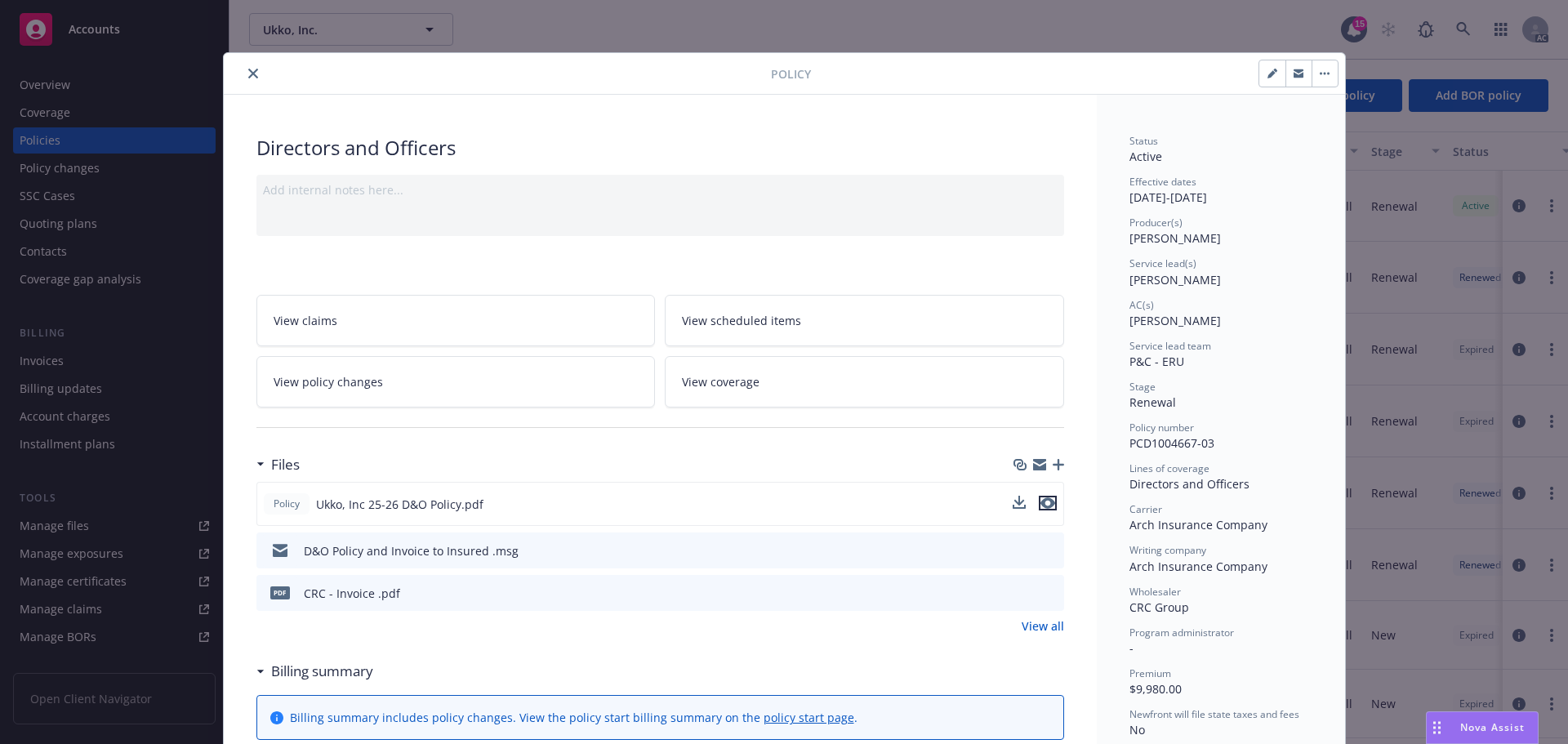
click at [1041, 502] on icon "preview file" at bounding box center [1048, 502] width 15 height 11
click at [249, 72] on icon "close" at bounding box center [253, 73] width 10 height 10
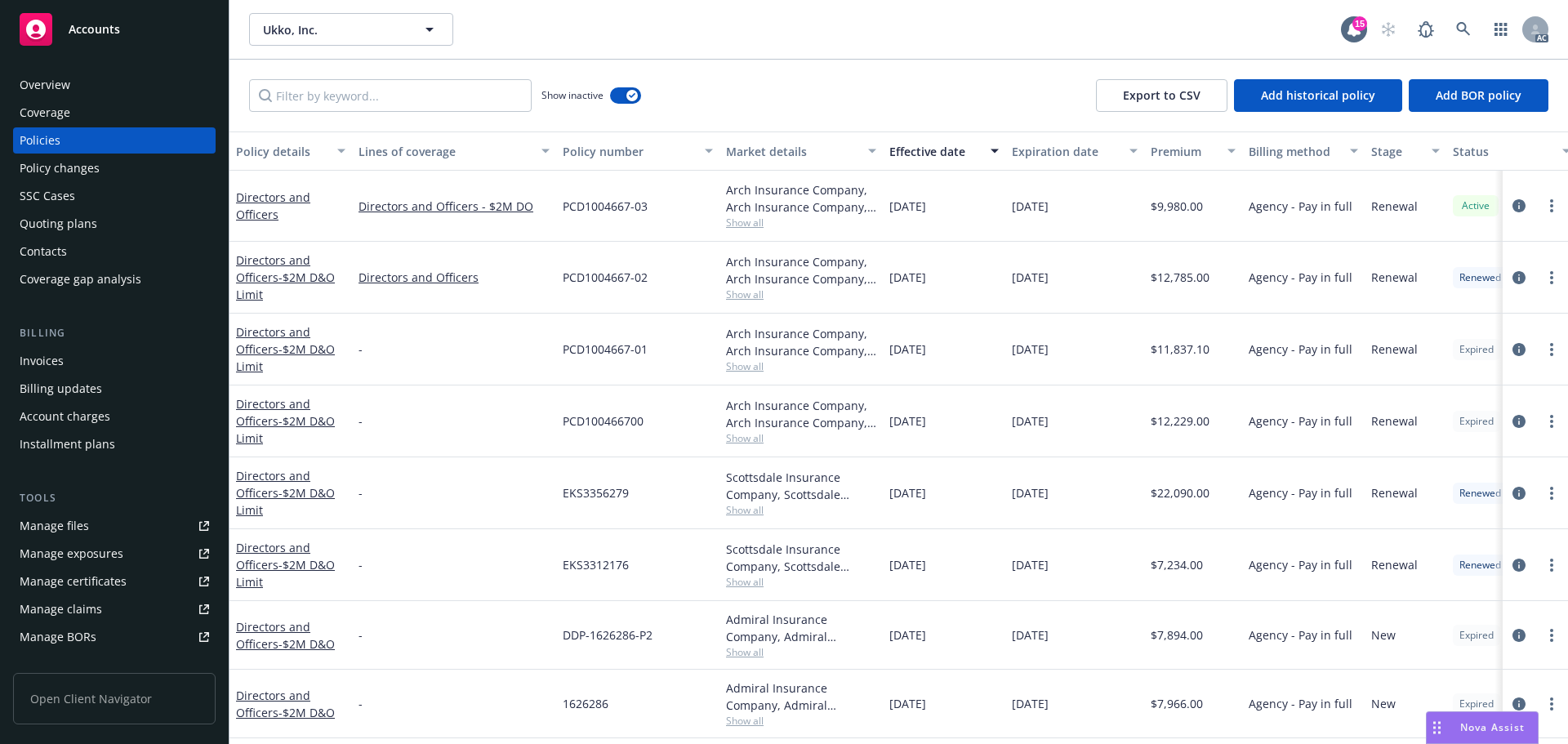
click at [93, 86] on div "Overview" at bounding box center [113, 85] width 189 height 26
